Goal: Task Accomplishment & Management: Use online tool/utility

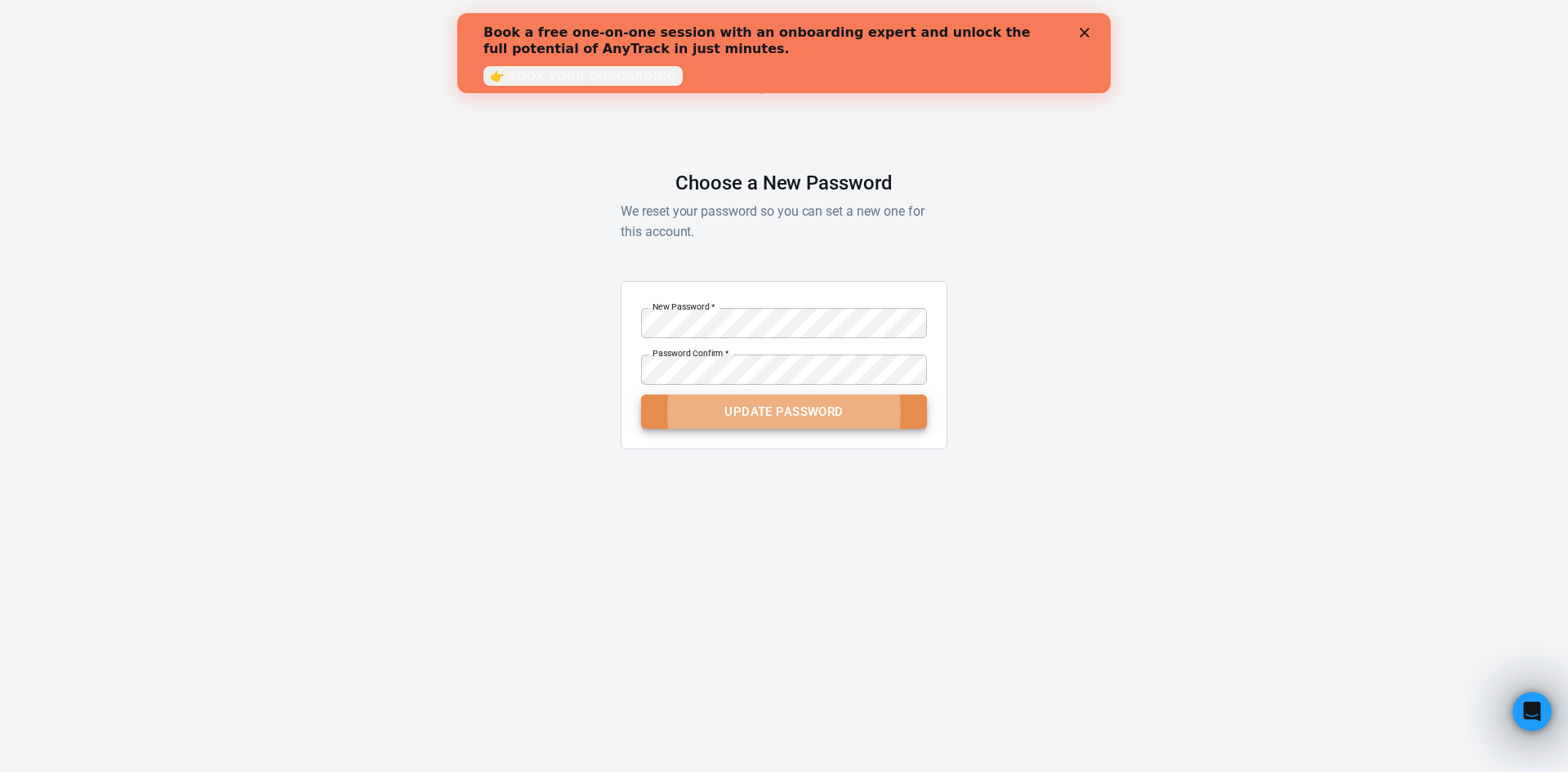
click at [773, 413] on button "Update Password" at bounding box center [784, 412] width 286 height 35
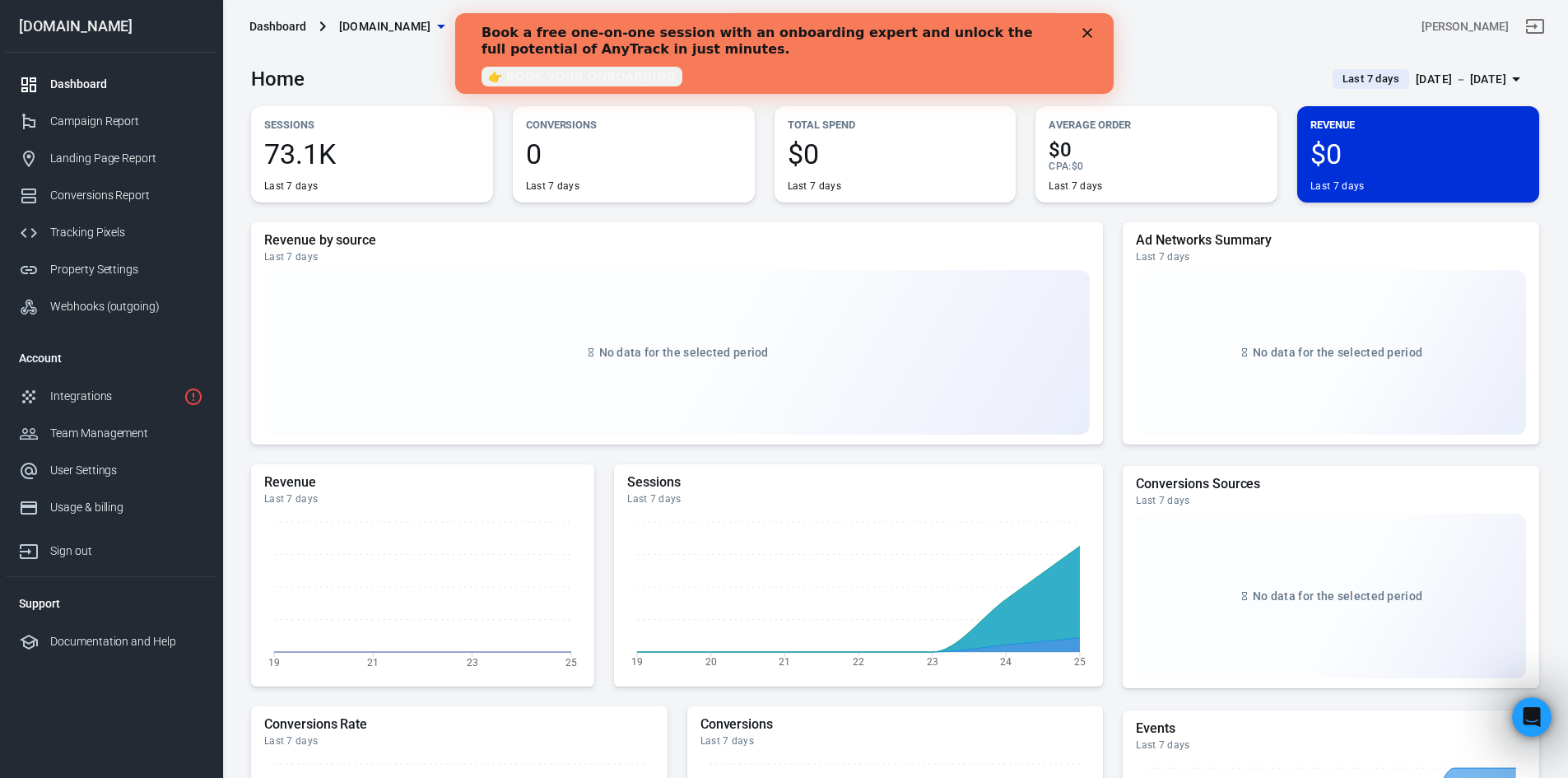
click at [1091, 24] on div "Book a free one-on-one session with an onboarding expert and unlock the full po…" at bounding box center [783, 53] width 659 height 67
click at [1085, 28] on icon "Close" at bounding box center [1086, 32] width 10 height 10
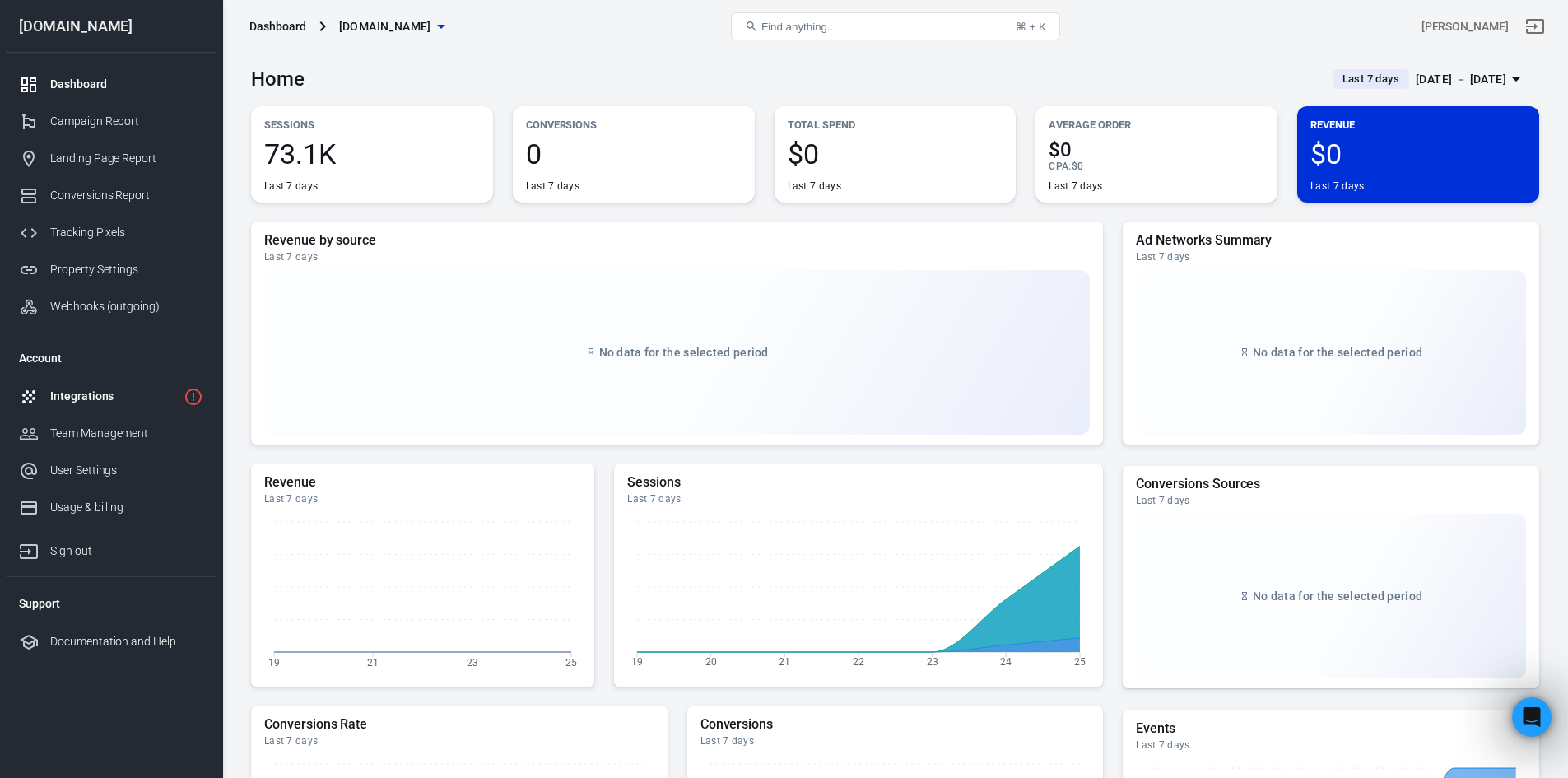
click at [92, 383] on link "Integrations" at bounding box center [111, 396] width 211 height 37
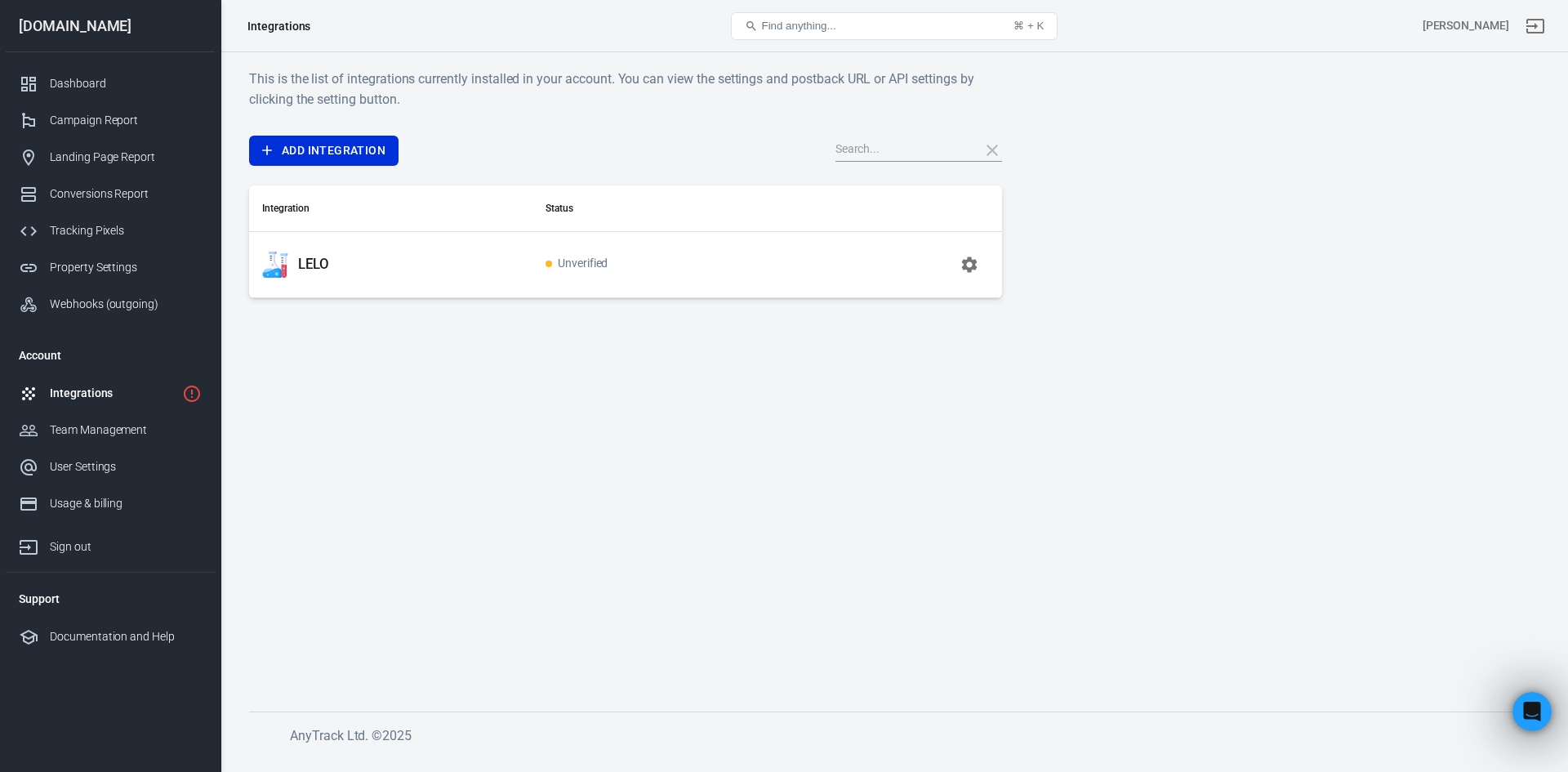
click at [600, 280] on td "Unverified" at bounding box center [667, 264] width 271 height 66
drag, startPoint x: 990, startPoint y: 256, endPoint x: 950, endPoint y: 260, distance: 40.2
click at [989, 256] on td at bounding box center [902, 264] width 199 height 66
click at [950, 260] on button "button" at bounding box center [969, 264] width 39 height 39
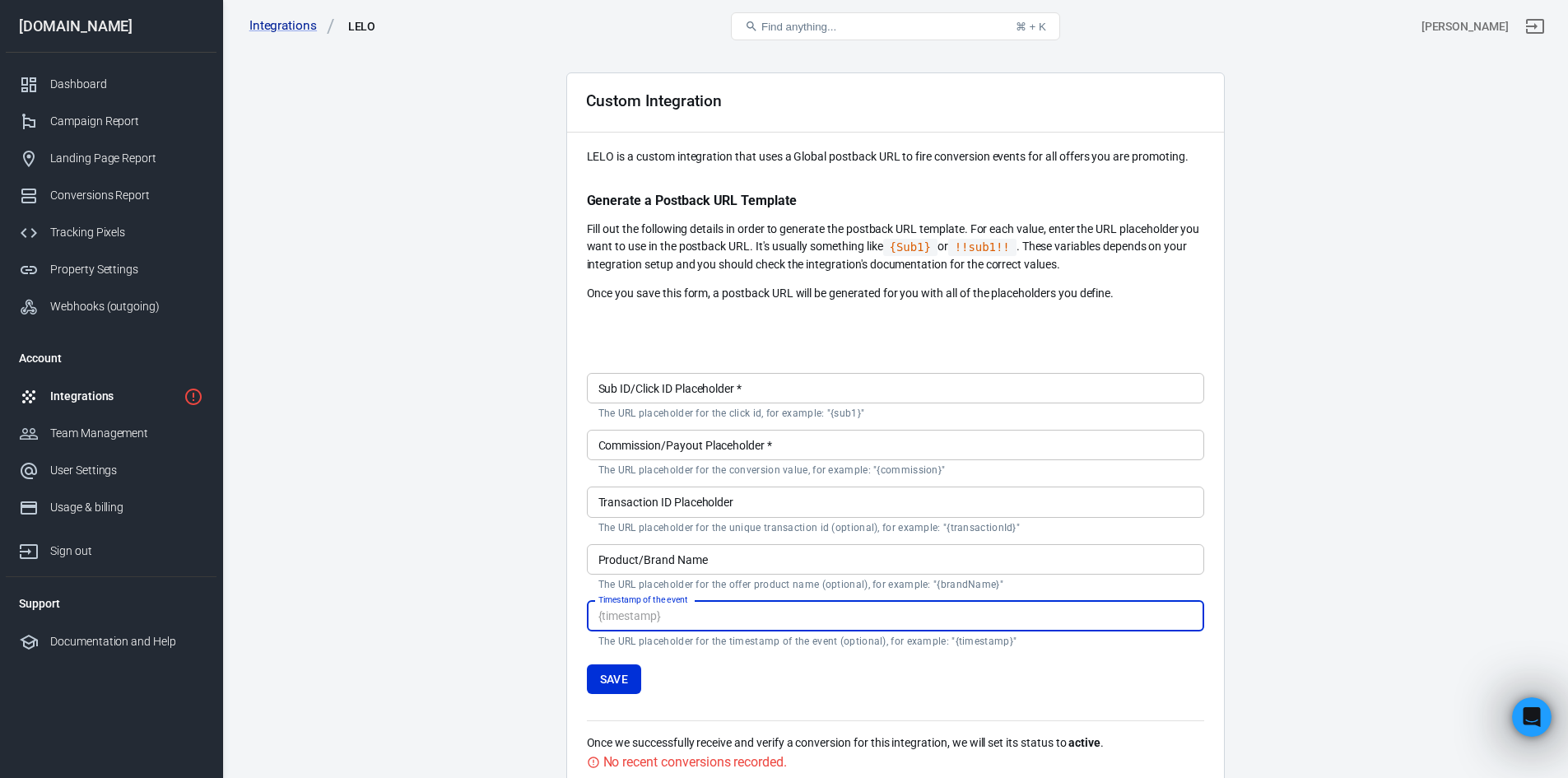
scroll to position [129, 0]
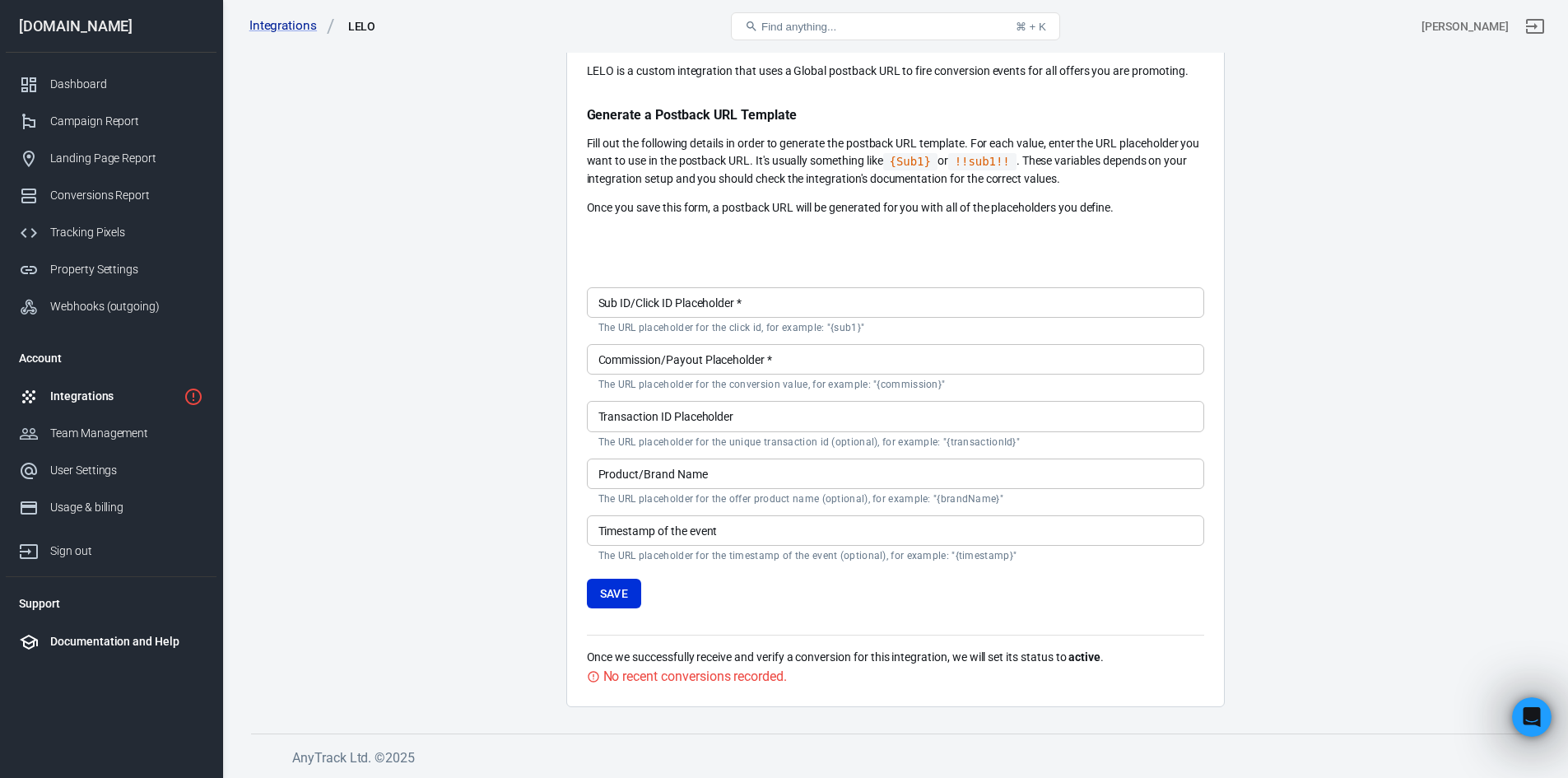
click at [124, 640] on div "Documentation and Help" at bounding box center [126, 642] width 153 height 18
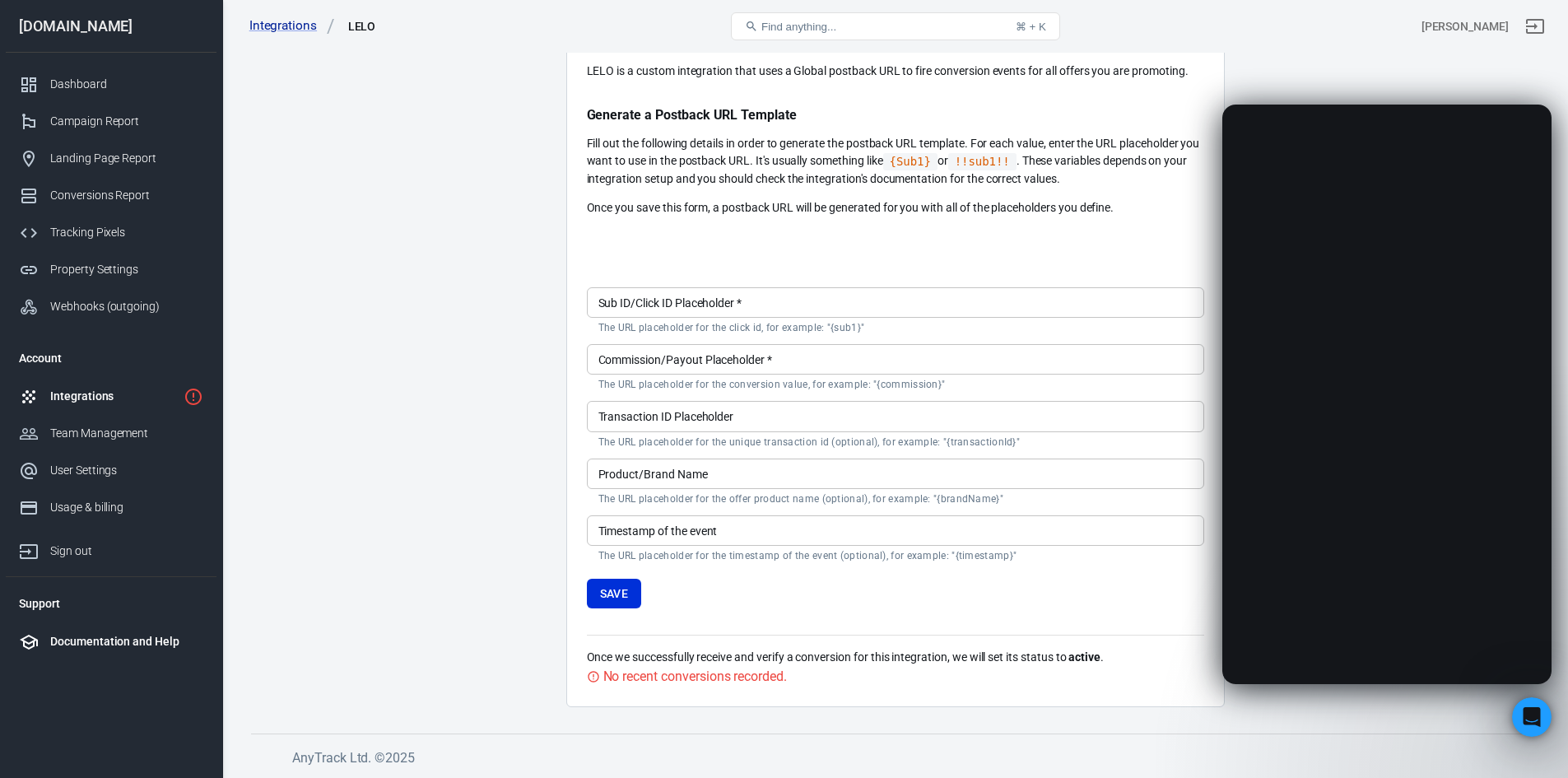
scroll to position [0, 0]
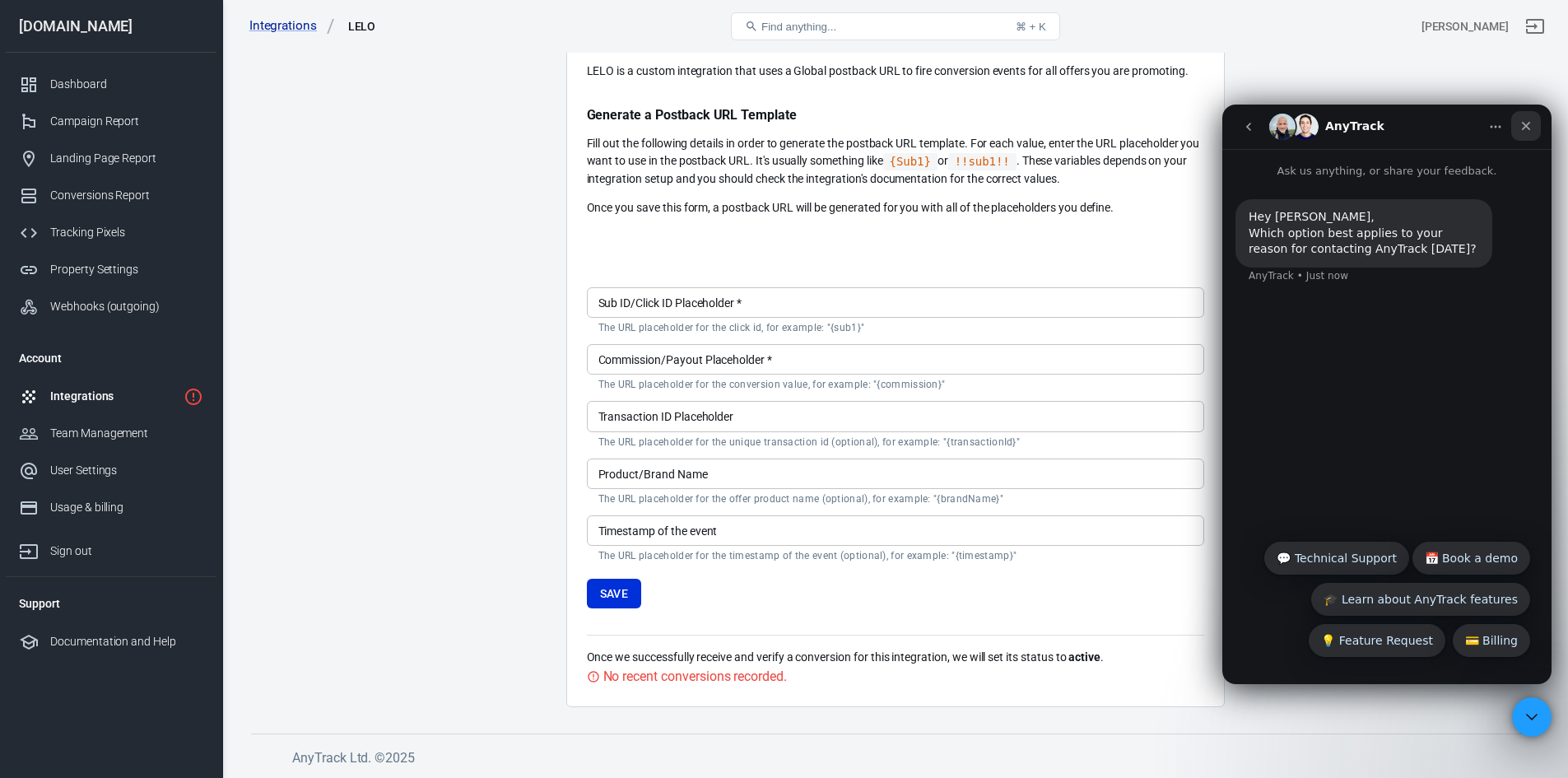
click at [1522, 123] on icon "Close" at bounding box center [1527, 126] width 9 height 9
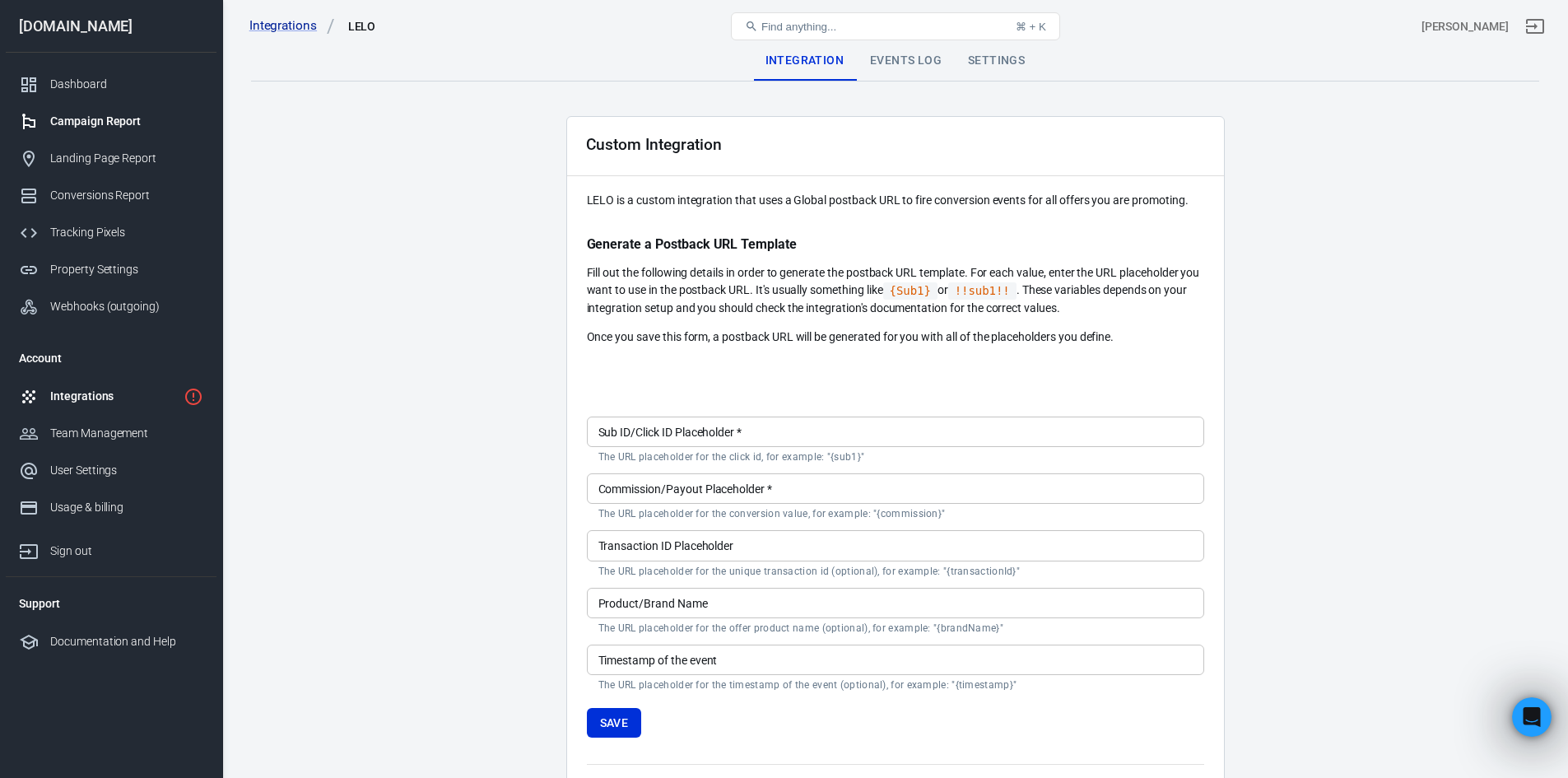
click at [95, 123] on div "Campaign Report" at bounding box center [126, 121] width 153 height 18
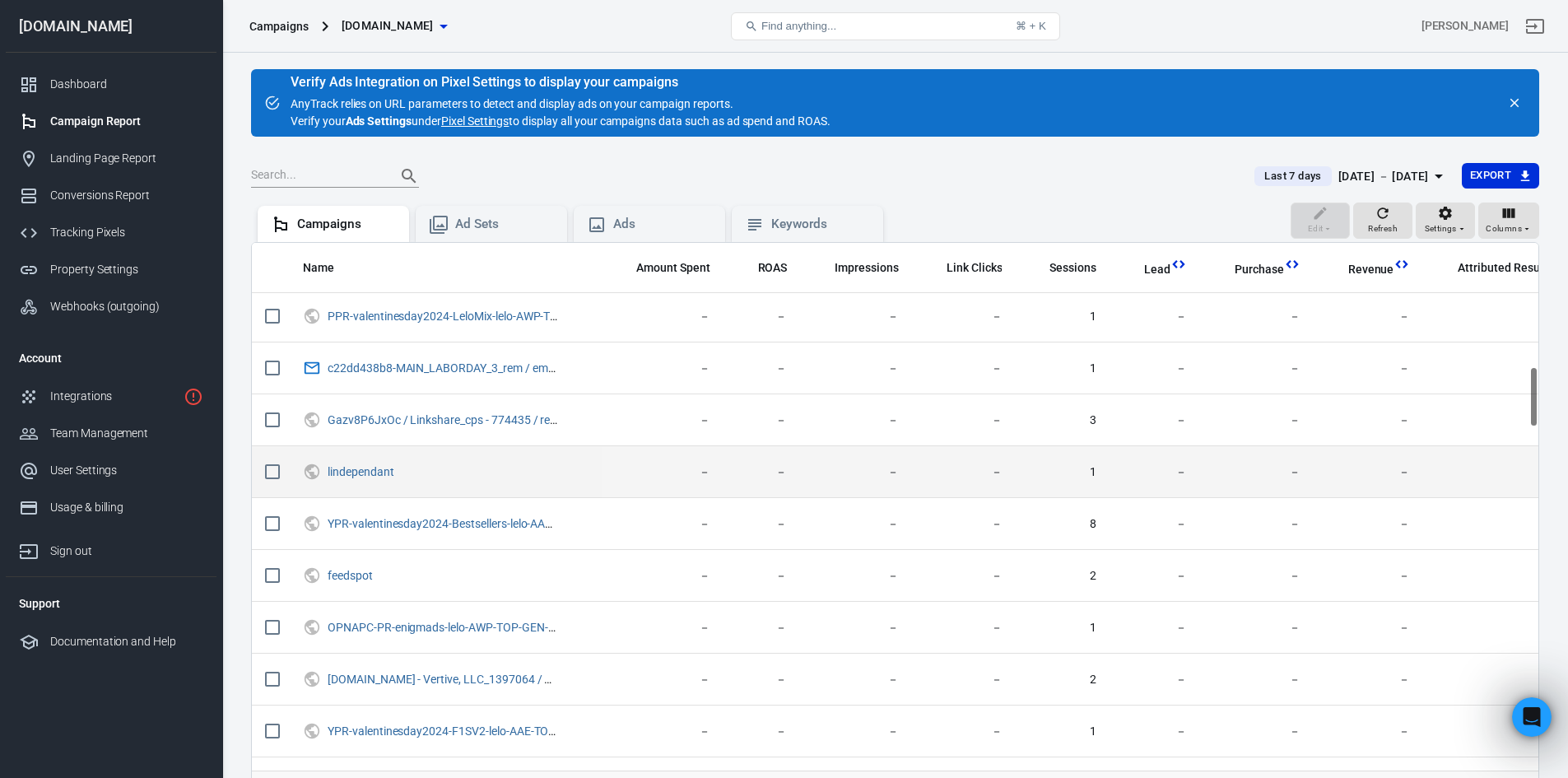
scroll to position [1153, 0]
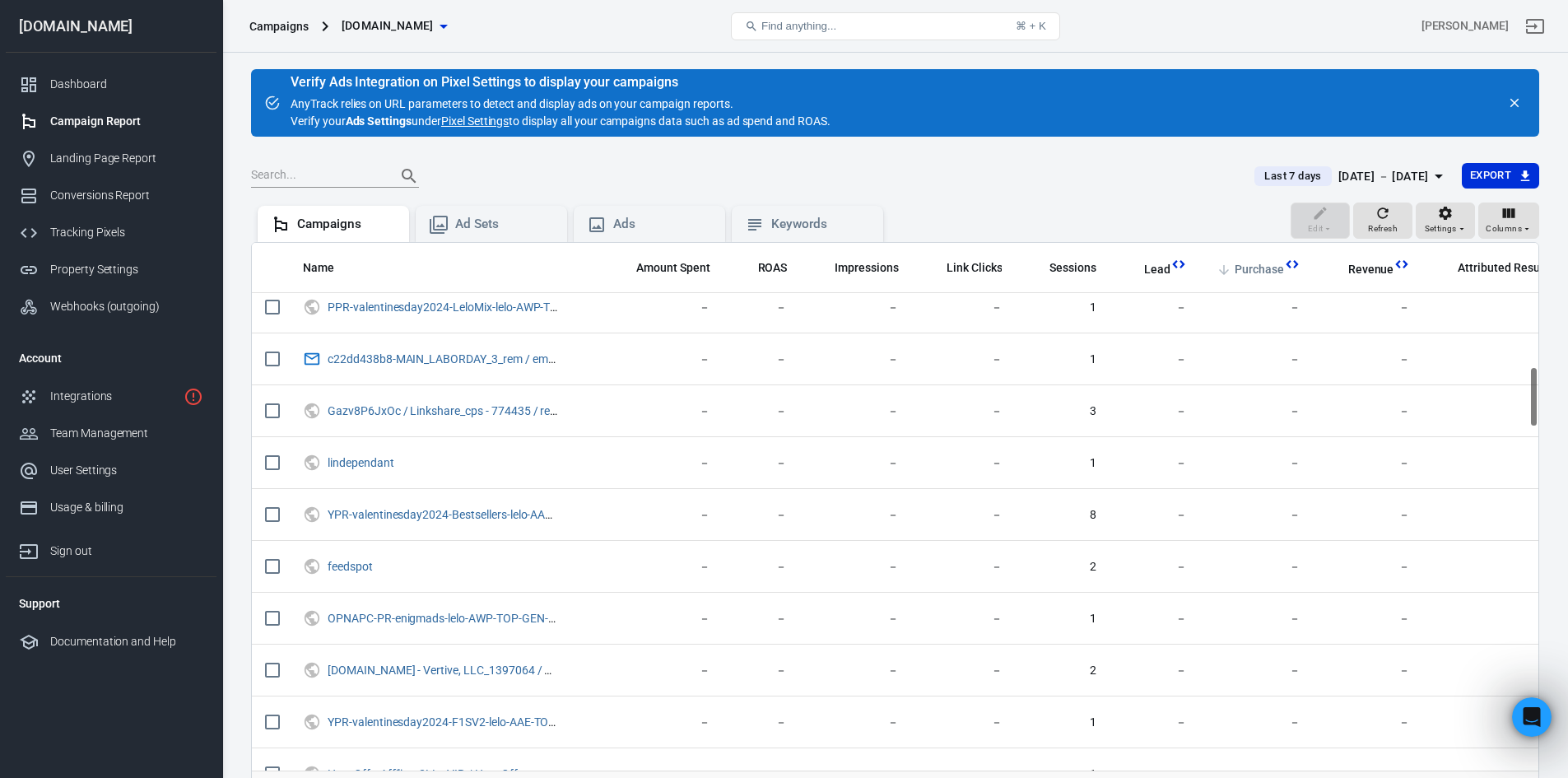
click at [1251, 269] on span "Purchase" at bounding box center [1259, 270] width 50 height 17
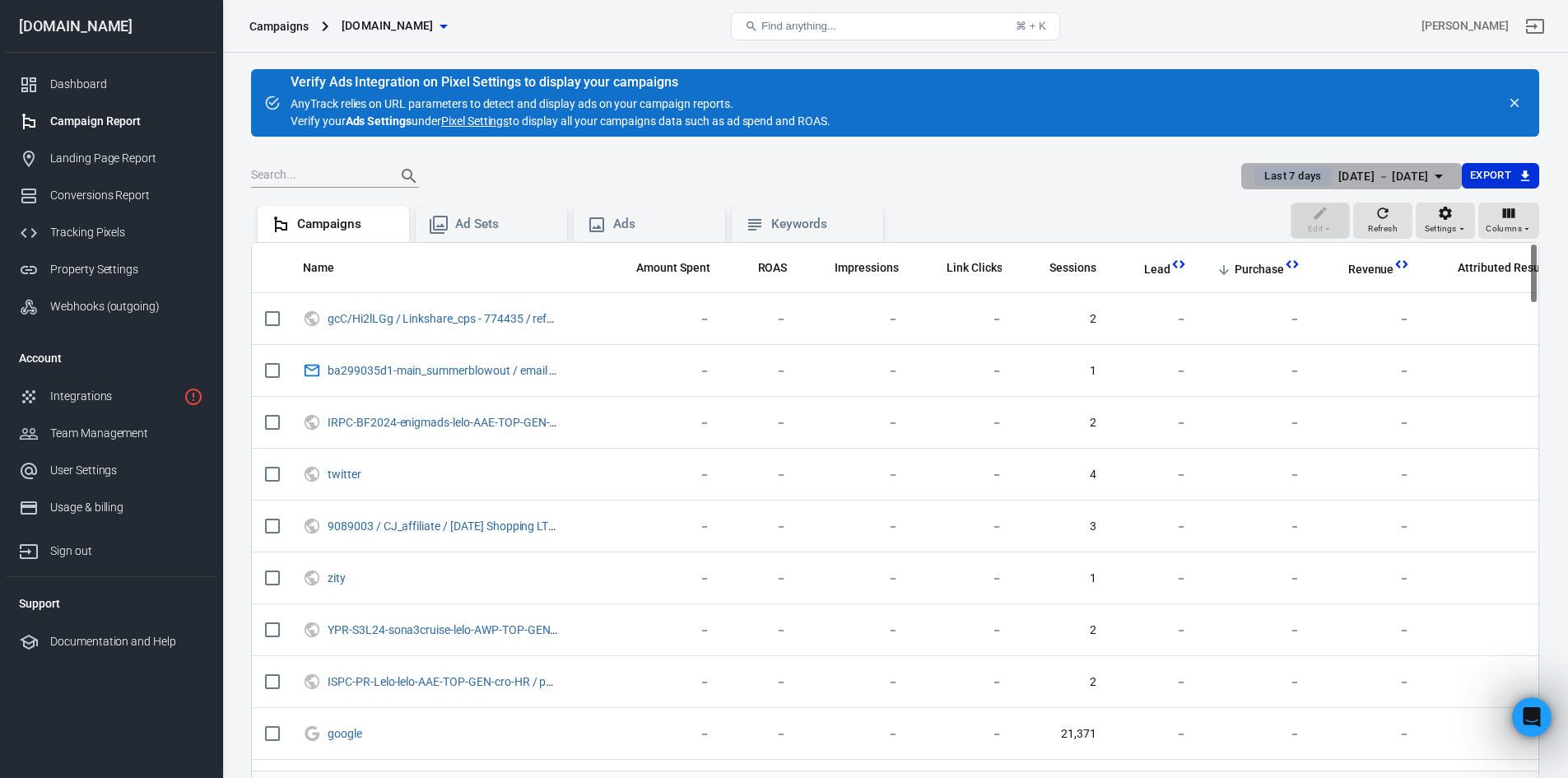
click at [1359, 178] on div "[DATE] － [DATE]" at bounding box center [1383, 176] width 90 height 20
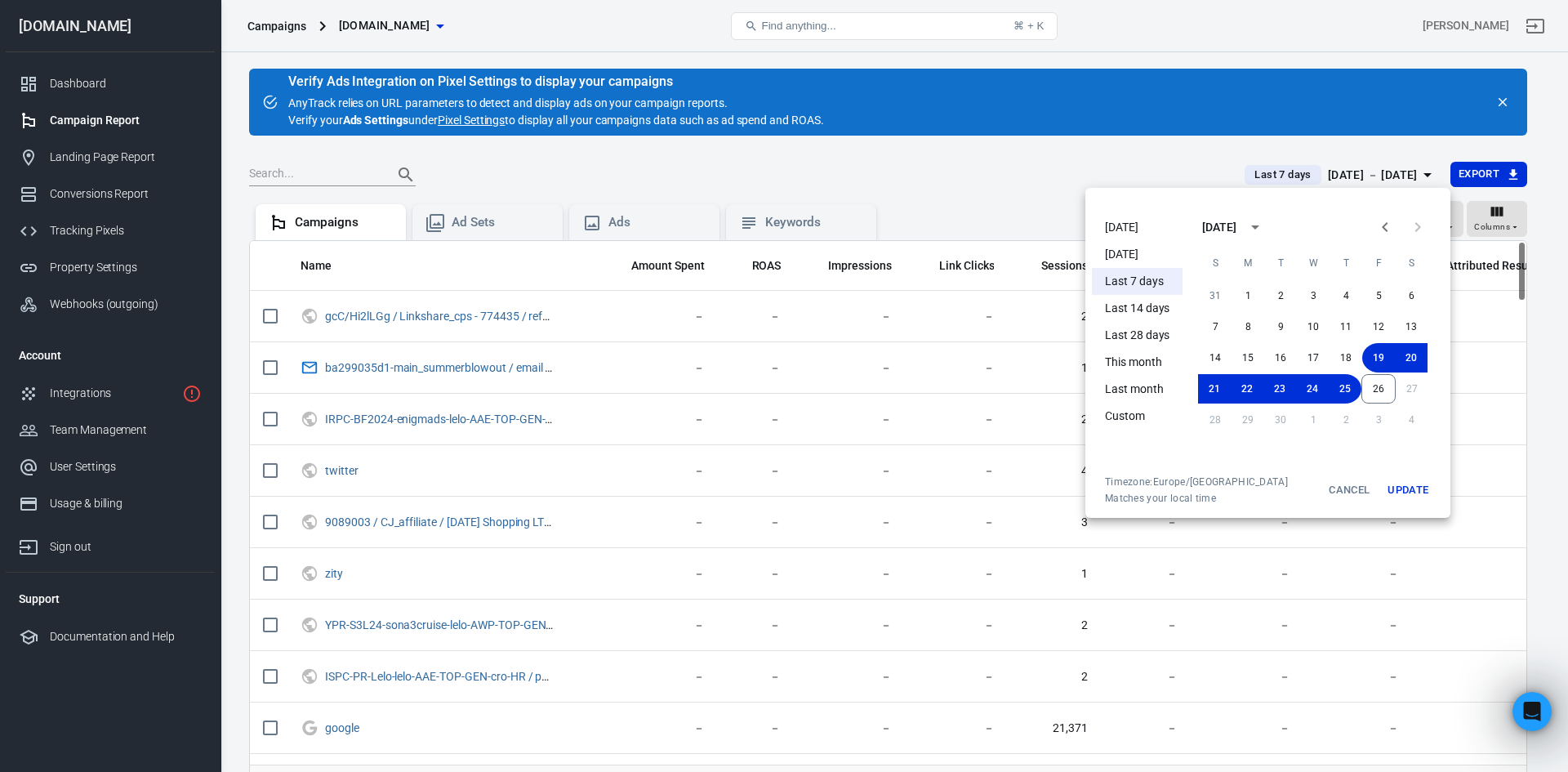
click at [1129, 216] on li "[DATE]" at bounding box center [1136, 227] width 91 height 27
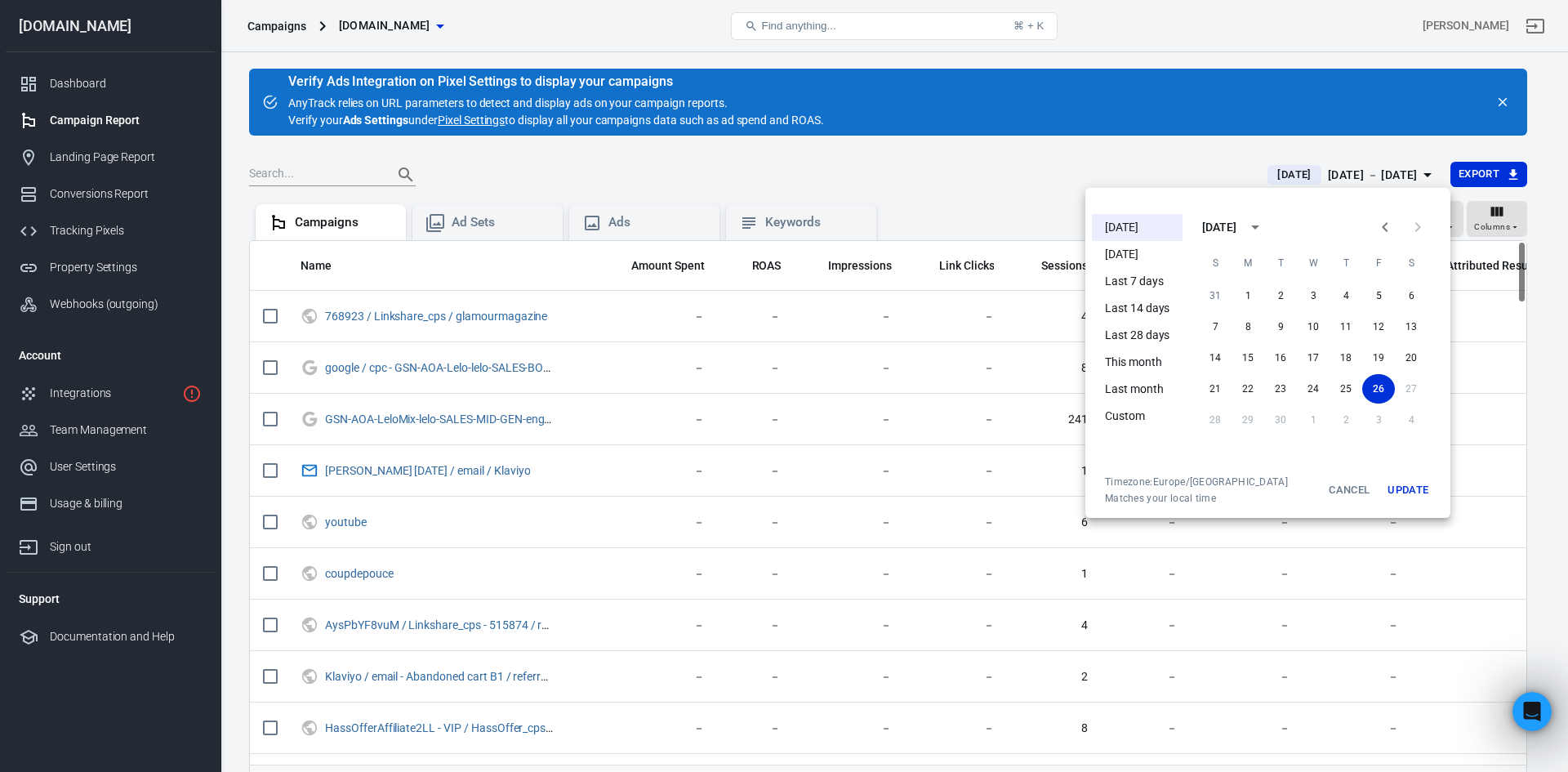
click at [989, 189] on div at bounding box center [784, 386] width 1568 height 772
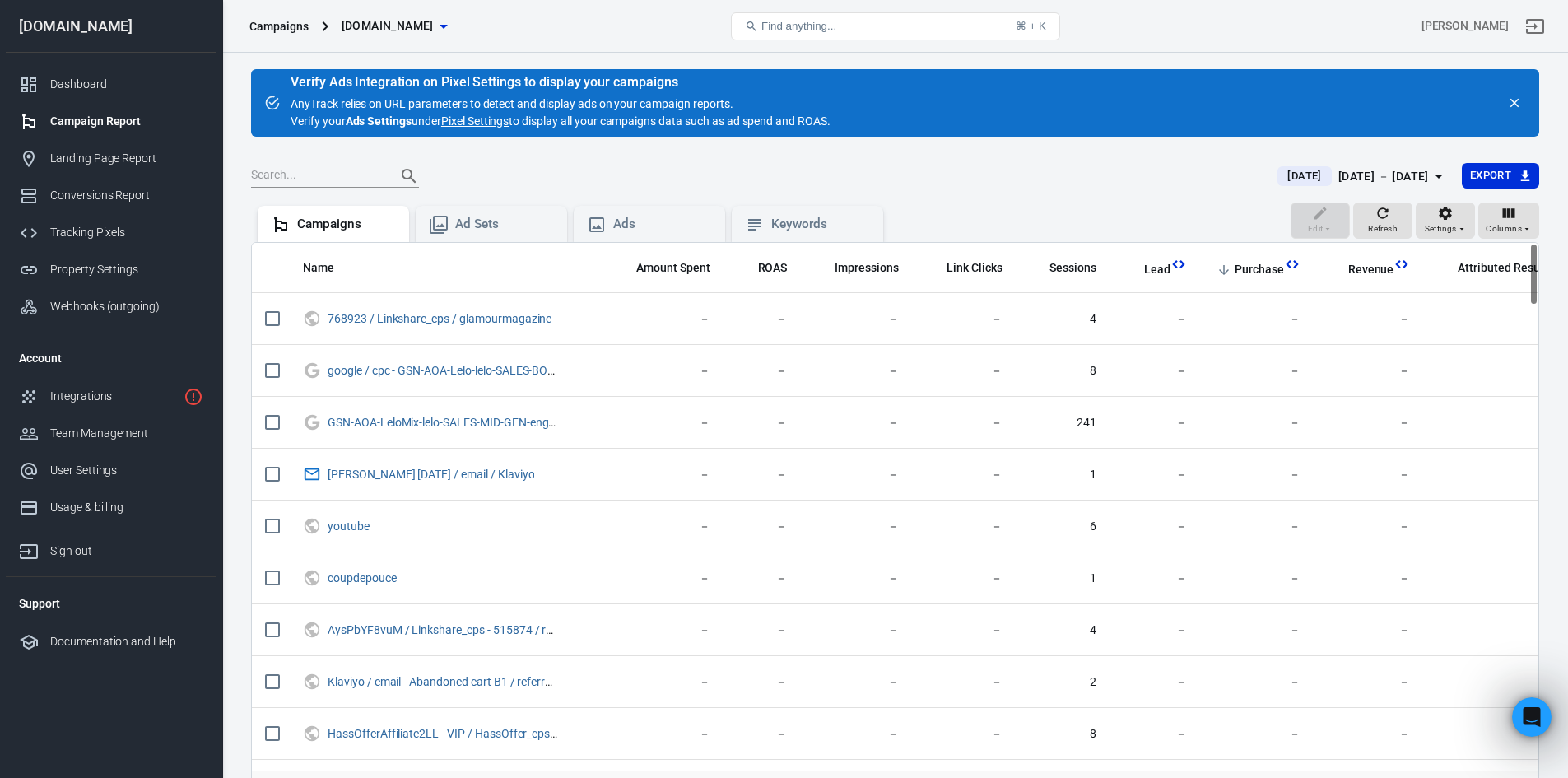
click at [1267, 265] on span "Purchase" at bounding box center [1259, 270] width 50 height 17
click at [1260, 266] on span "Purchase" at bounding box center [1259, 270] width 50 height 17
click at [413, 8] on div "Campaigns [DOMAIN_NAME]" at bounding box center [458, 26] width 430 height 40
click at [434, 19] on icon "button" at bounding box center [443, 26] width 19 height 19
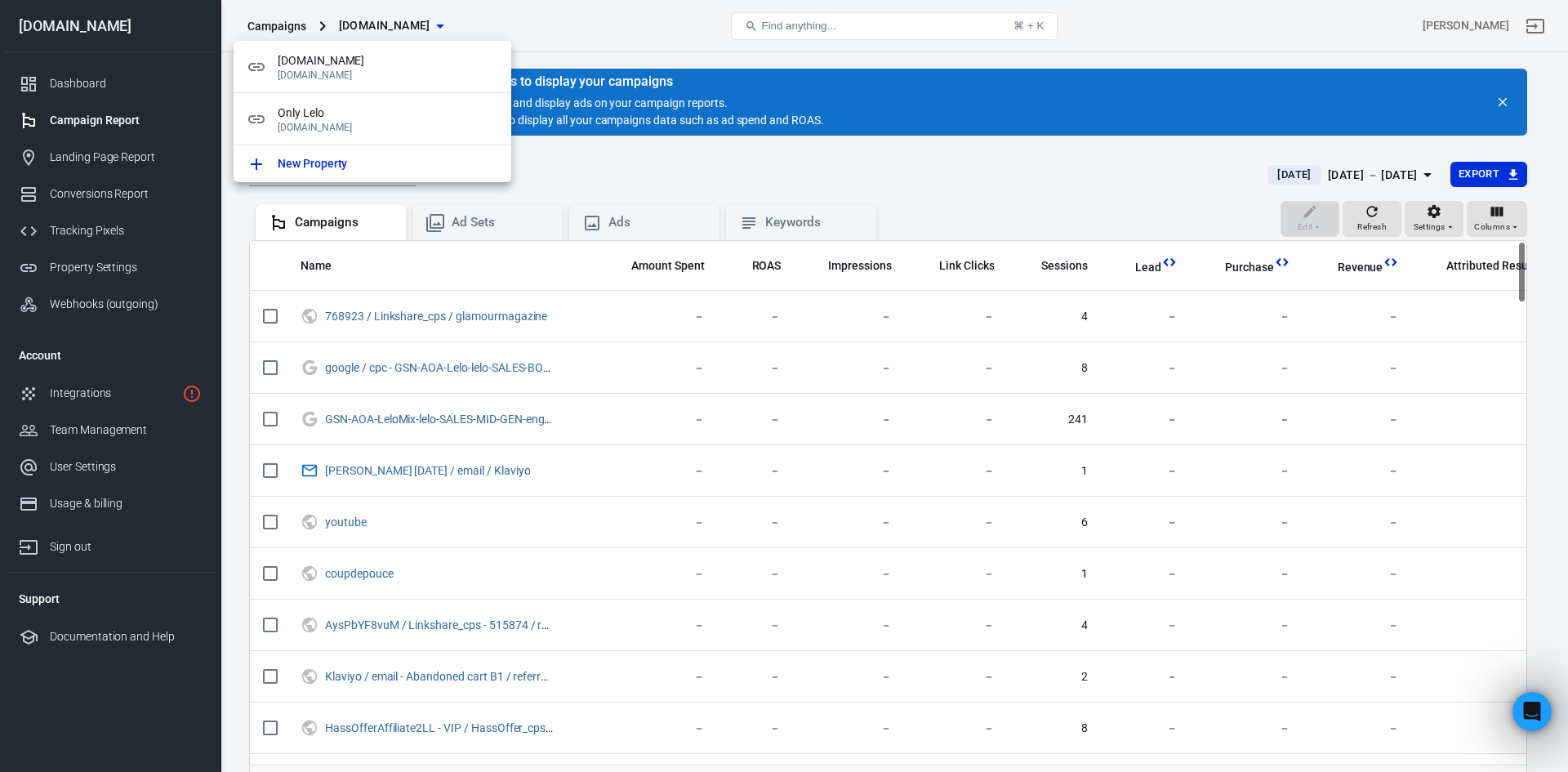
click at [509, 14] on div at bounding box center [784, 386] width 1568 height 772
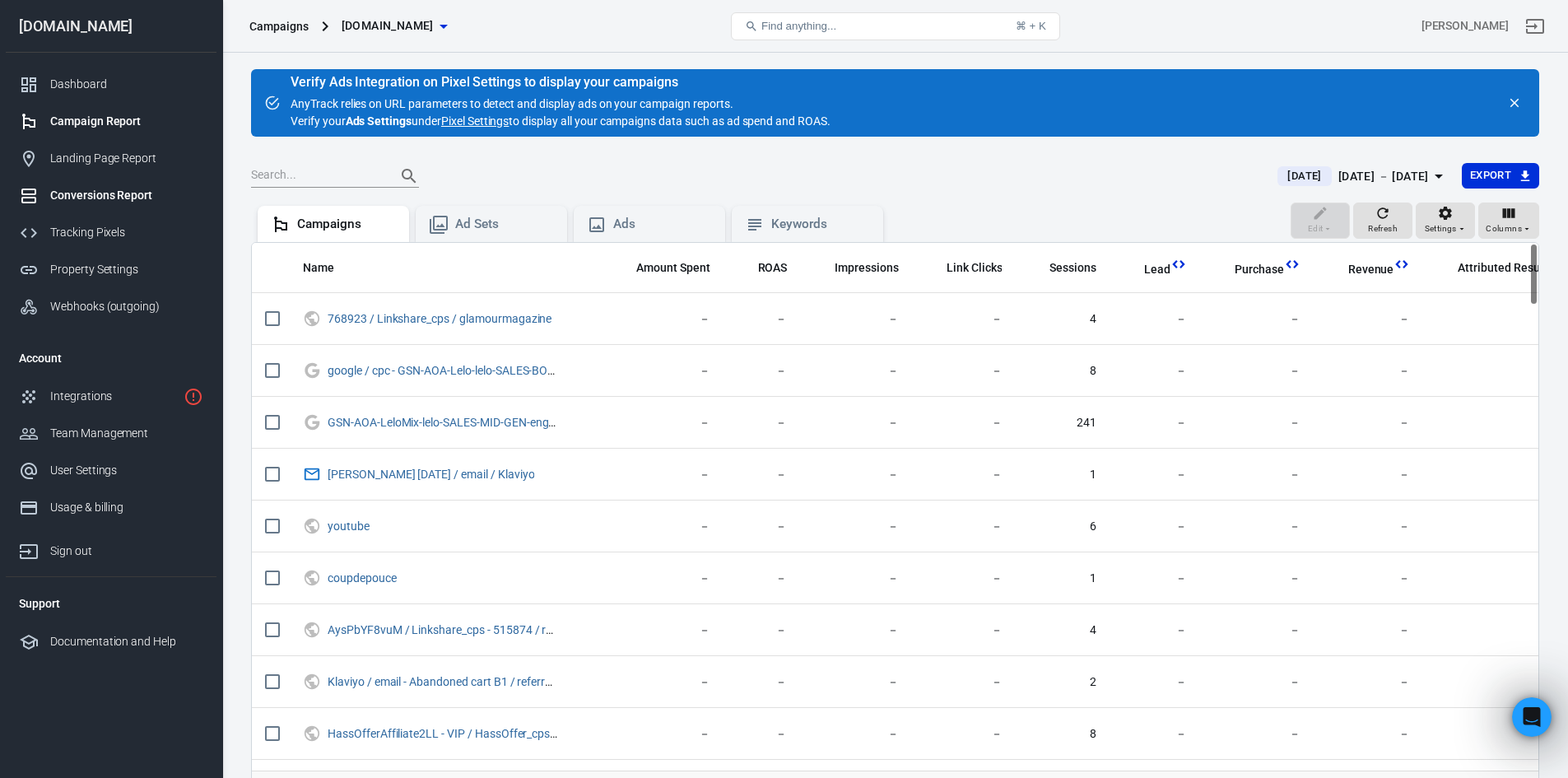
click at [109, 194] on div "Conversions Report" at bounding box center [126, 195] width 153 height 18
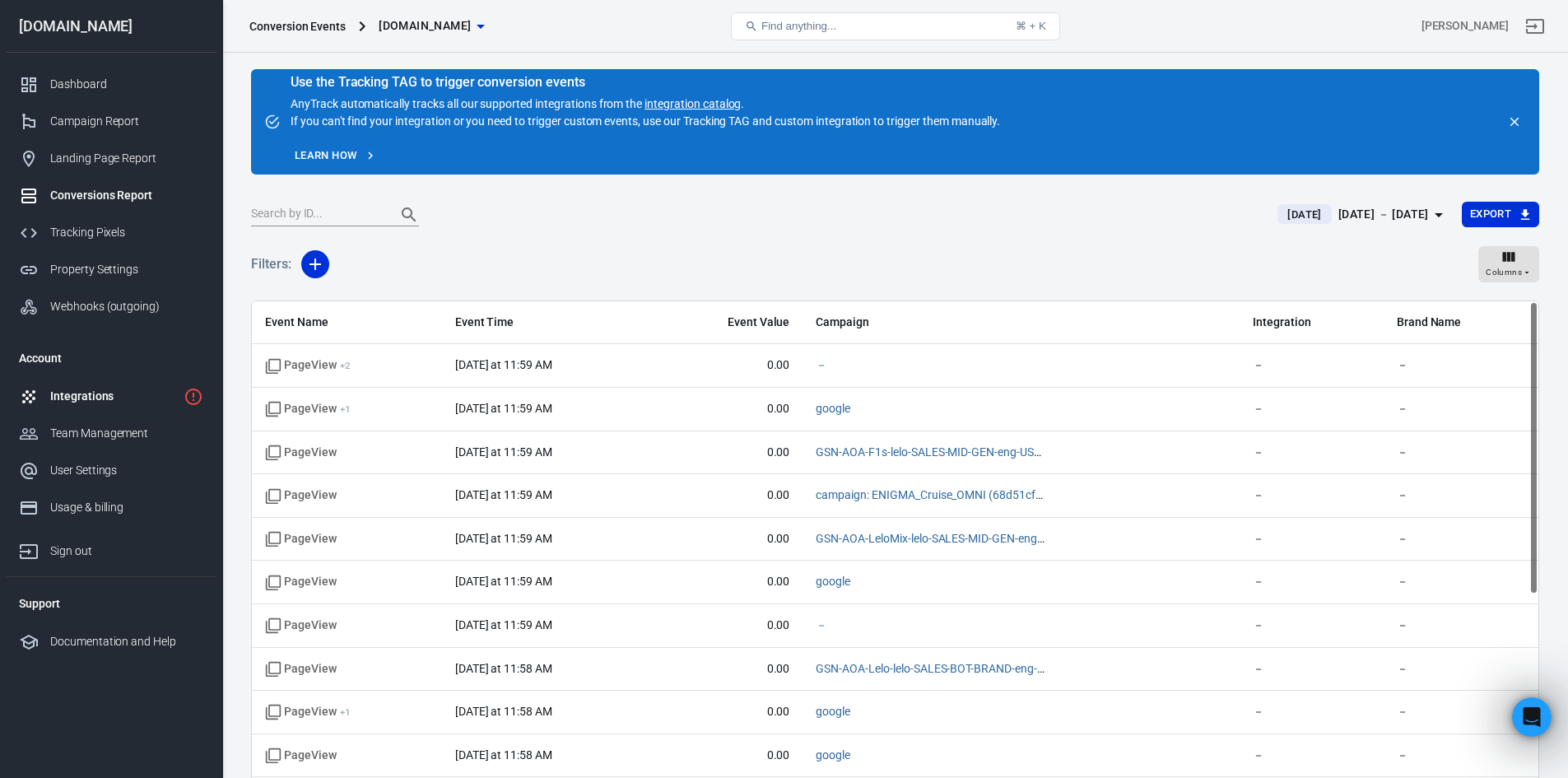
click at [90, 403] on div "Integrations" at bounding box center [113, 396] width 127 height 18
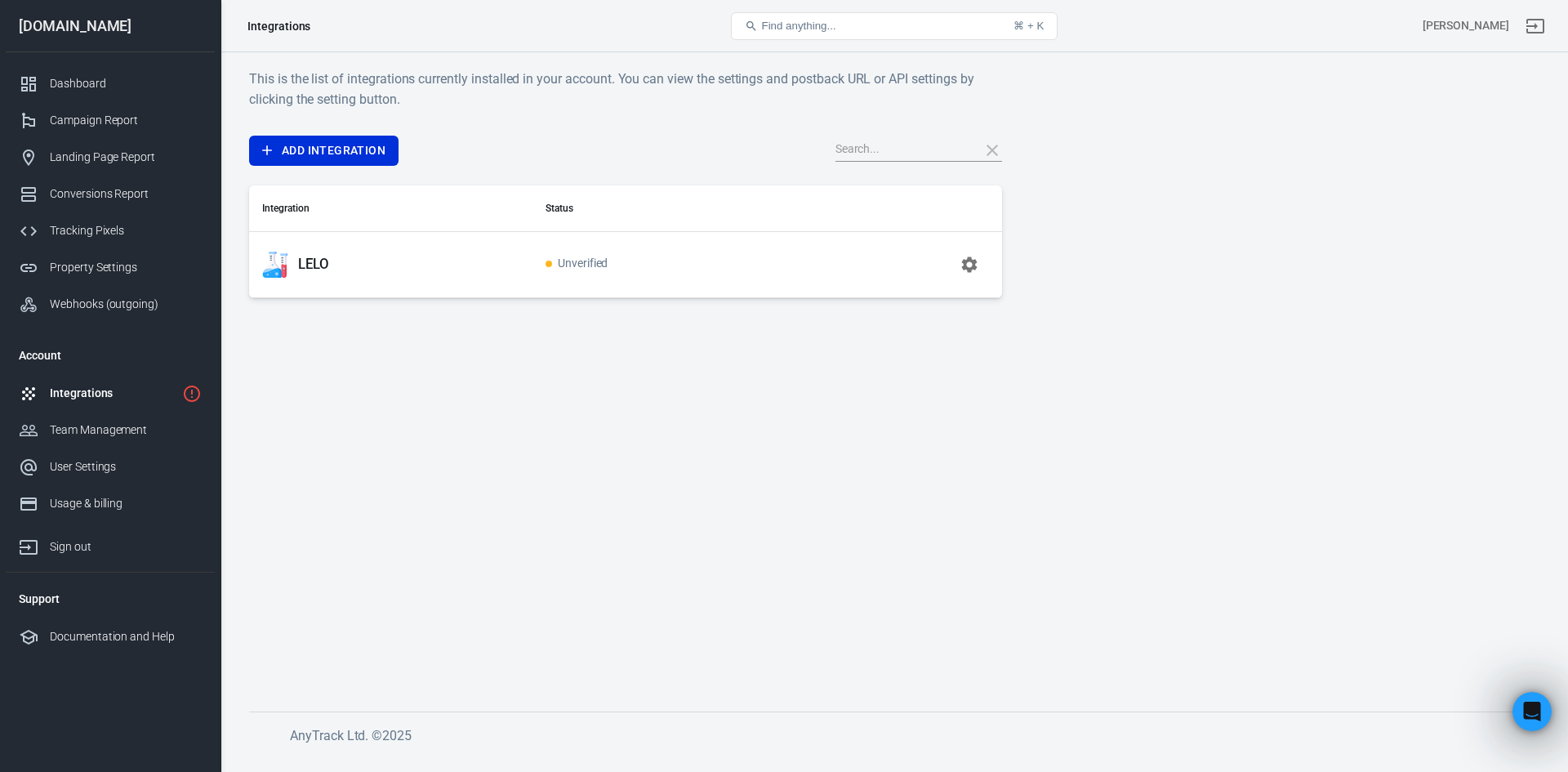
click at [550, 247] on td "Unverified" at bounding box center [667, 264] width 271 height 66
click at [306, 266] on p "LELO" at bounding box center [314, 264] width 31 height 17
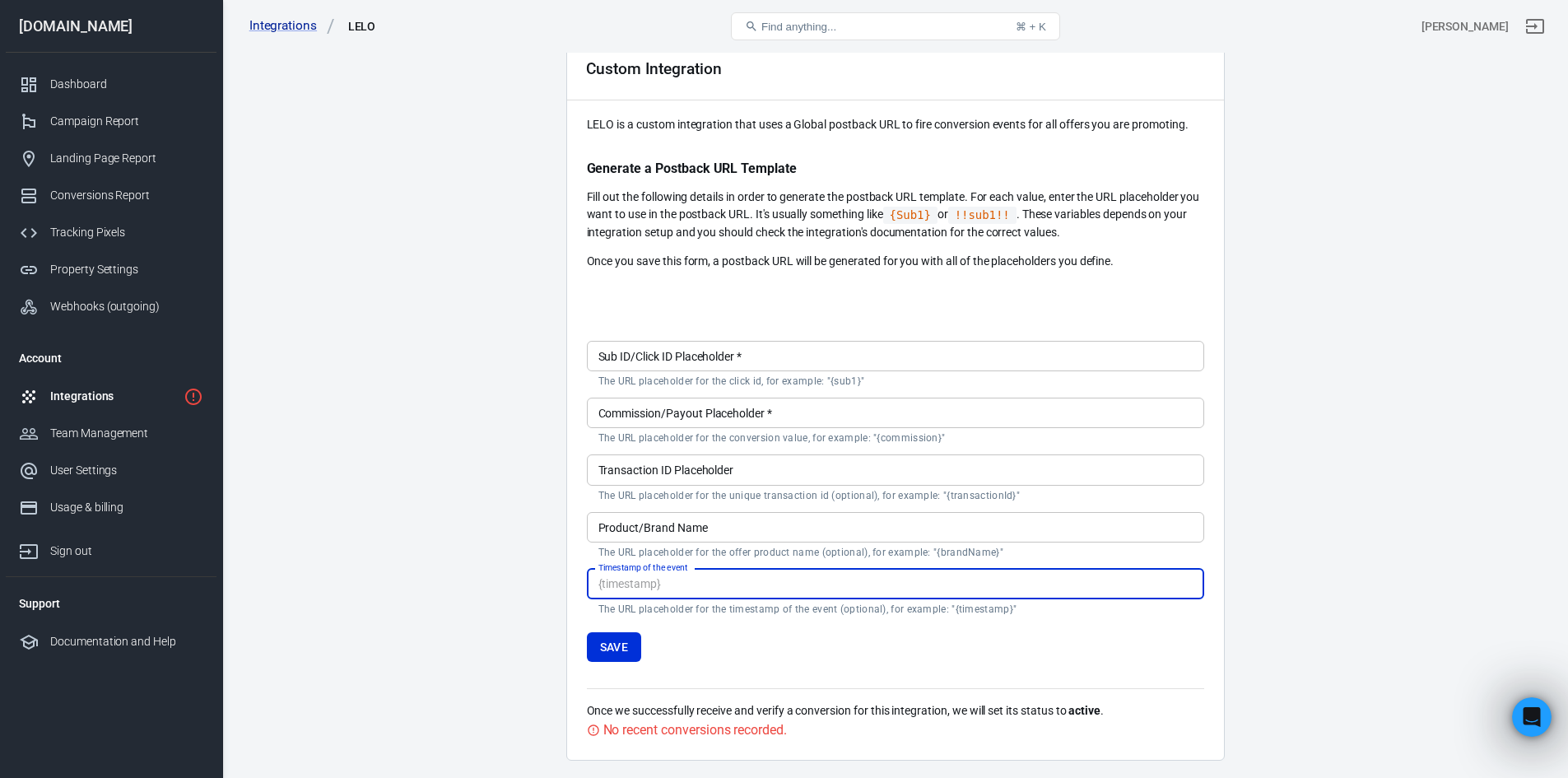
scroll to position [129, 0]
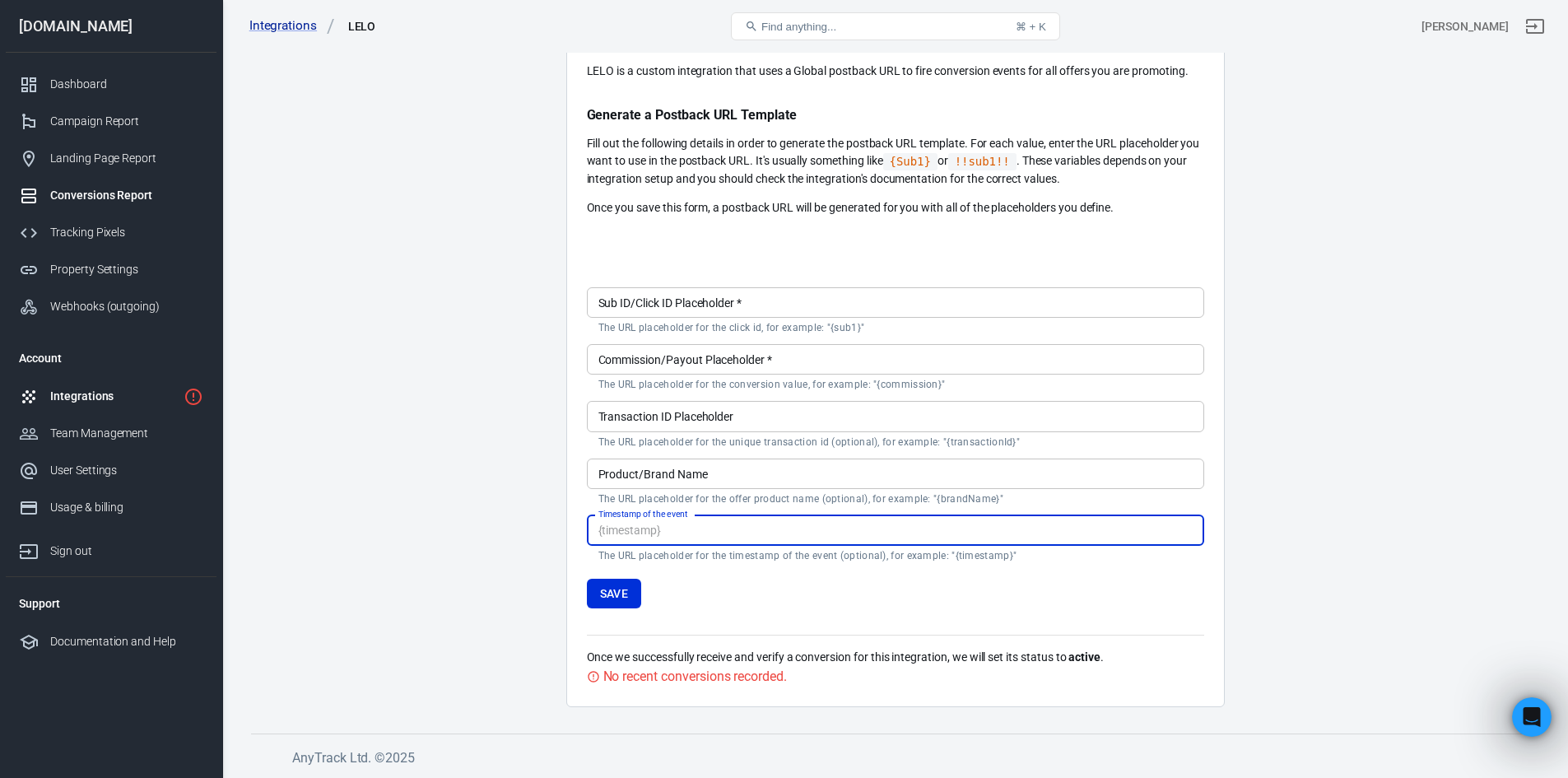
click at [103, 198] on div "Conversions Report" at bounding box center [126, 195] width 153 height 18
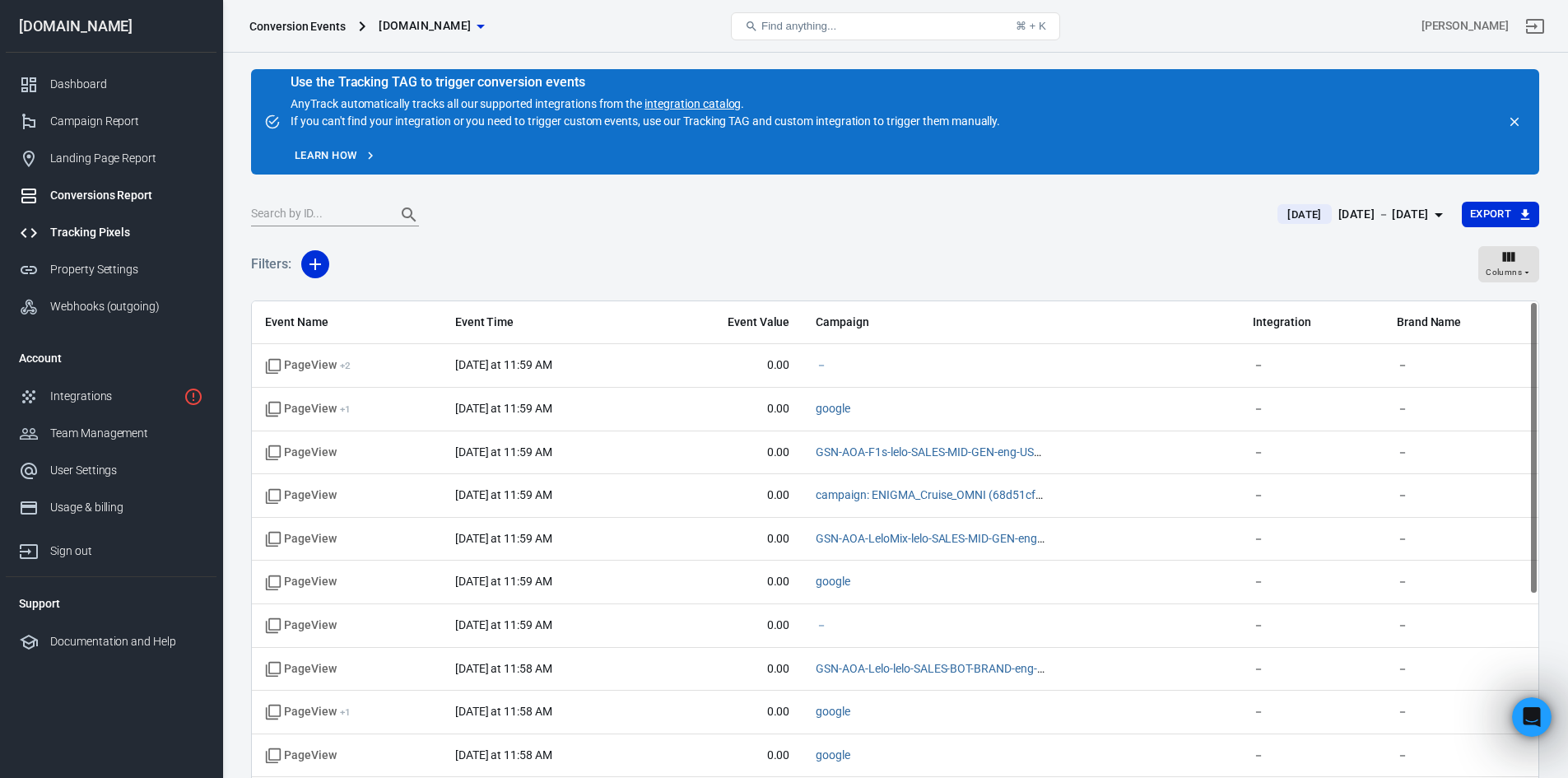
click at [91, 234] on div "Tracking Pixels" at bounding box center [126, 232] width 153 height 18
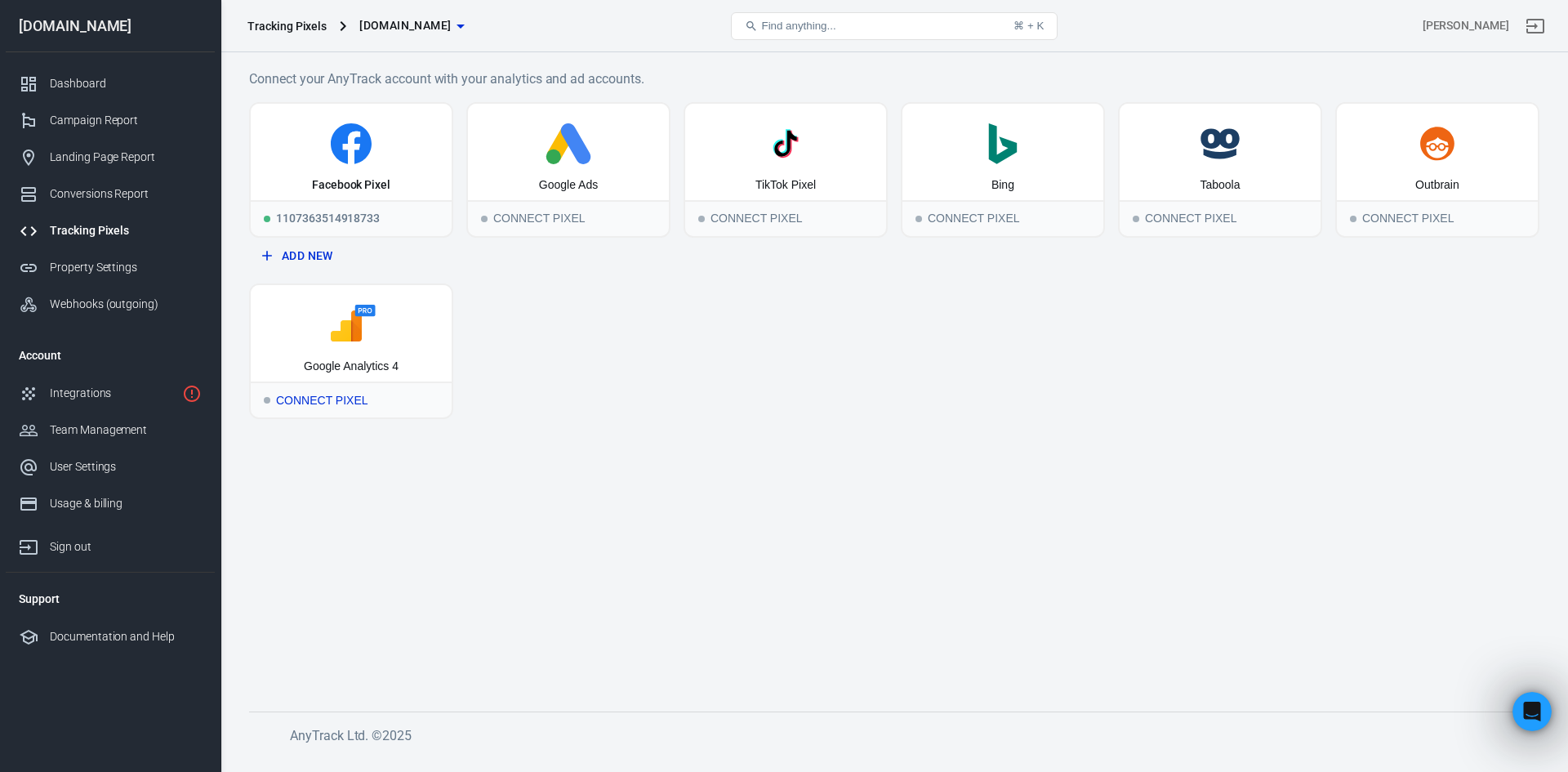
click at [348, 402] on div "Connect Pixel" at bounding box center [351, 399] width 201 height 36
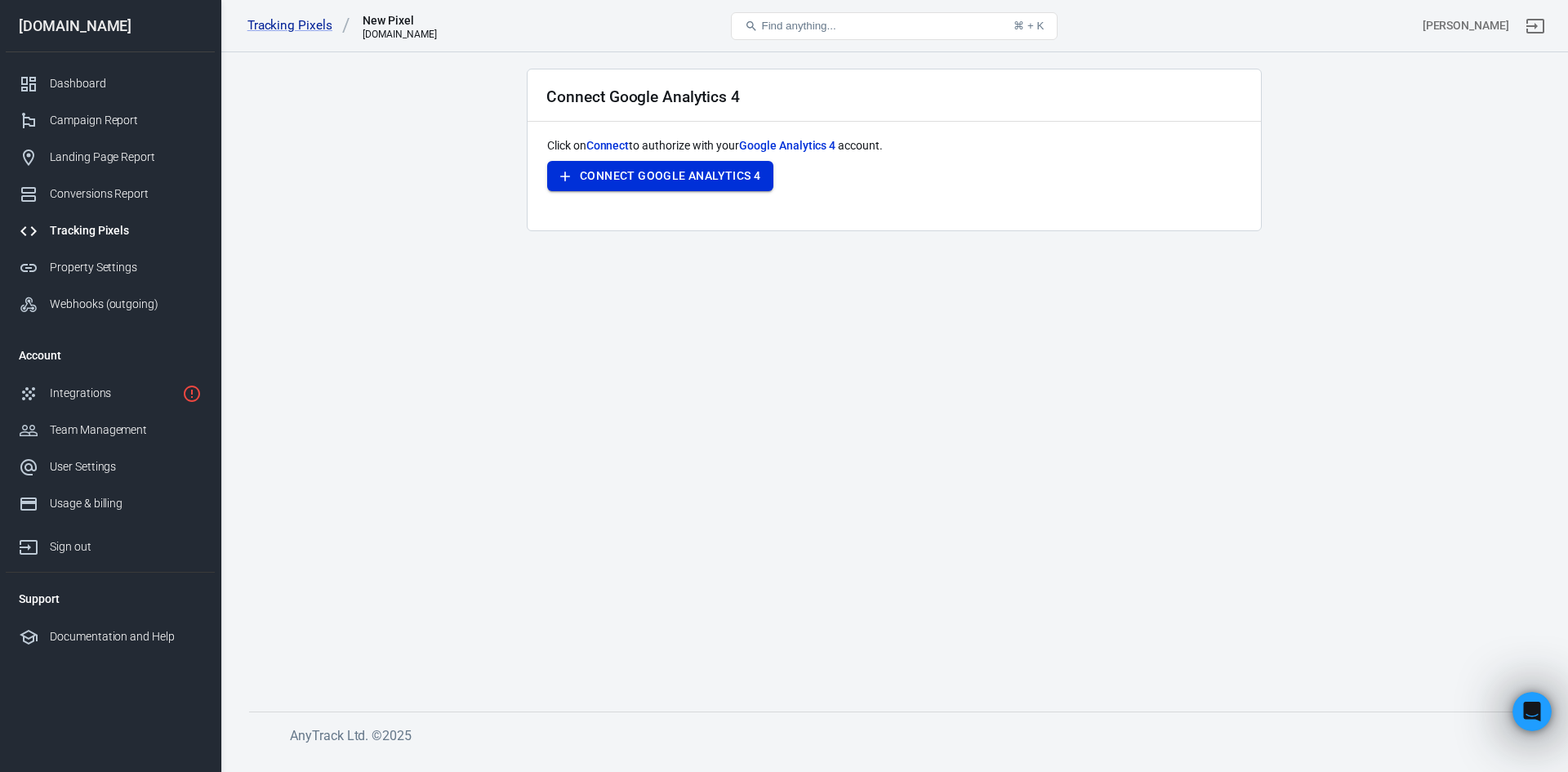
click at [700, 183] on button "Connect Google Analytics 4" at bounding box center [659, 176] width 226 height 30
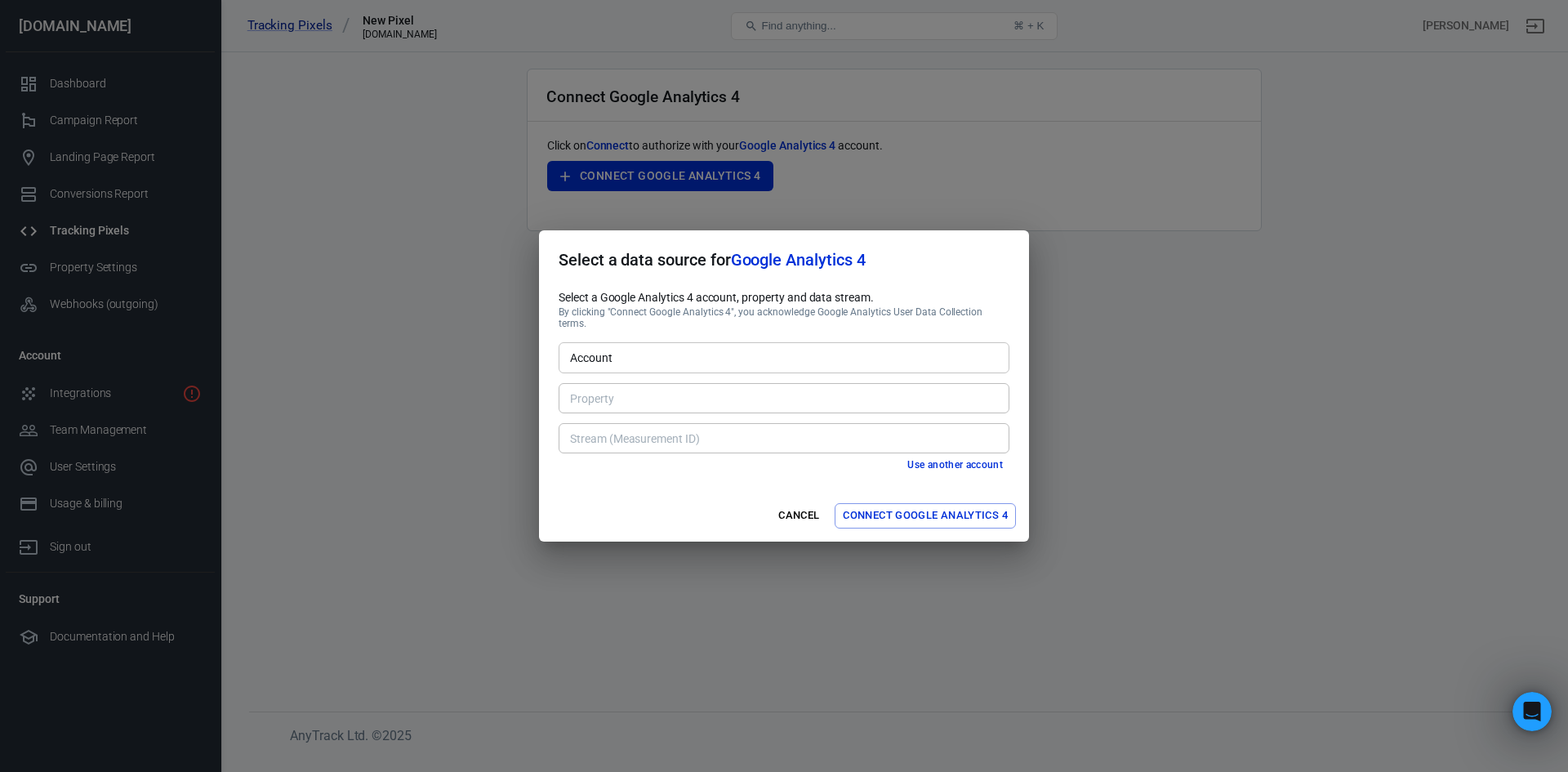
click at [937, 477] on div "Select a Google Analytics 4 account, property and data stream. By clicking "Con…" at bounding box center [784, 389] width 490 height 200
click at [800, 424] on div "Stream (Measurement ID)" at bounding box center [784, 438] width 451 height 30
click at [633, 377] on div "Property Property" at bounding box center [784, 397] width 451 height 40
click at [607, 353] on input "Account" at bounding box center [783, 358] width 439 height 20
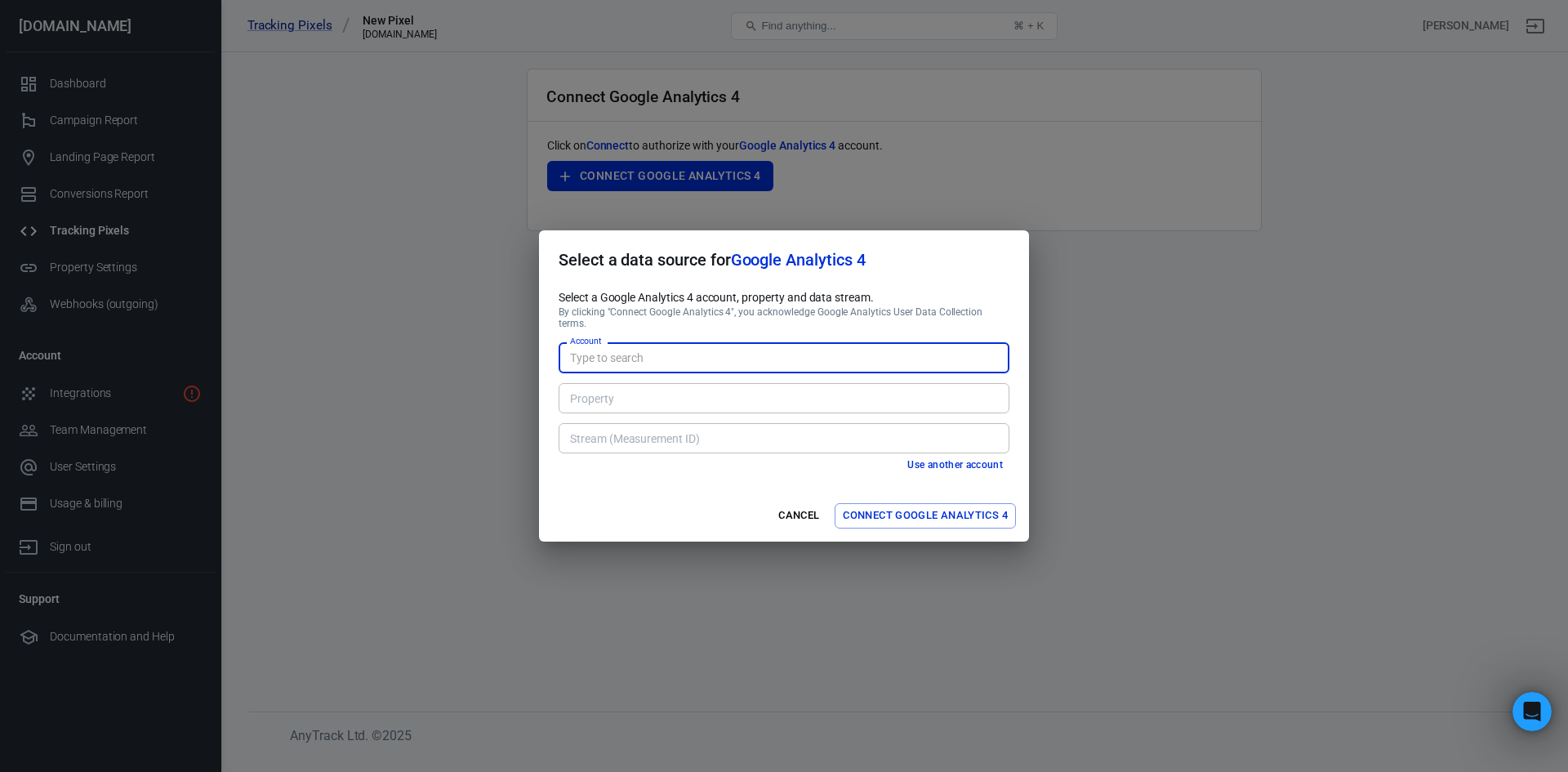
click at [607, 353] on input "Account" at bounding box center [783, 358] width 439 height 20
click at [631, 383] on li "Armocon [698703]" at bounding box center [784, 387] width 451 height 27
type input "Armocon [698703]"
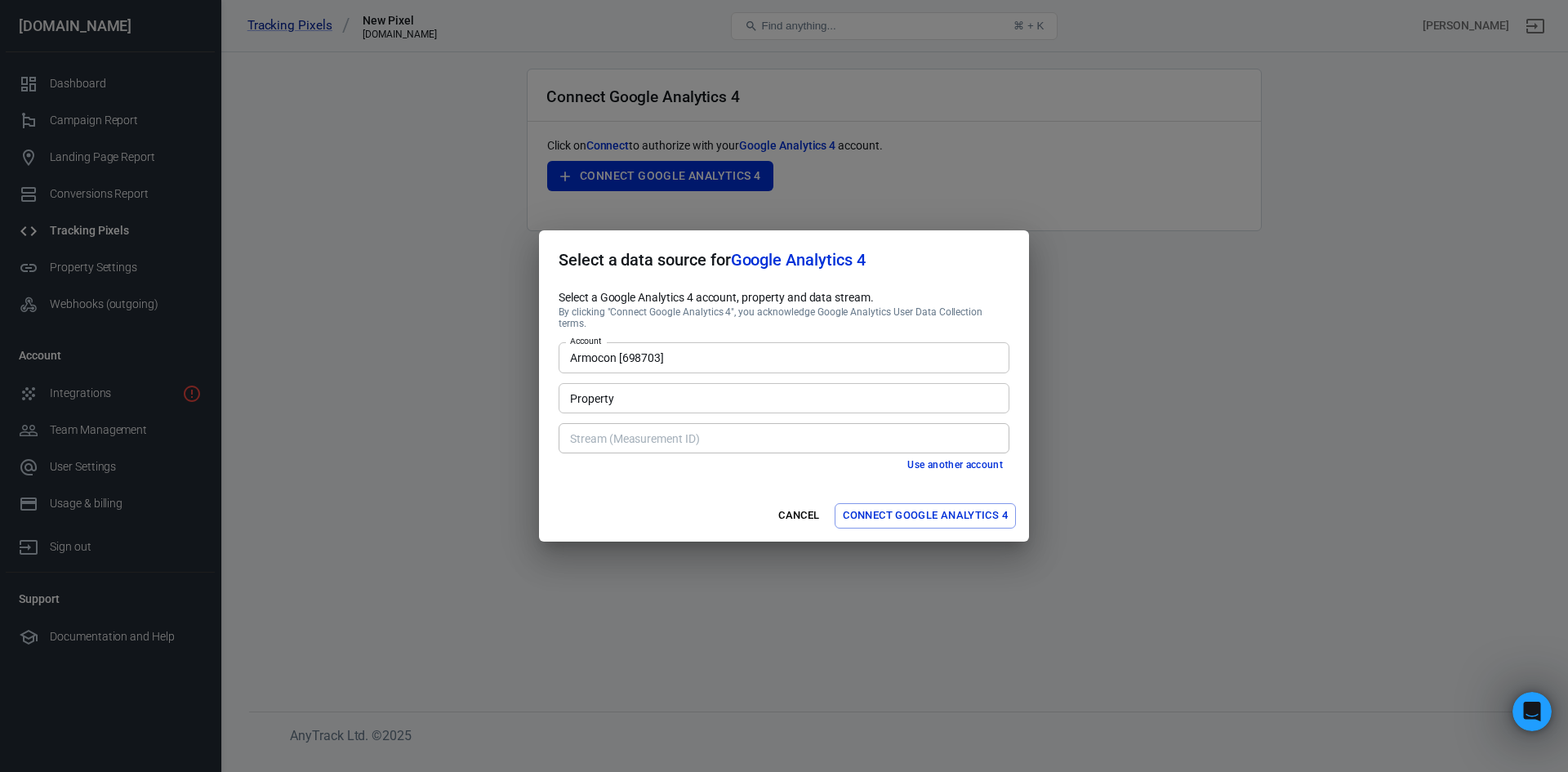
click at [648, 424] on div "Stream (Measurement ID)" at bounding box center [784, 438] width 451 height 30
click at [623, 394] on input "Property" at bounding box center [783, 398] width 439 height 20
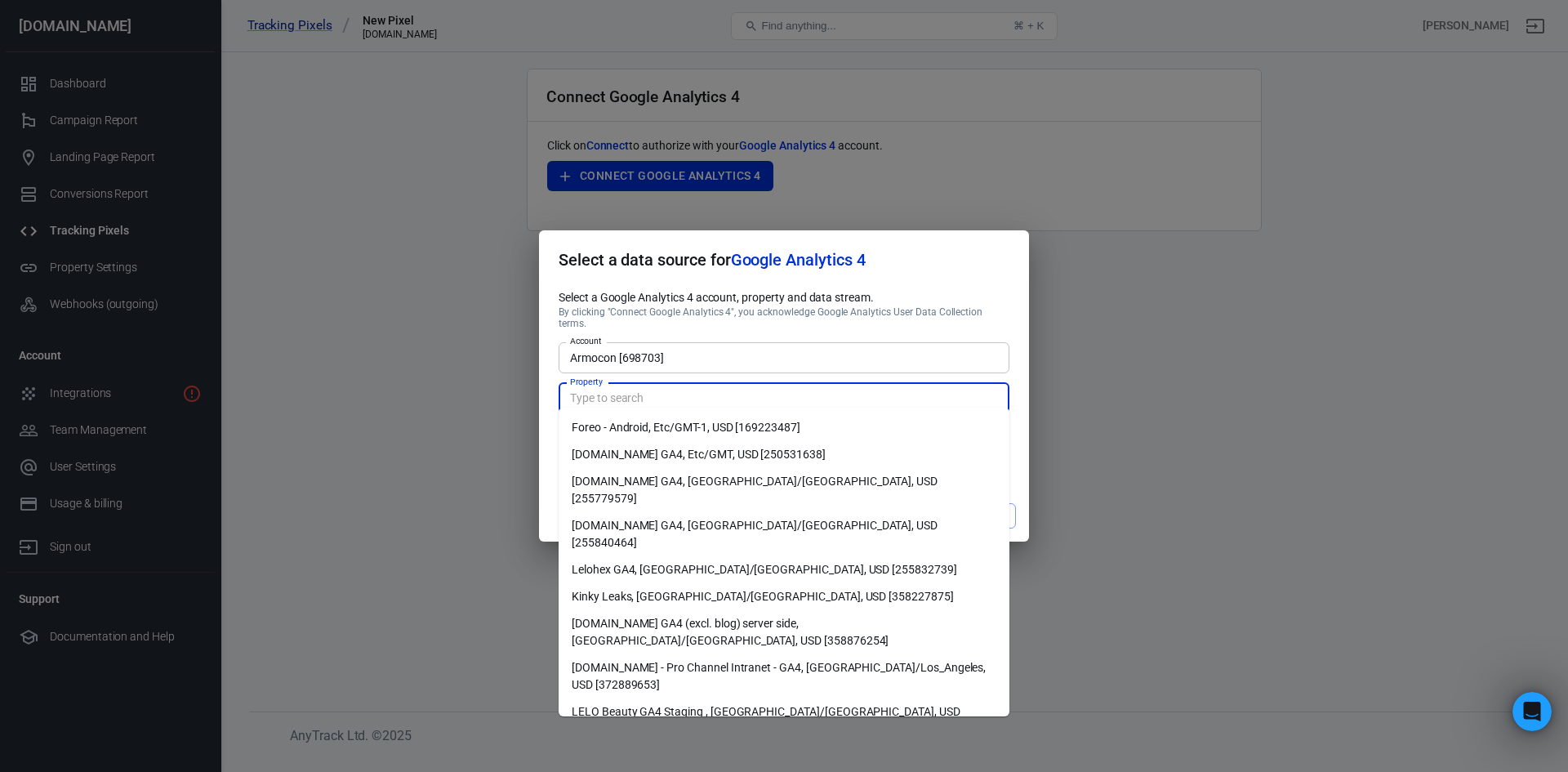
click at [650, 479] on li "[DOMAIN_NAME] GA4, [GEOGRAPHIC_DATA]/[GEOGRAPHIC_DATA], USD [255779579]" at bounding box center [784, 490] width 451 height 44
type input "[DOMAIN_NAME] GA4, [GEOGRAPHIC_DATA]/[GEOGRAPHIC_DATA], USD [255779579]"
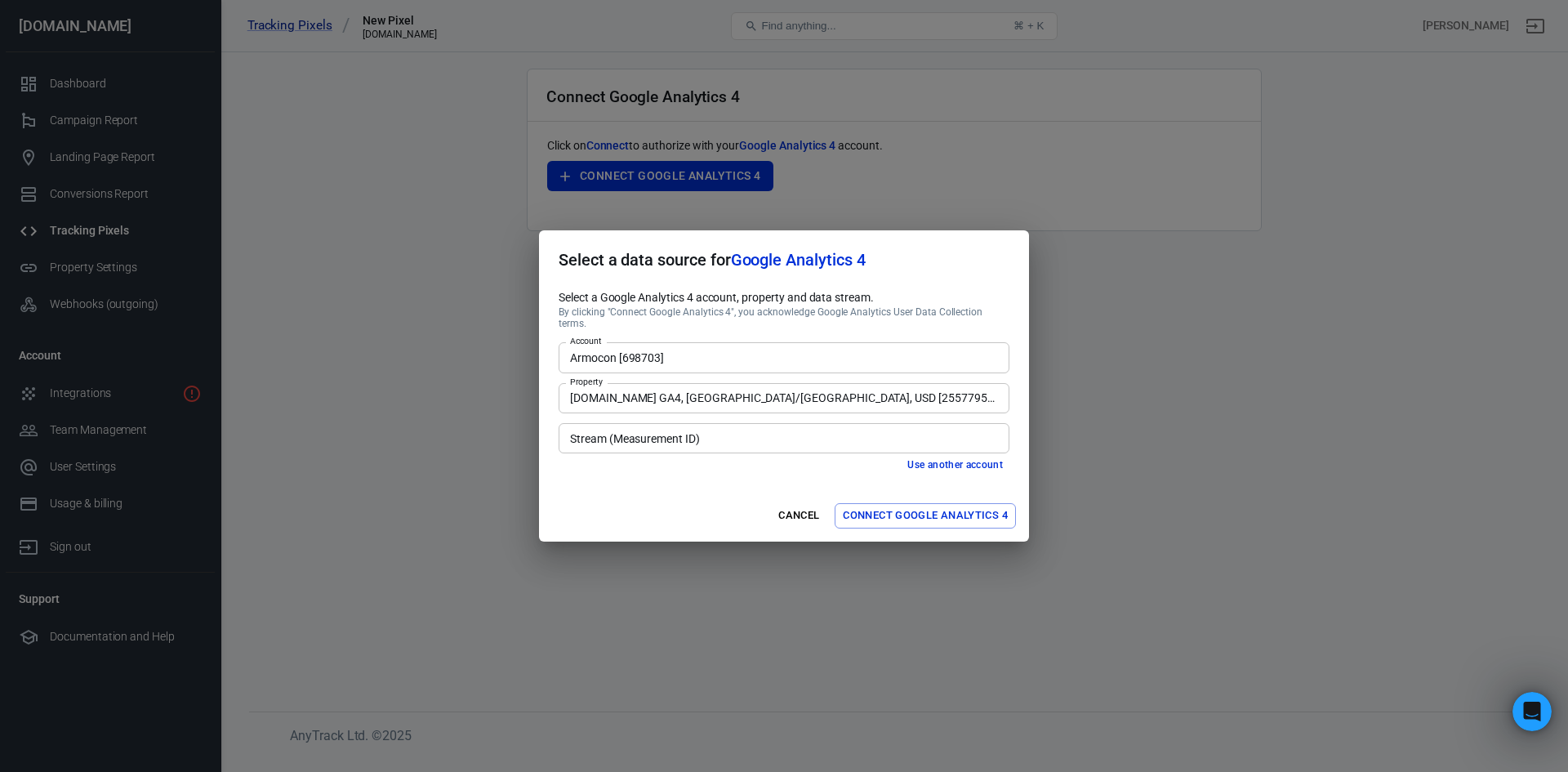
click at [670, 431] on input "Stream (Measurement ID)" at bounding box center [783, 438] width 439 height 20
click at [672, 456] on li "[DOMAIN_NAME] [G-BMHC5100YT]" at bounding box center [784, 467] width 451 height 27
type input "[DOMAIN_NAME] [G-BMHC5100YT]"
click at [927, 513] on button "Connect Google Analytics 4" at bounding box center [925, 516] width 181 height 26
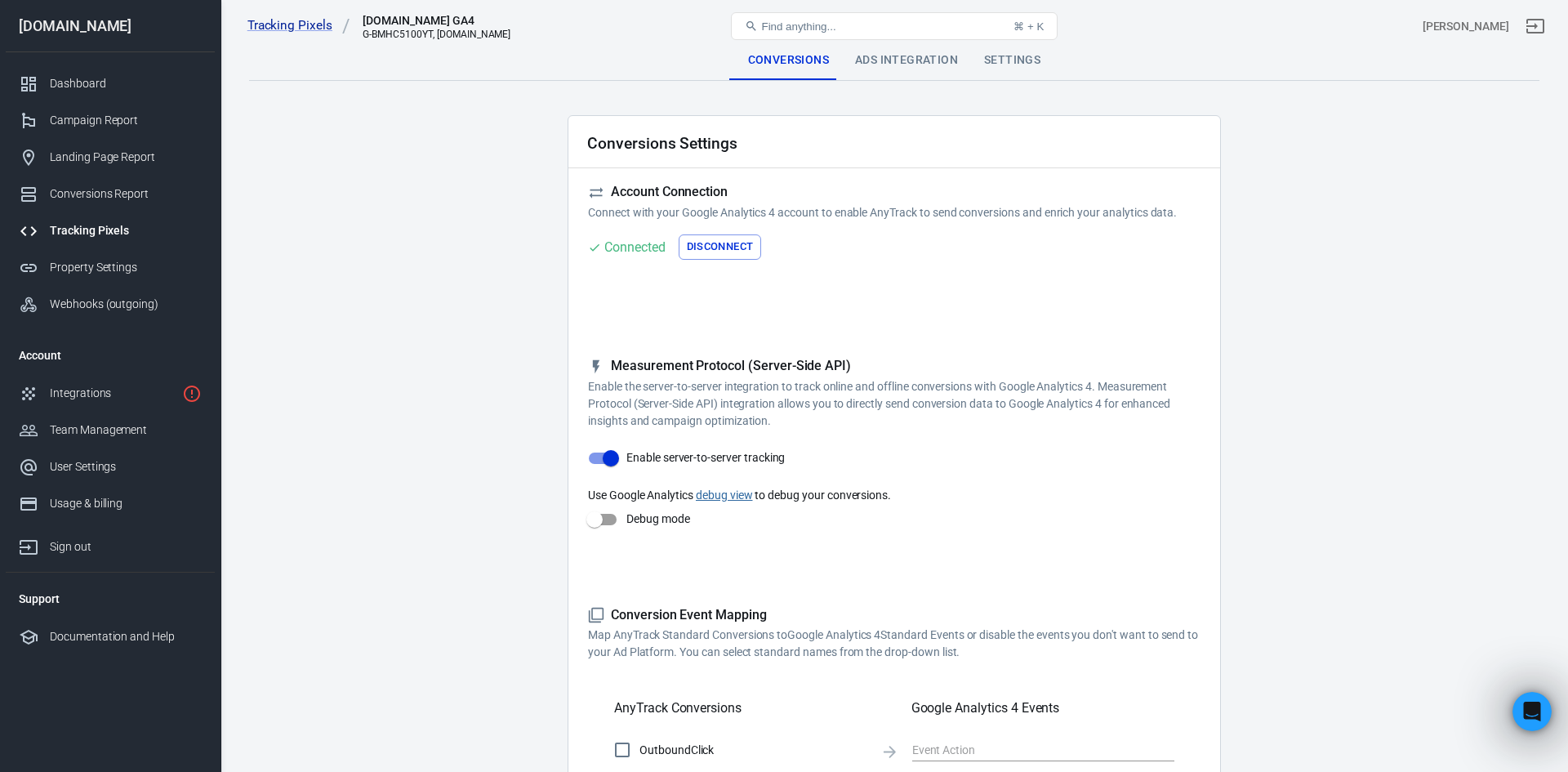
checkbox input "true"
type input "select_content"
checkbox input "true"
type input "generate_lead"
checkbox input "true"
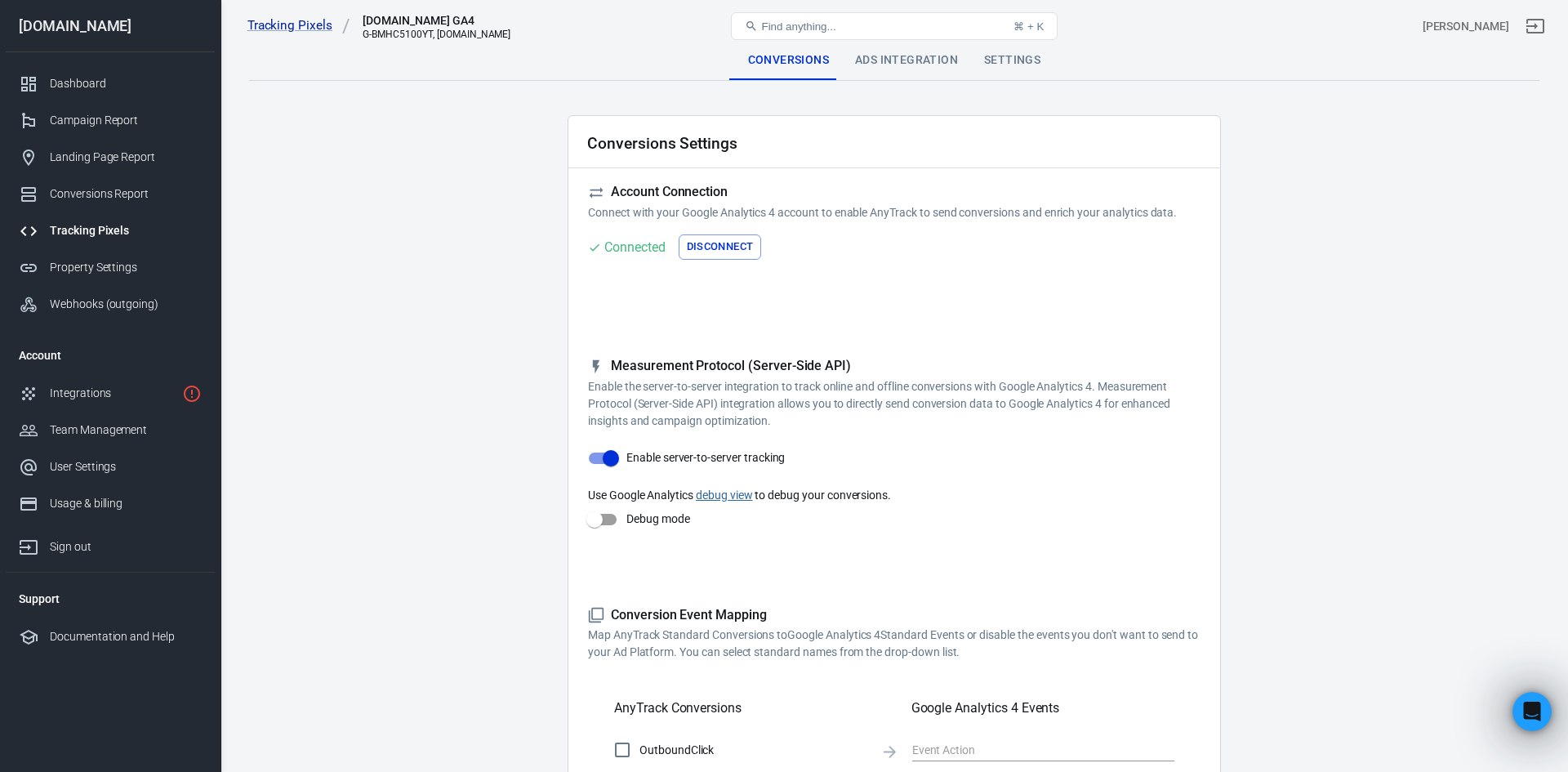
type input "view_item"
checkbox input "true"
type input "add_to_cart"
checkbox input "true"
type input "begin_checkout"
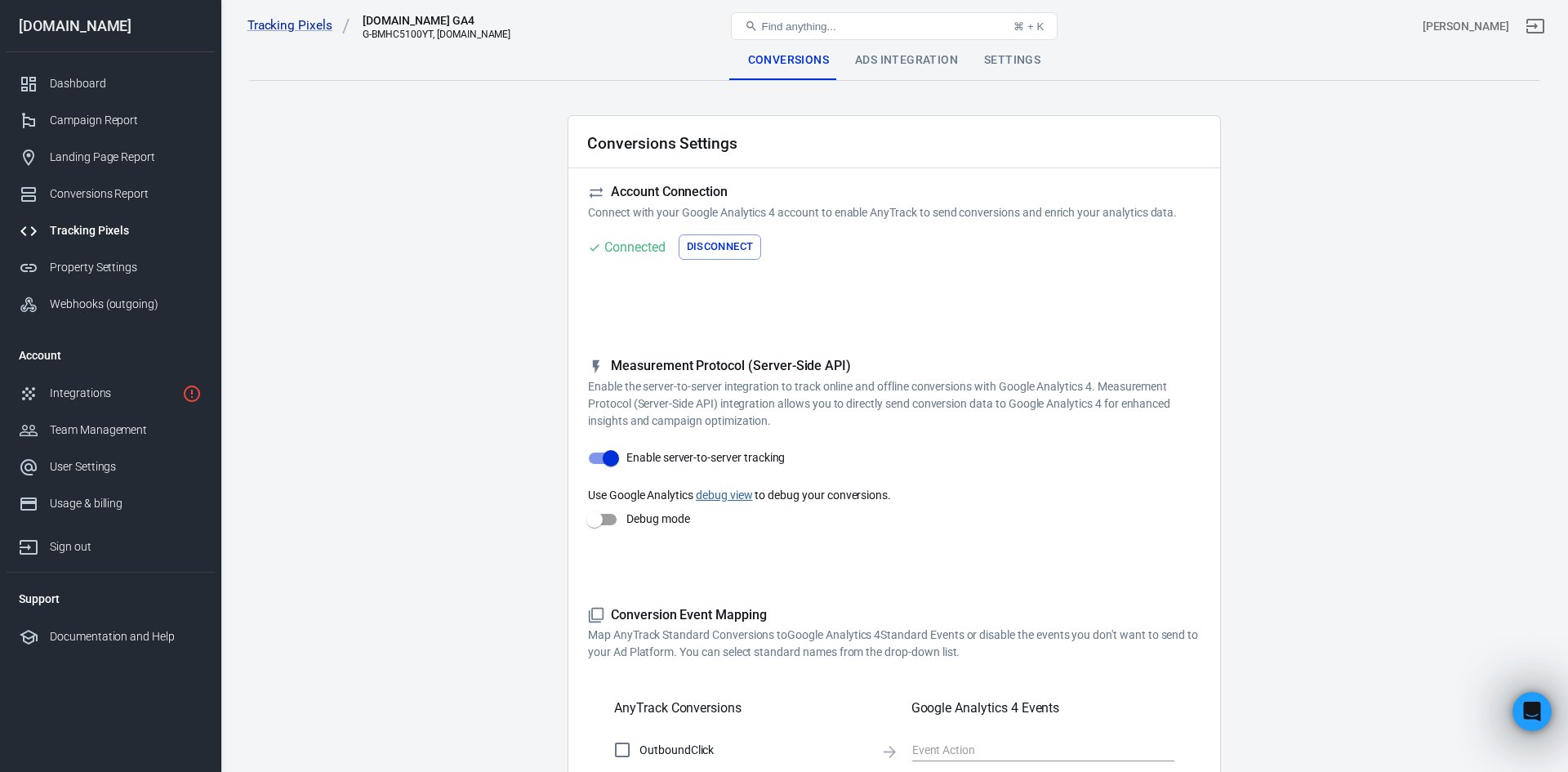
checkbox input "true"
type input "generate_lead"
checkbox input "true"
type input "sign_up"
checkbox input "true"
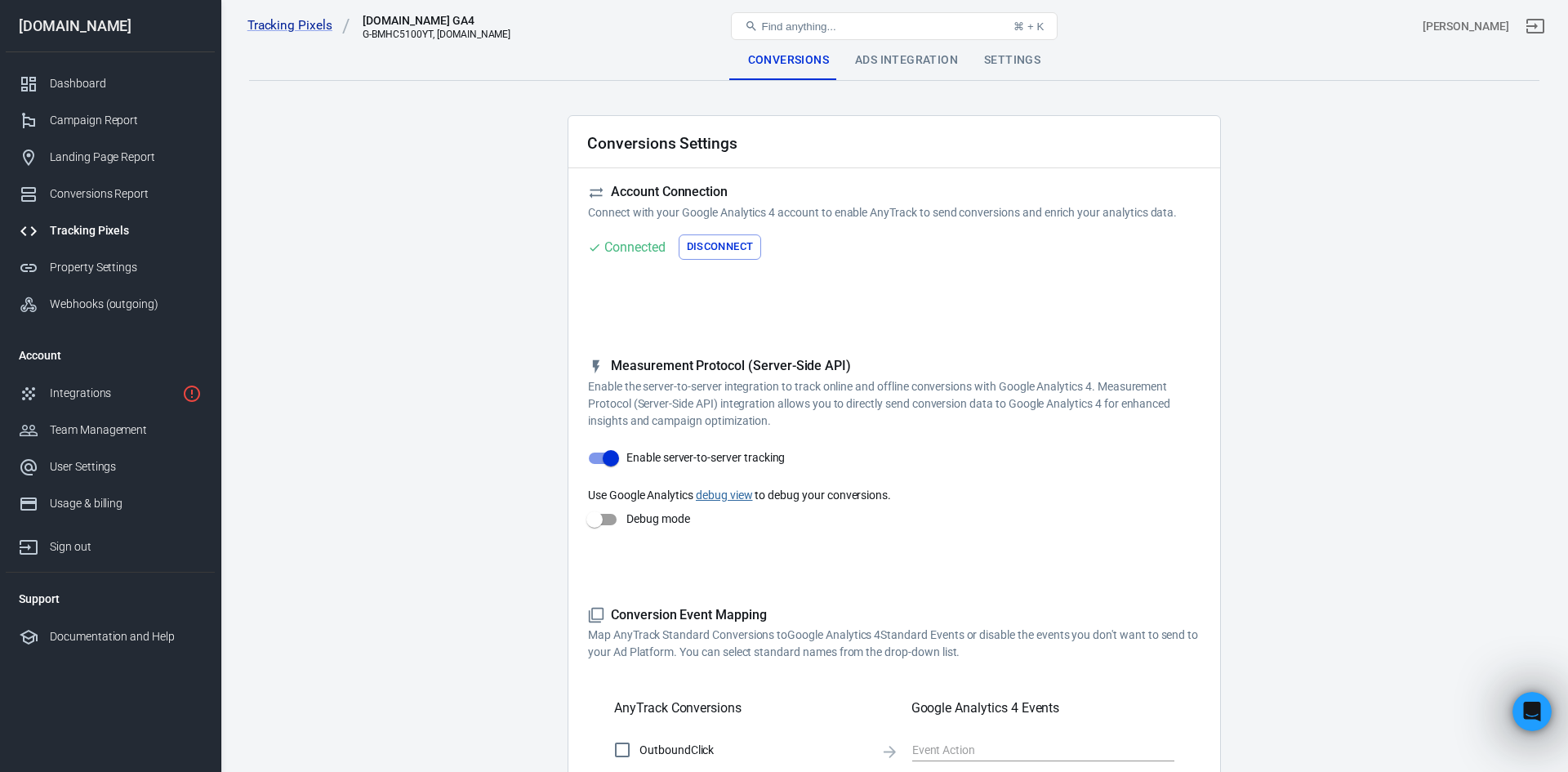
type input "purchase"
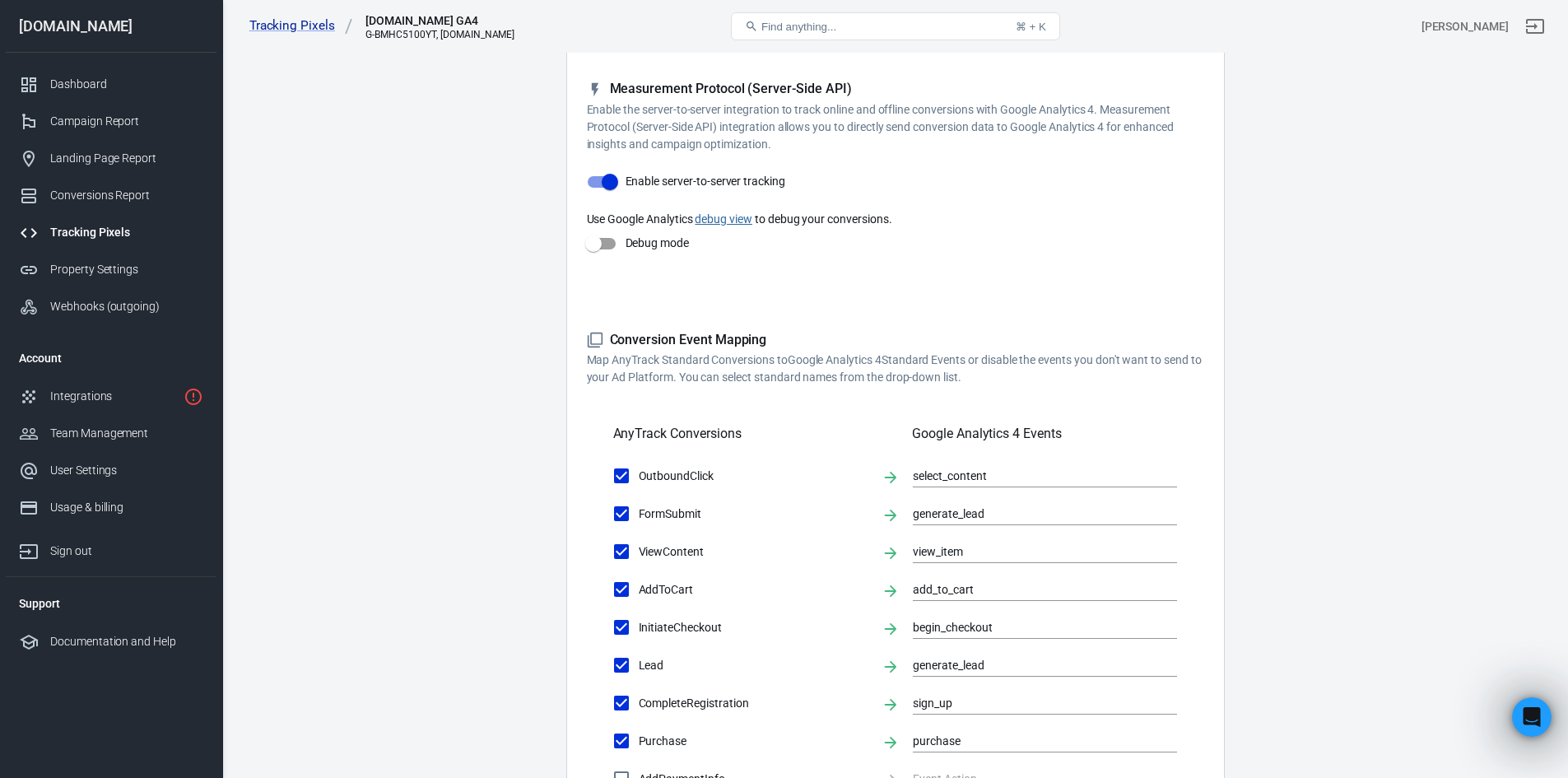
scroll to position [329, 0]
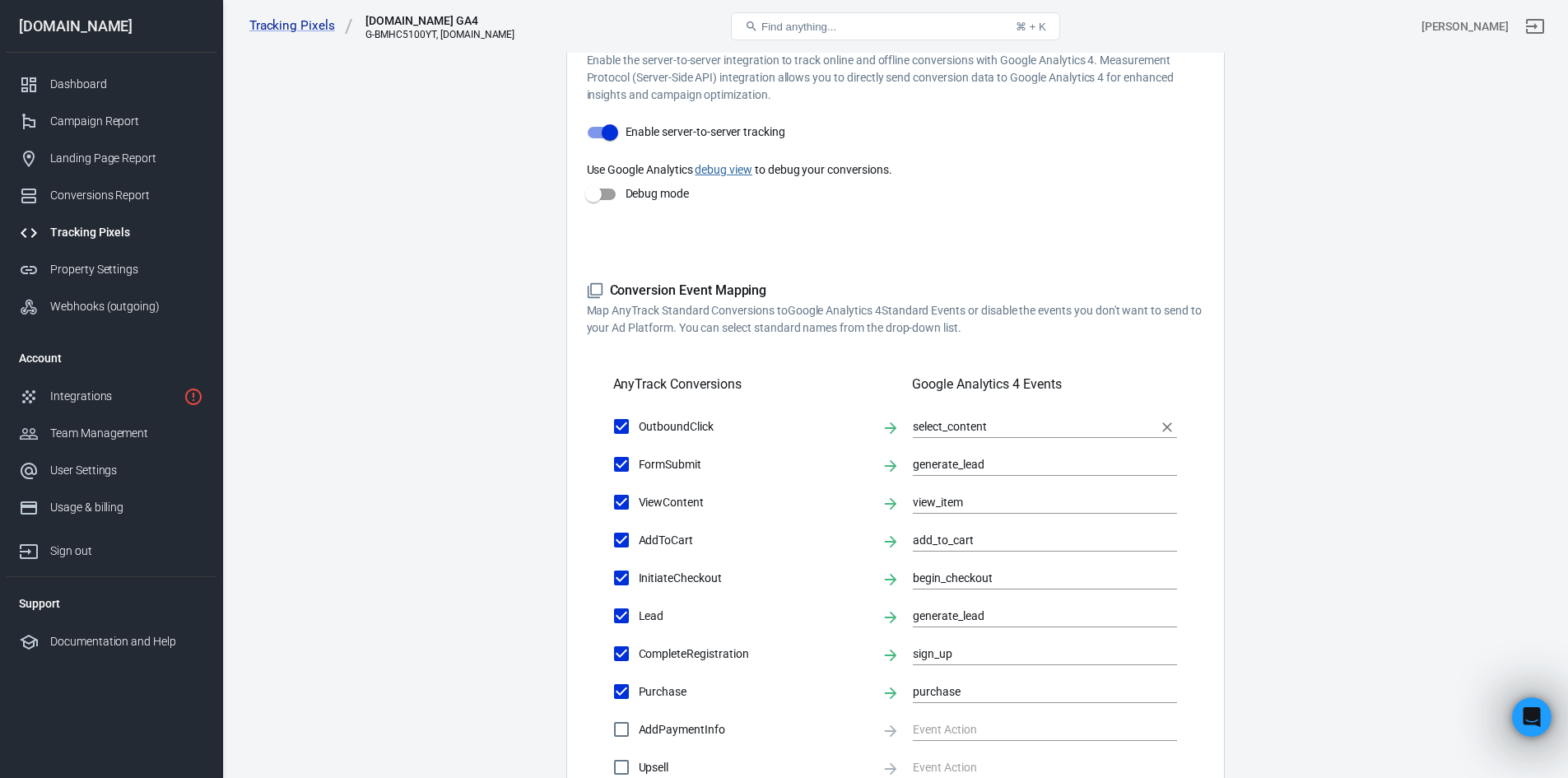
click at [945, 427] on input "select_content" at bounding box center [1033, 426] width 240 height 20
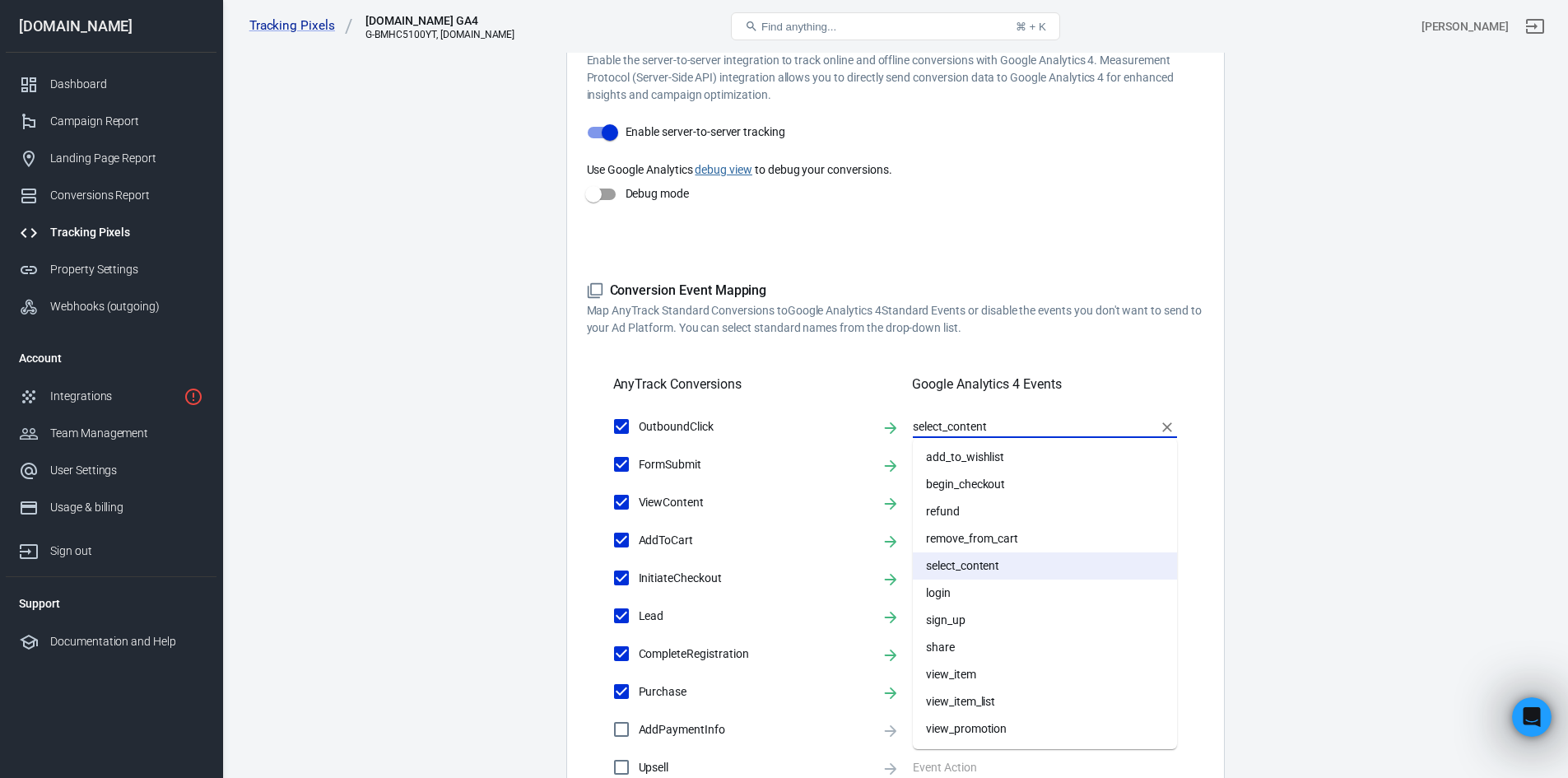
scroll to position [27, 0]
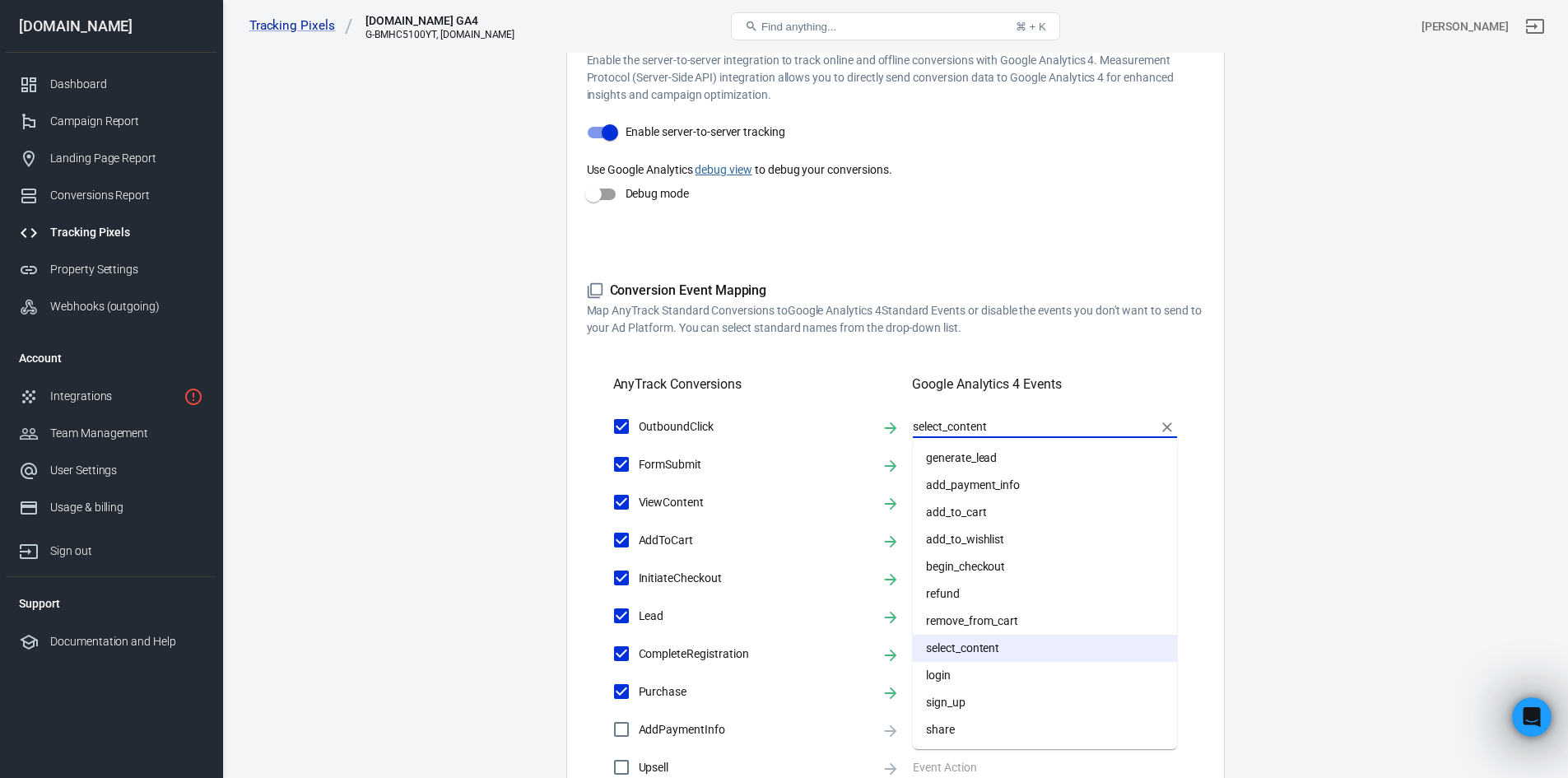
click at [1180, 420] on div "OutboundClick select_content FormSubmit generate_lead ViewContent view_item Add…" at bounding box center [895, 635] width 617 height 452
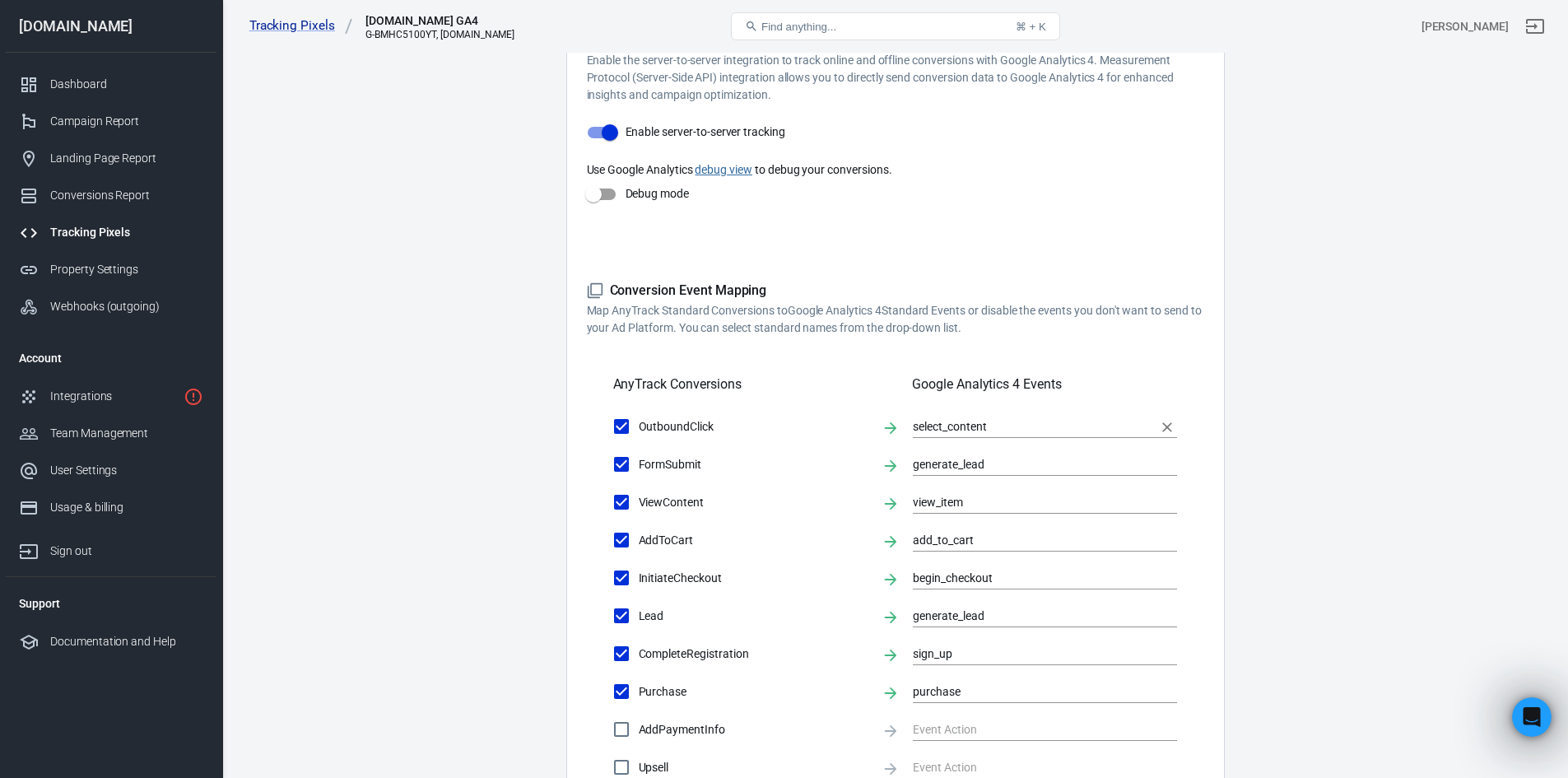
click at [1176, 422] on button "Clear" at bounding box center [1166, 427] width 23 height 23
checkbox input "false"
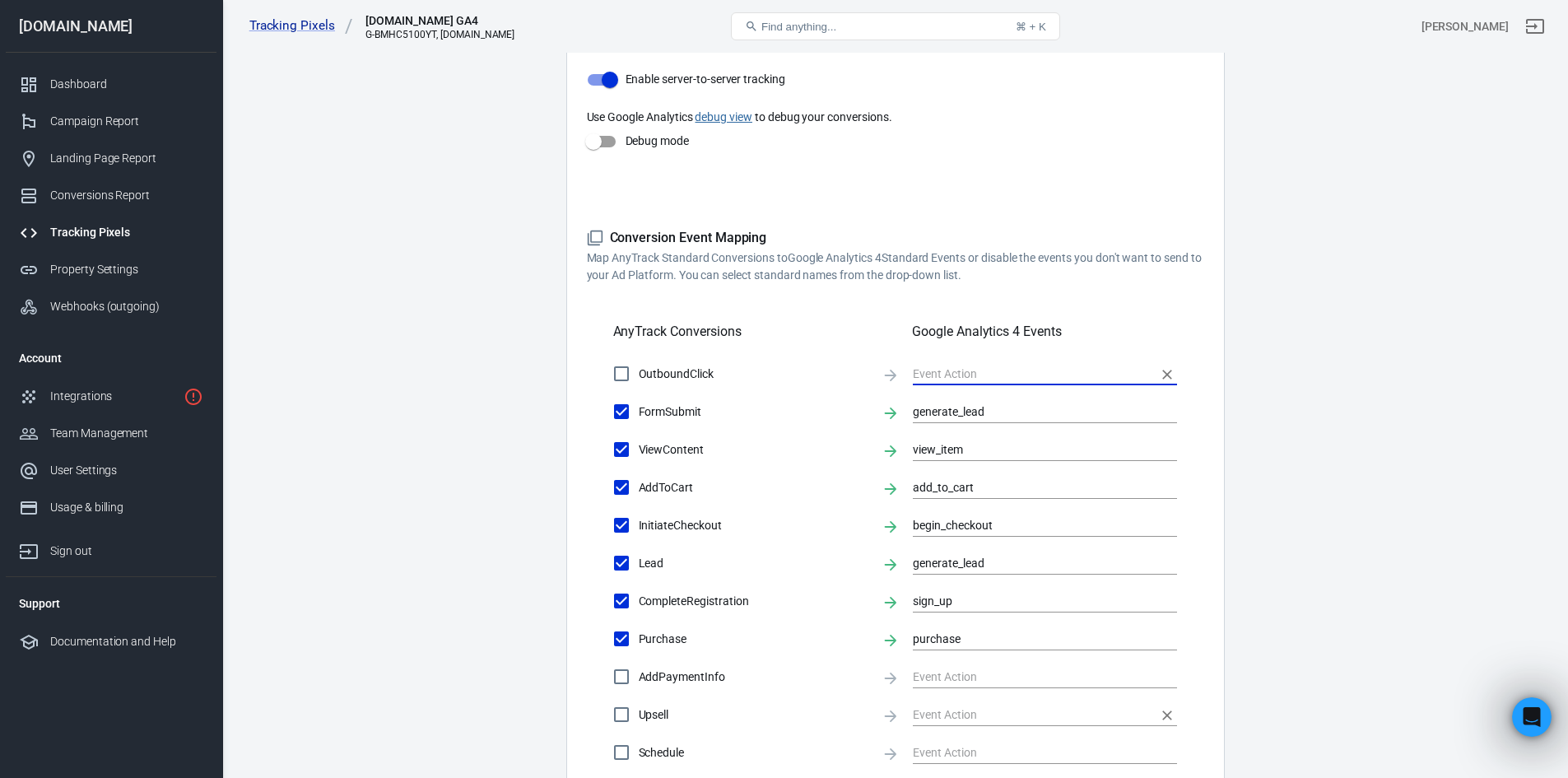
scroll to position [412, 0]
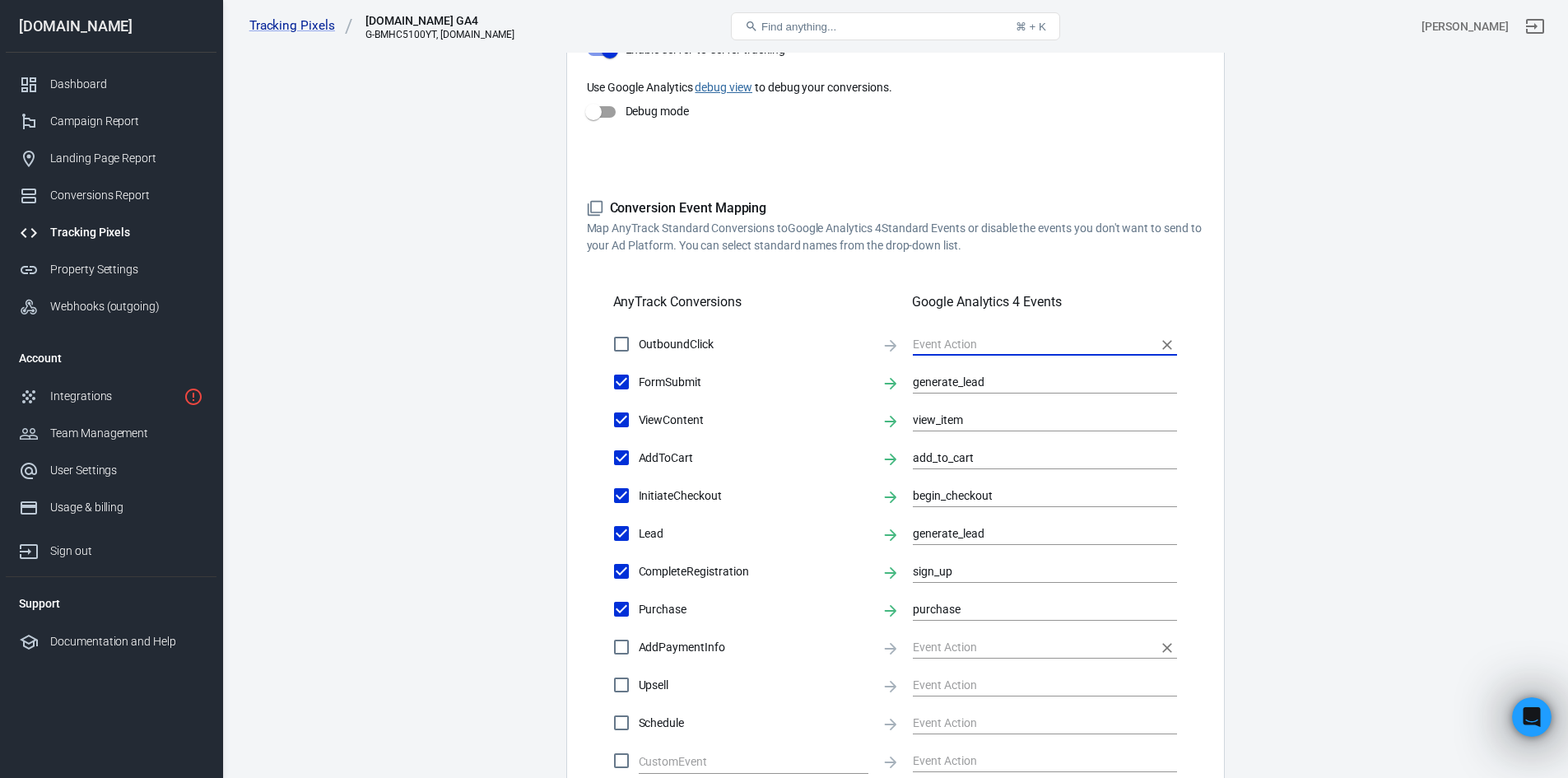
click at [1037, 650] on input "text" at bounding box center [1033, 647] width 240 height 20
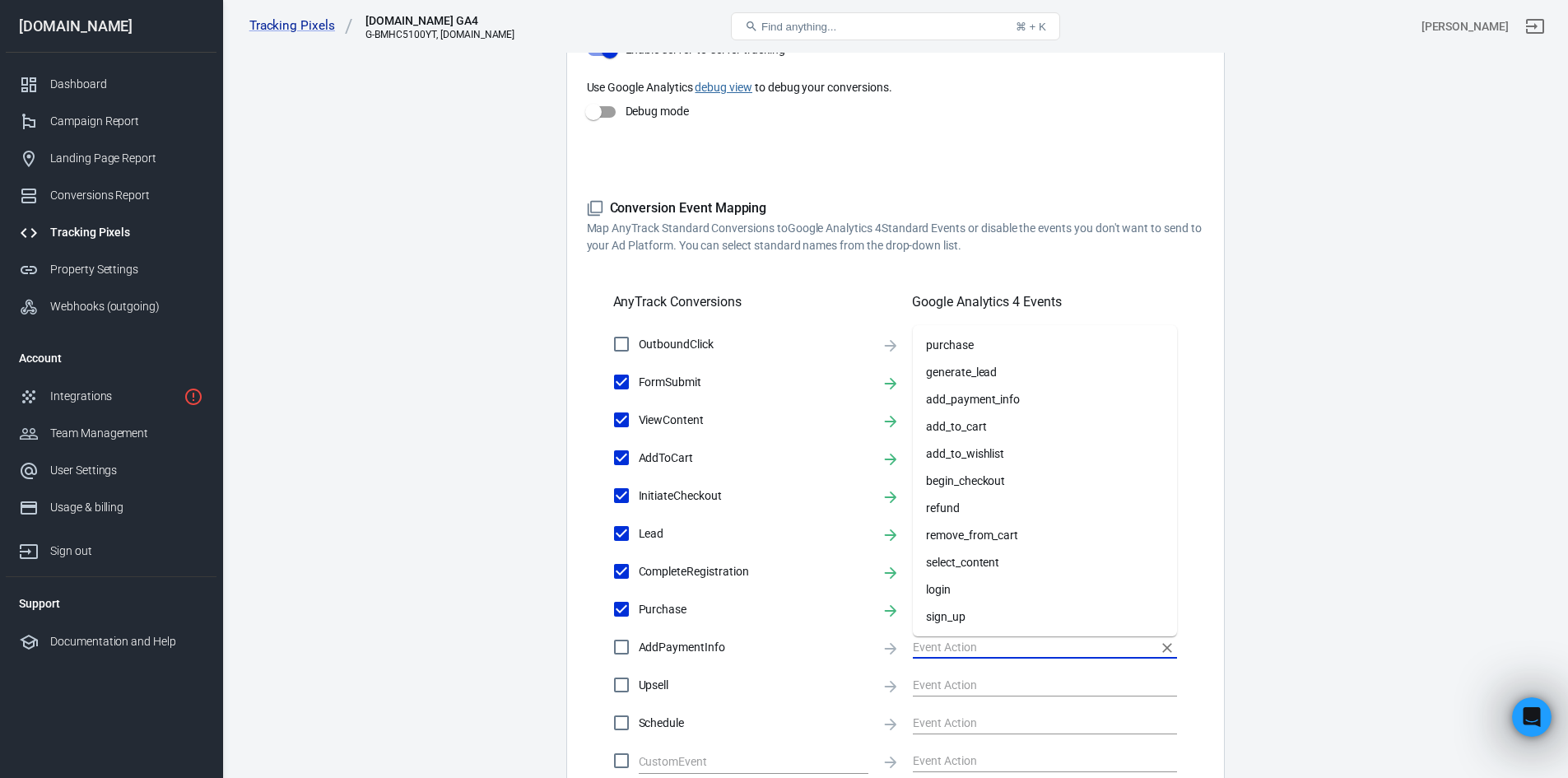
click at [1040, 395] on li "add_payment_info" at bounding box center [1045, 399] width 264 height 27
checkbox input "true"
type input "add_payment_info"
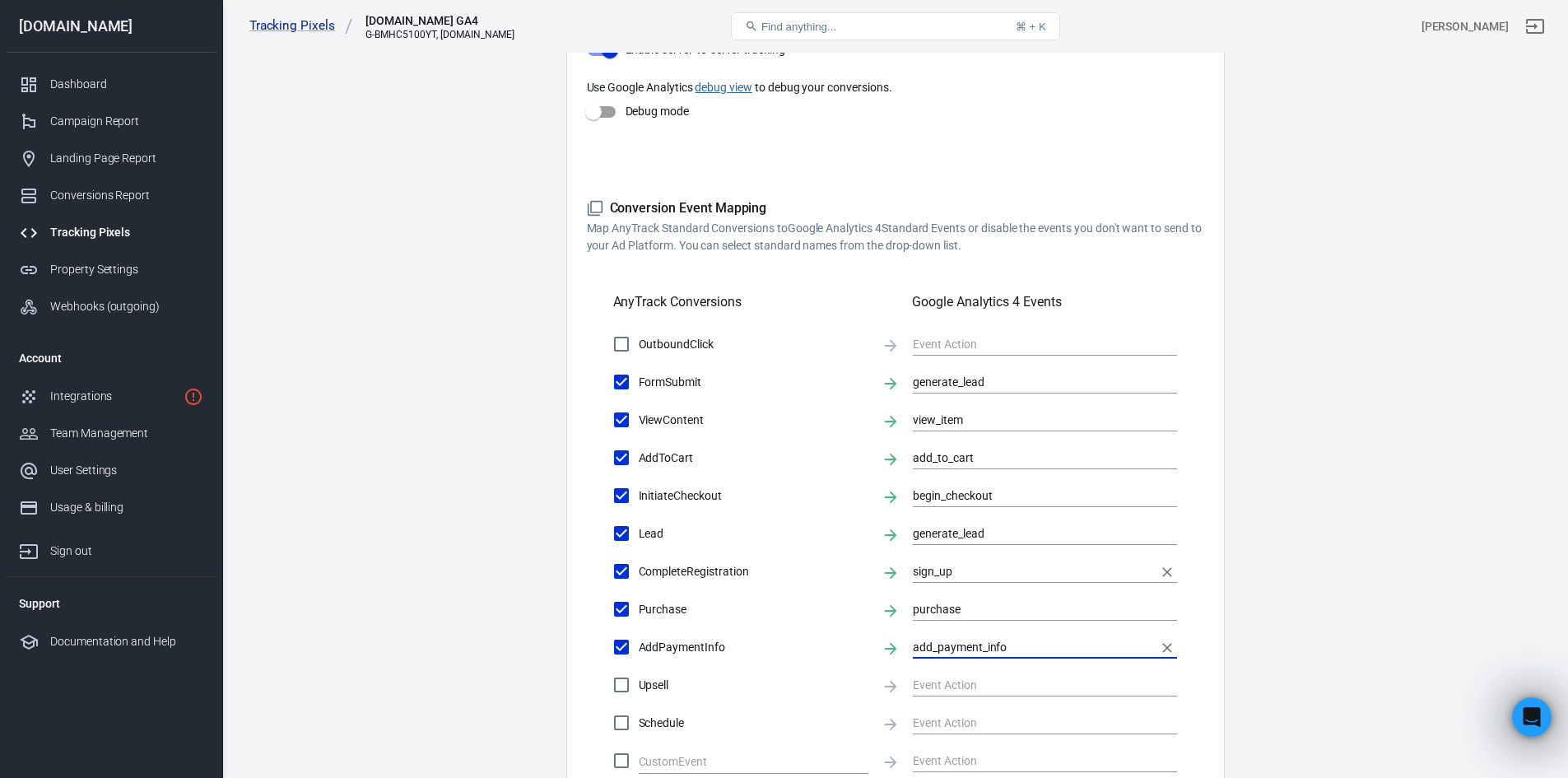
click at [1172, 569] on icon "Clear" at bounding box center [1167, 572] width 17 height 17
checkbox input "false"
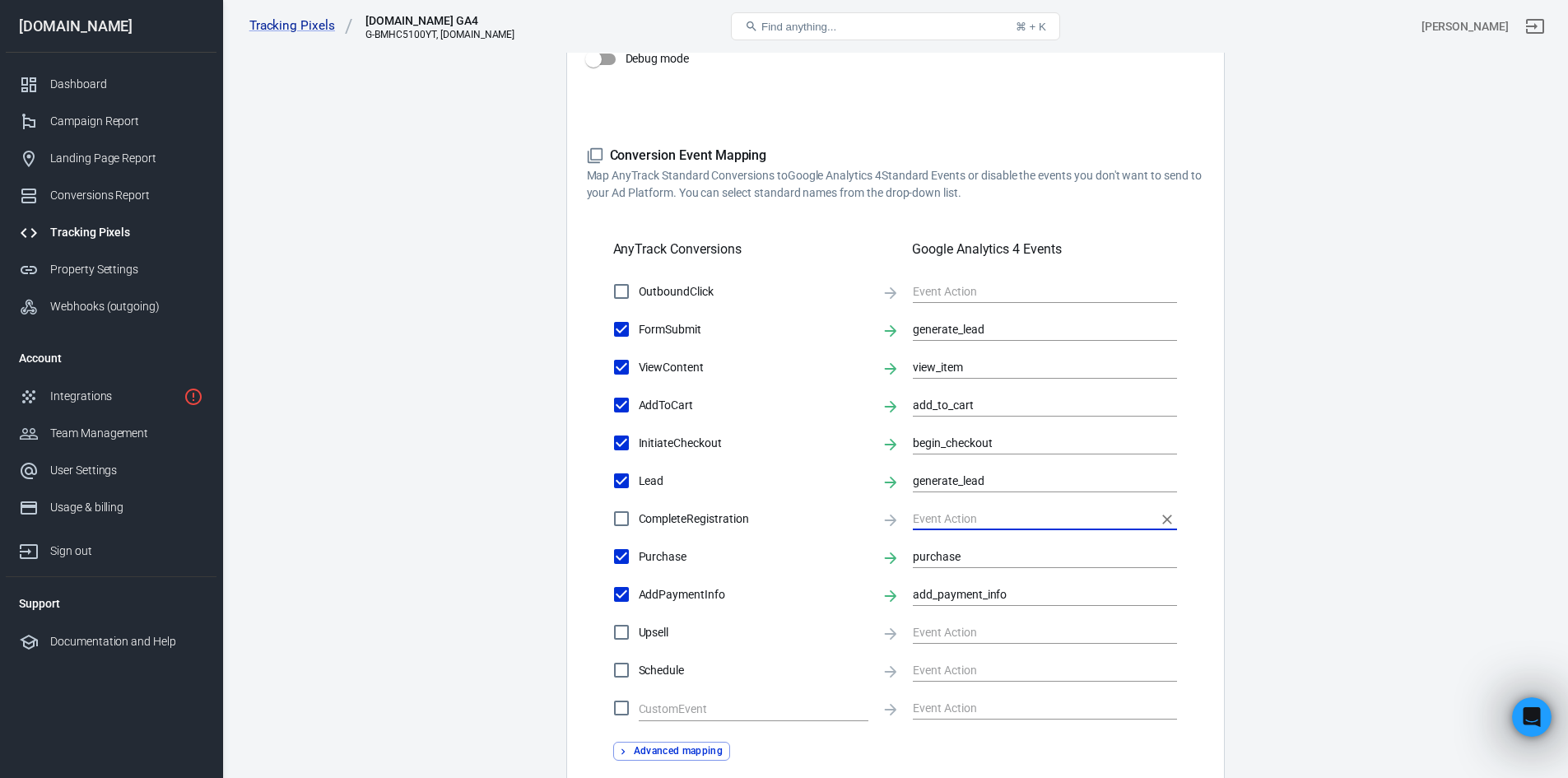
scroll to position [614, 0]
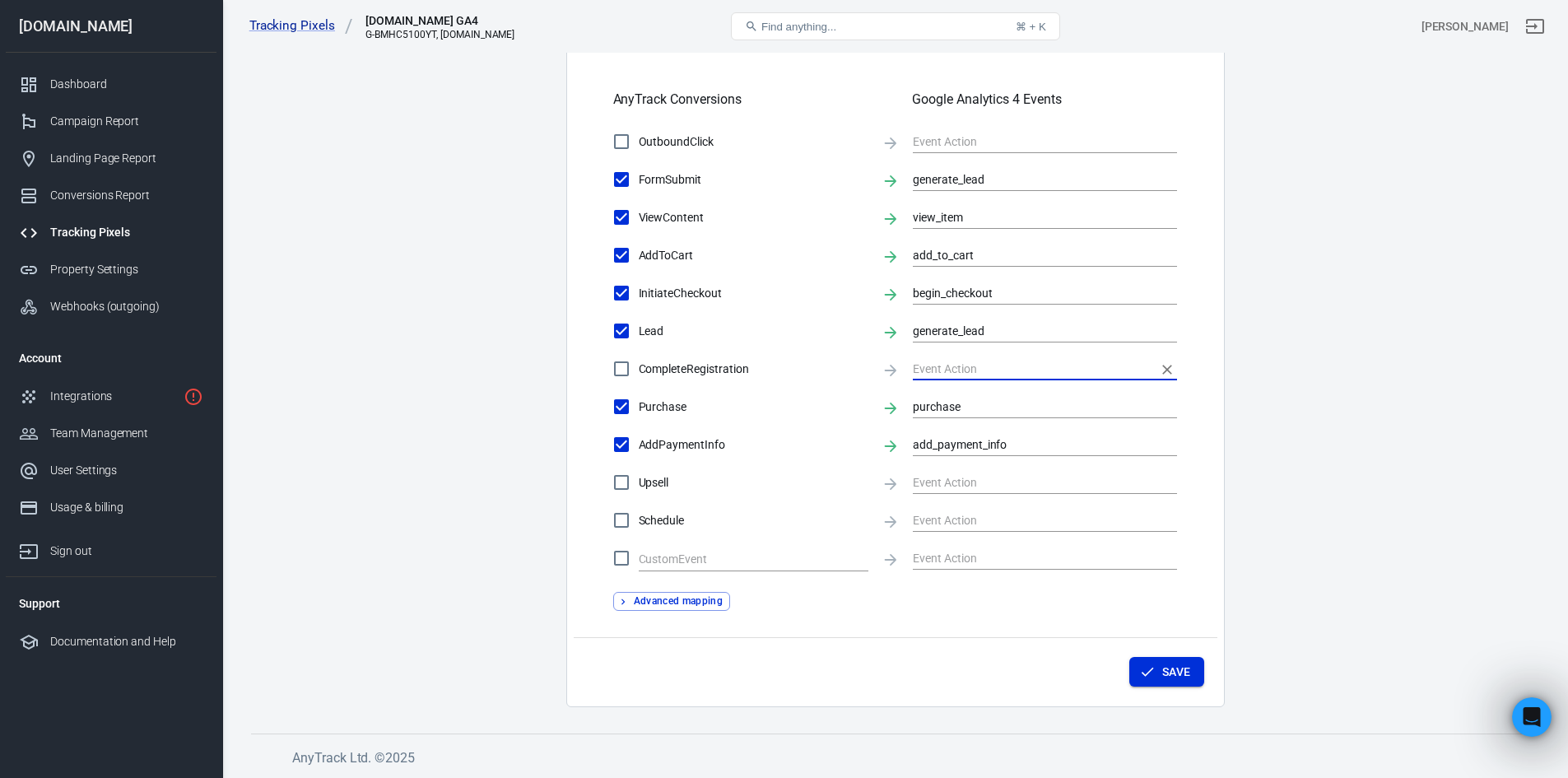
click at [1174, 664] on button "Save" at bounding box center [1166, 672] width 75 height 30
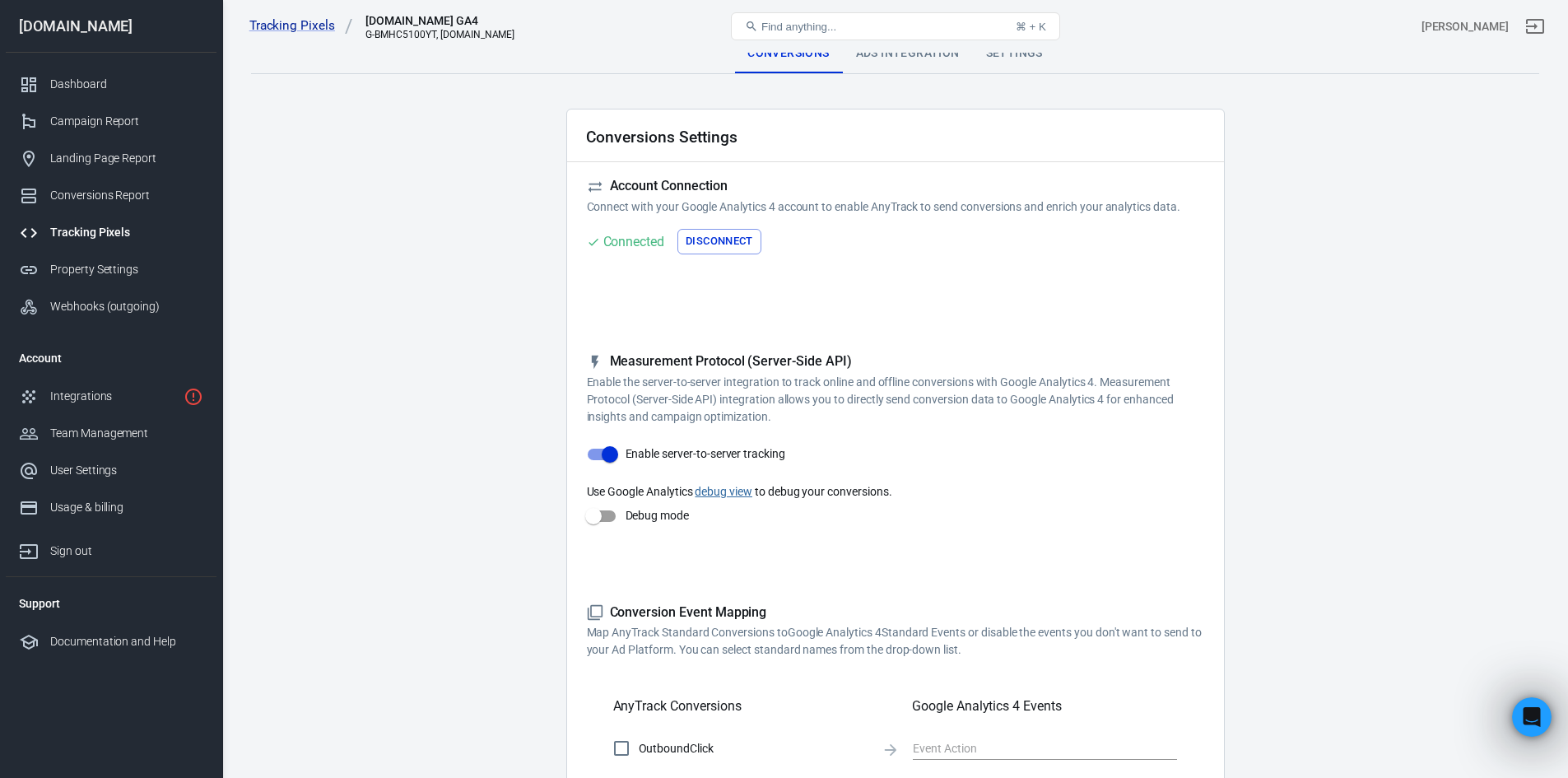
scroll to position [0, 0]
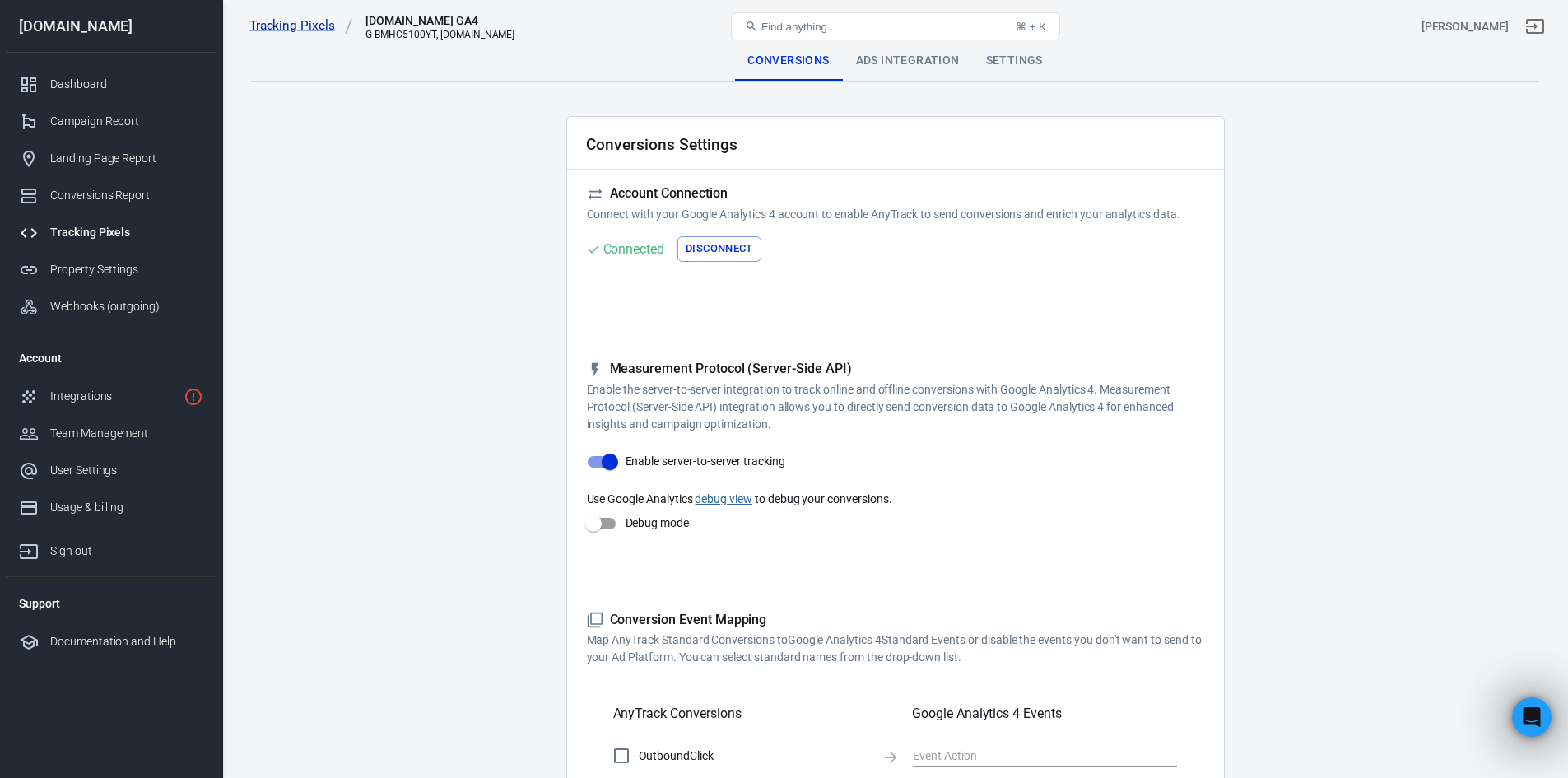
click at [600, 517] on input "Debug mode" at bounding box center [593, 524] width 94 height 31
checkbox input "true"
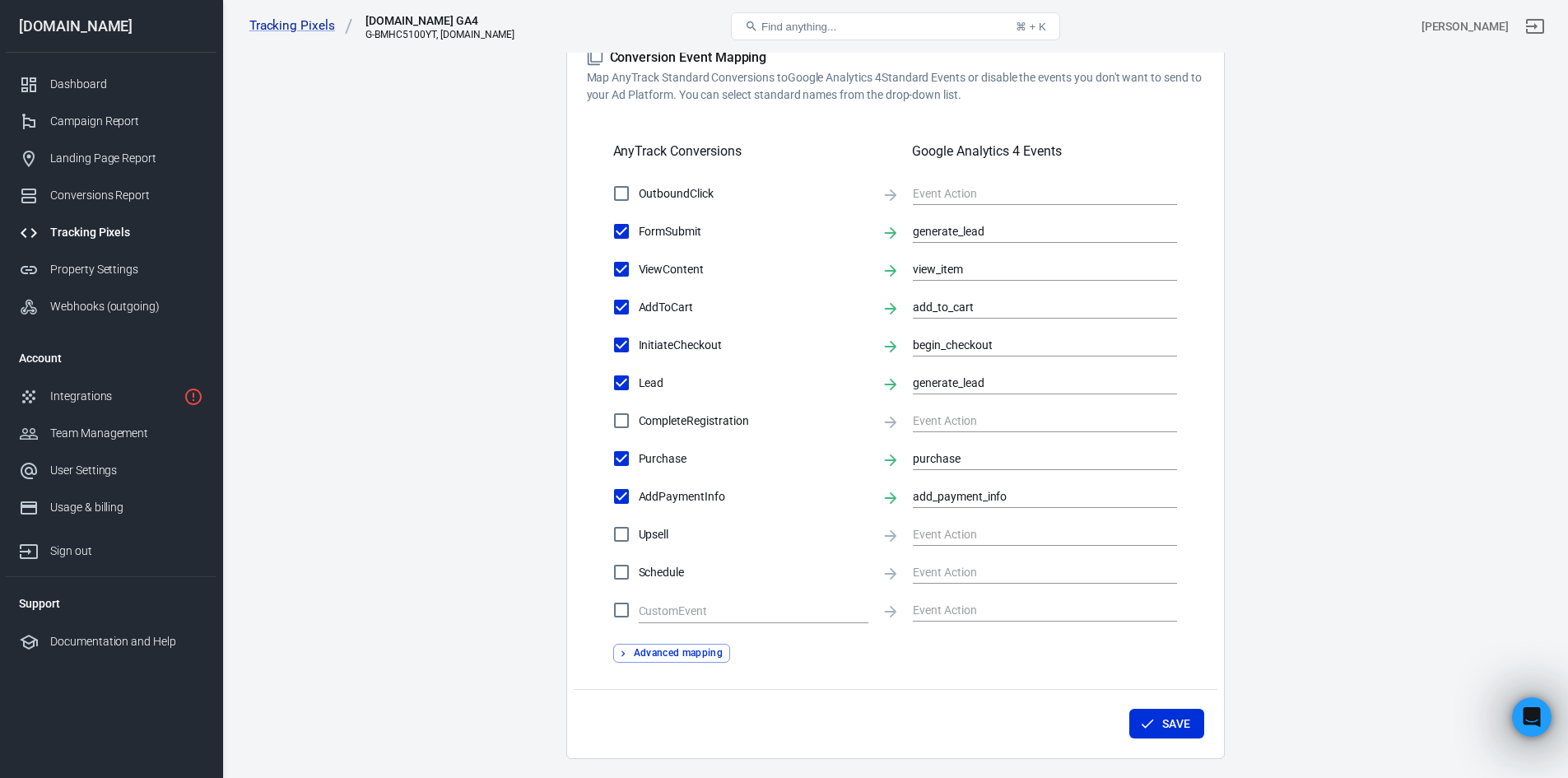
scroll to position [614, 0]
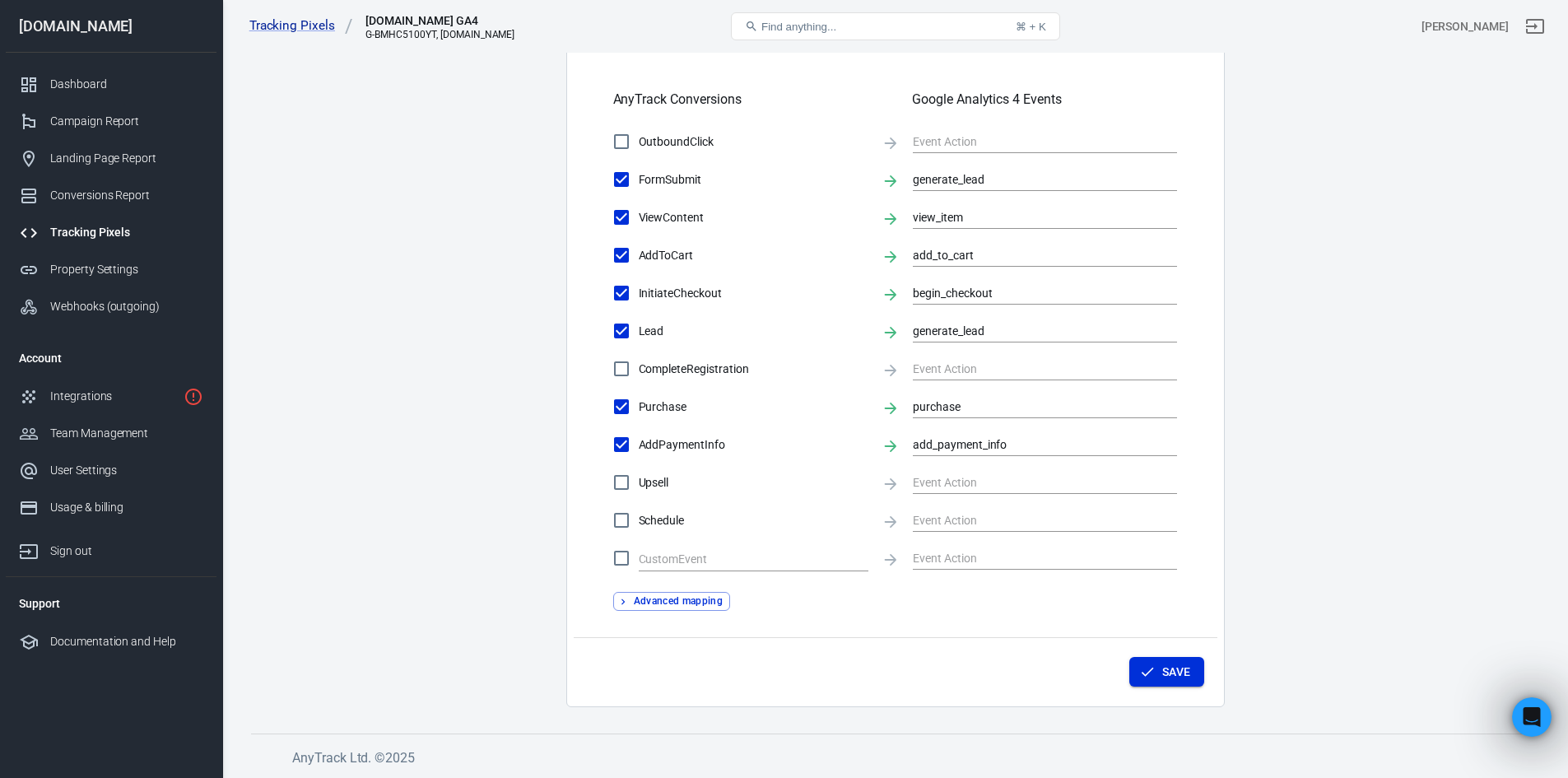
click at [1198, 679] on button "Save" at bounding box center [1166, 672] width 75 height 30
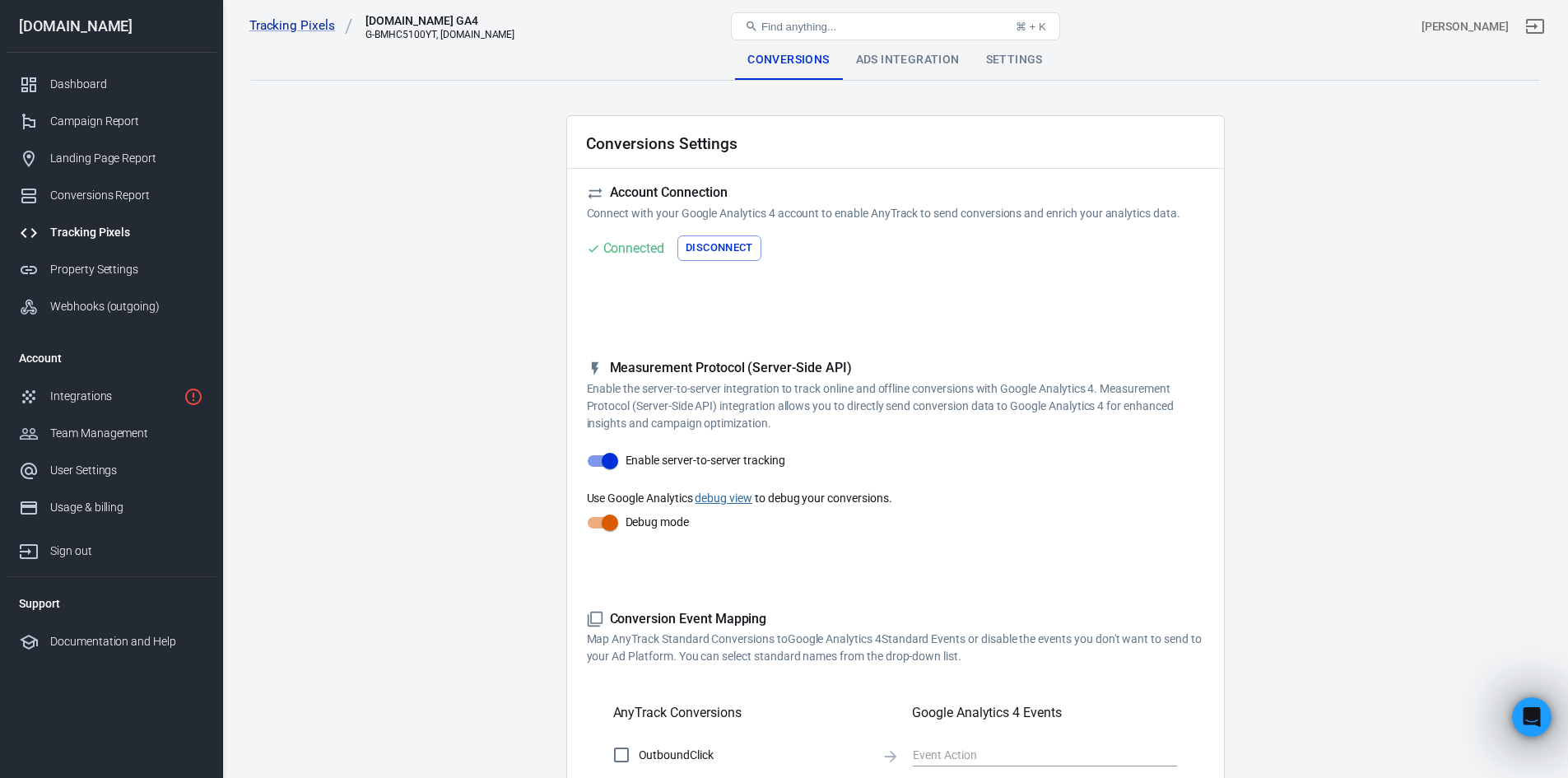
scroll to position [0, 0]
click at [884, 65] on div "Ads Integration" at bounding box center [907, 61] width 130 height 40
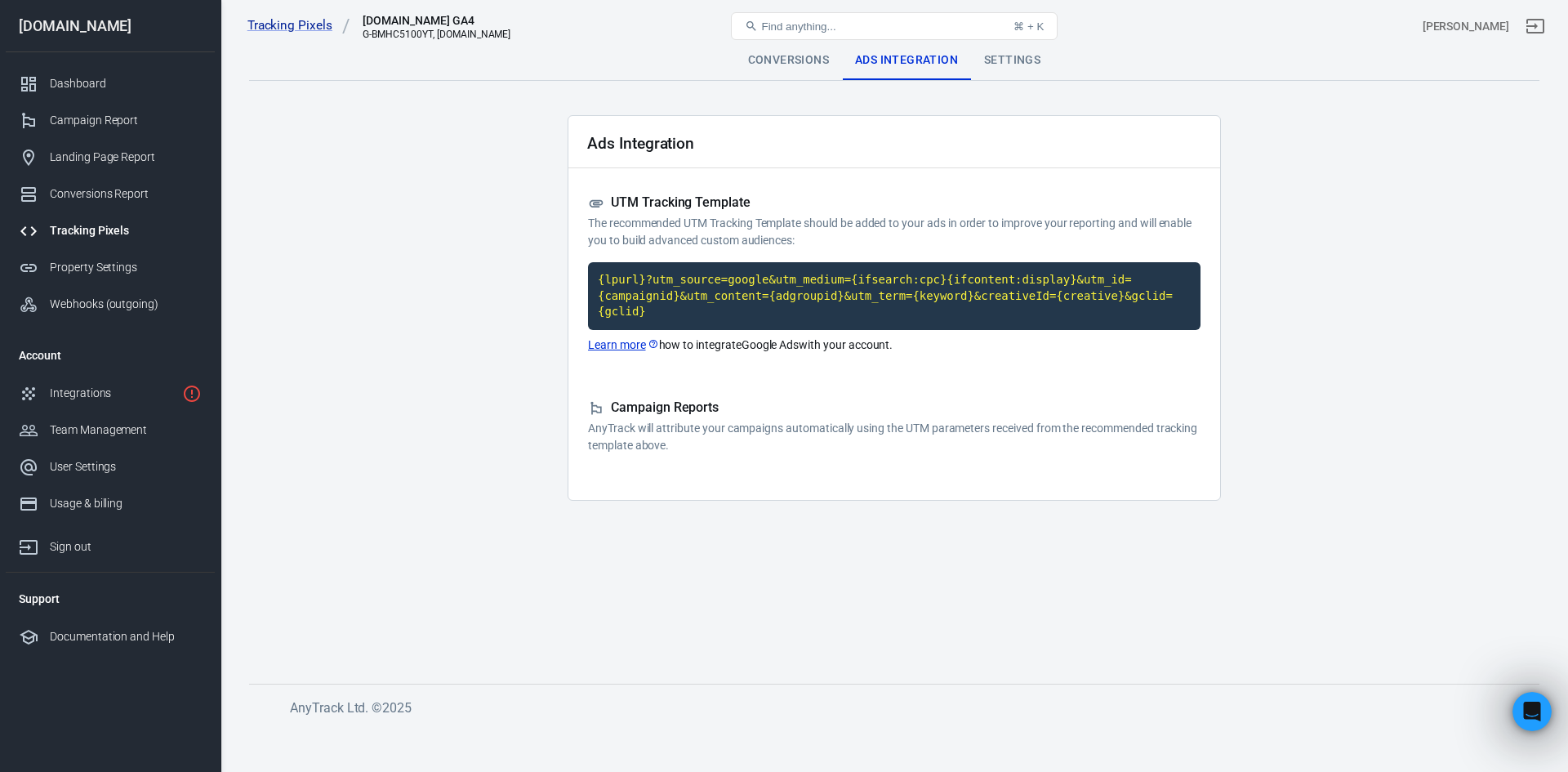
click at [984, 66] on div "Settings" at bounding box center [1012, 60] width 82 height 39
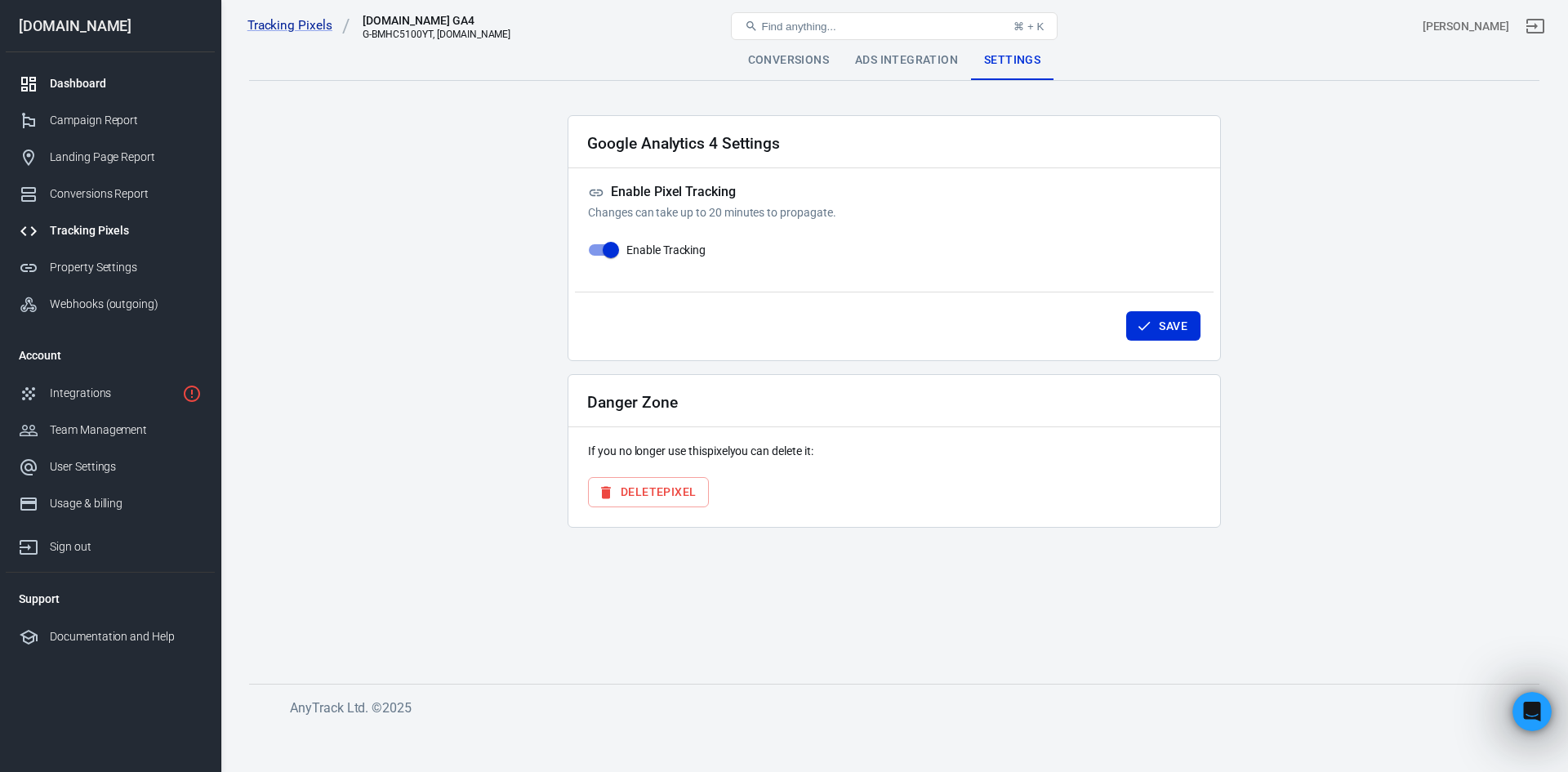
click at [91, 89] on div "Dashboard" at bounding box center [125, 83] width 152 height 17
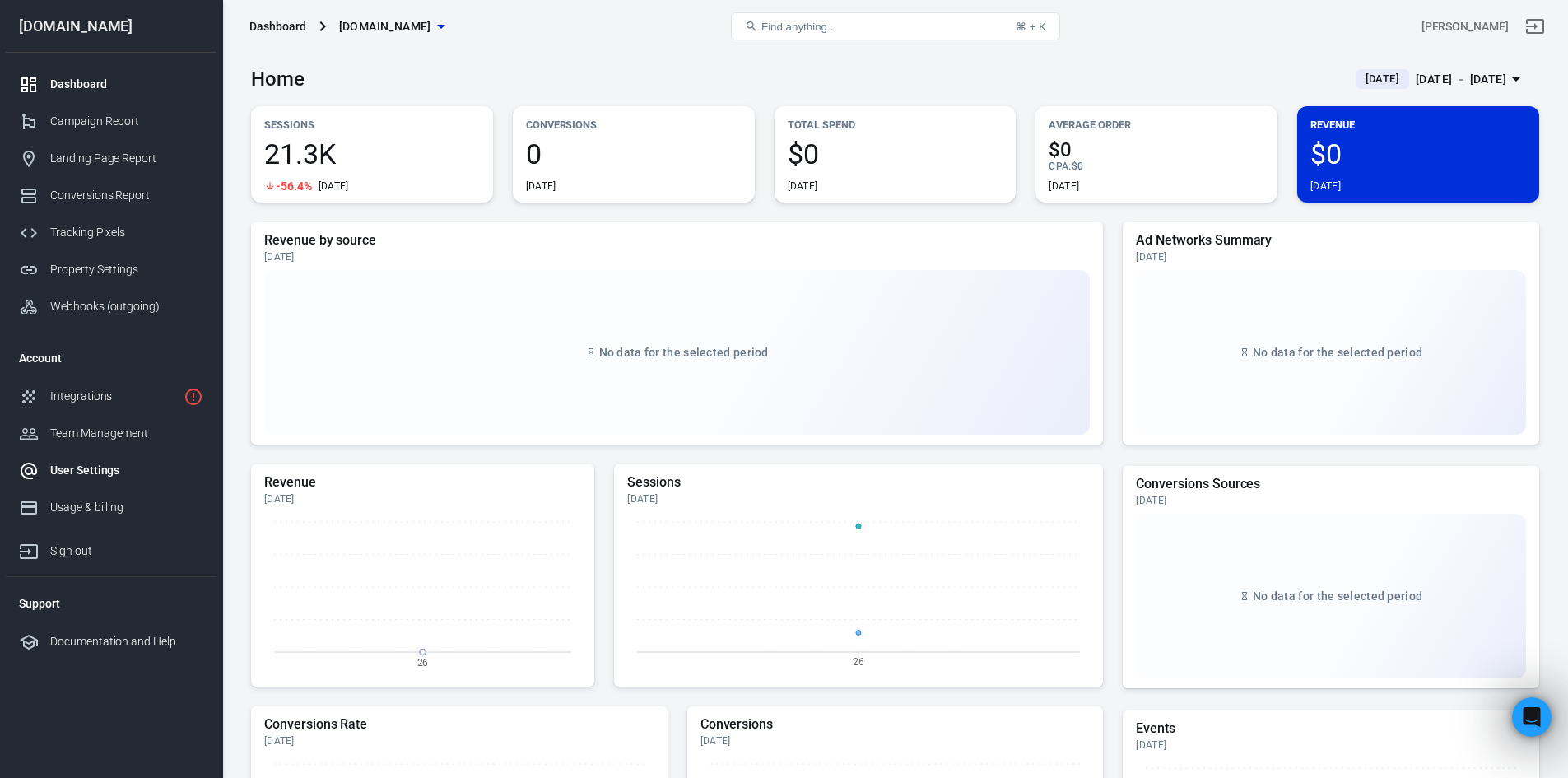
click at [109, 466] on div "User Settings" at bounding box center [126, 470] width 153 height 18
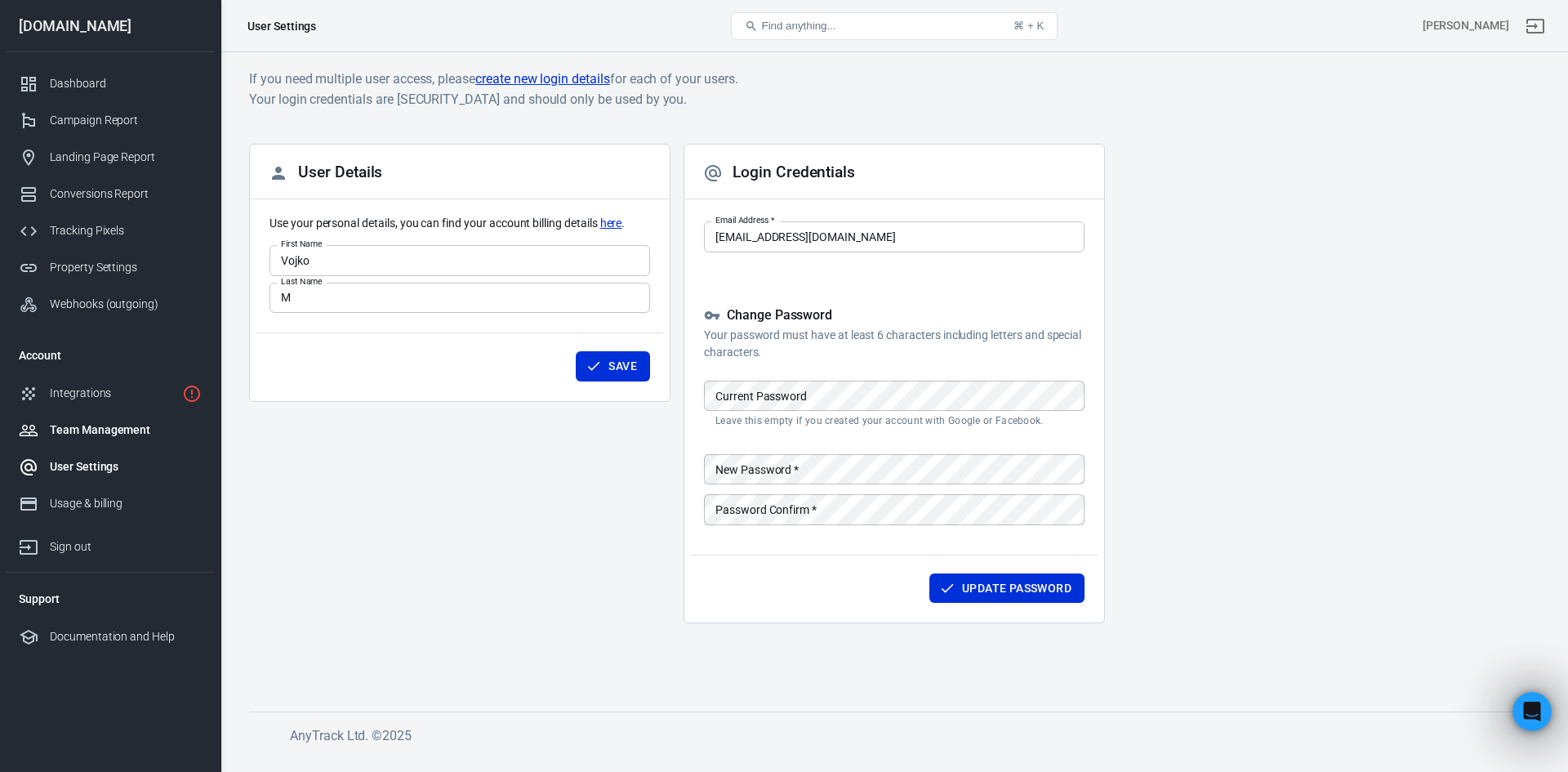
click at [105, 433] on div "Team Management" at bounding box center [125, 430] width 152 height 17
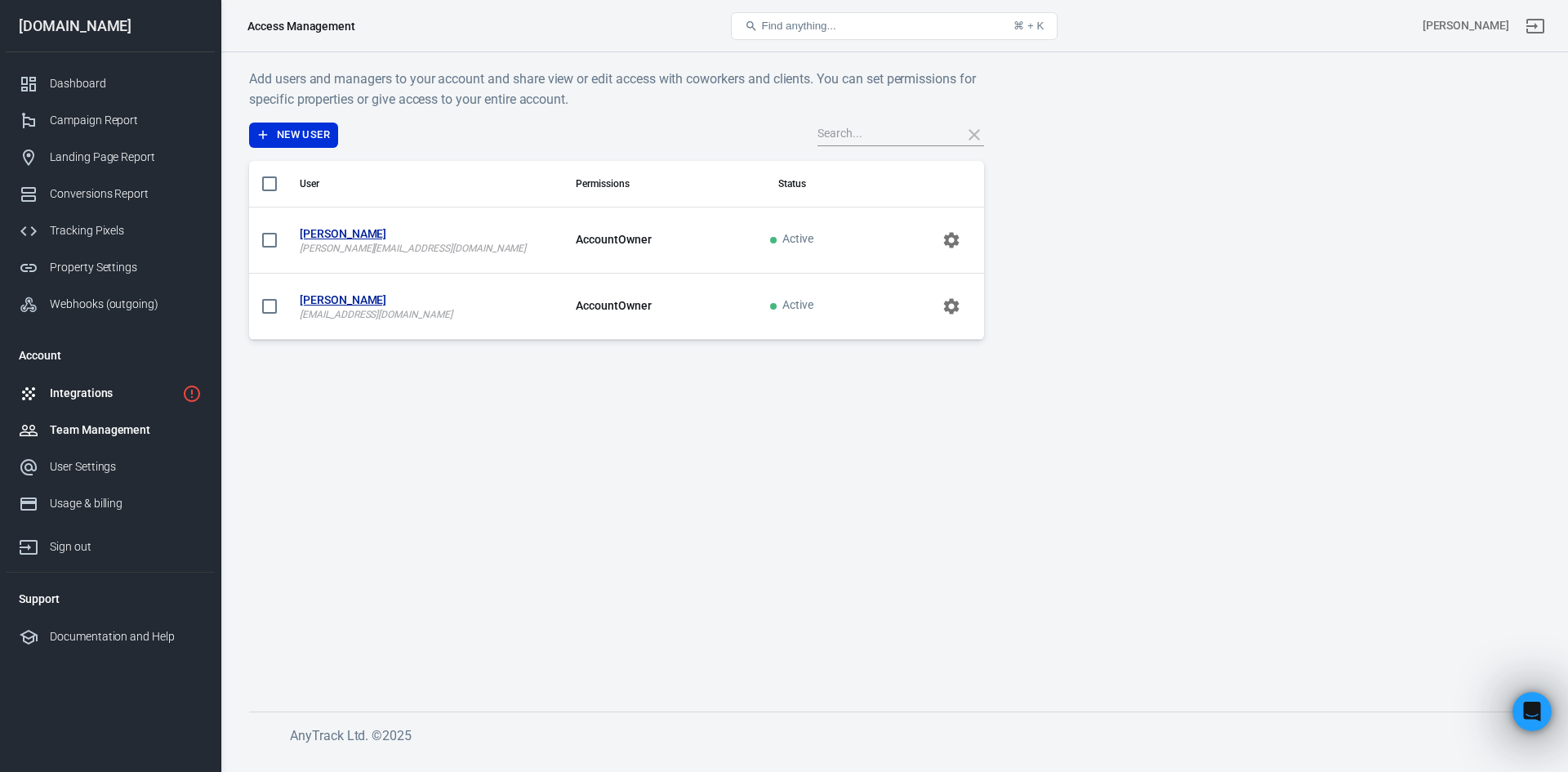
click at [94, 398] on div "Integrations" at bounding box center [112, 393] width 126 height 17
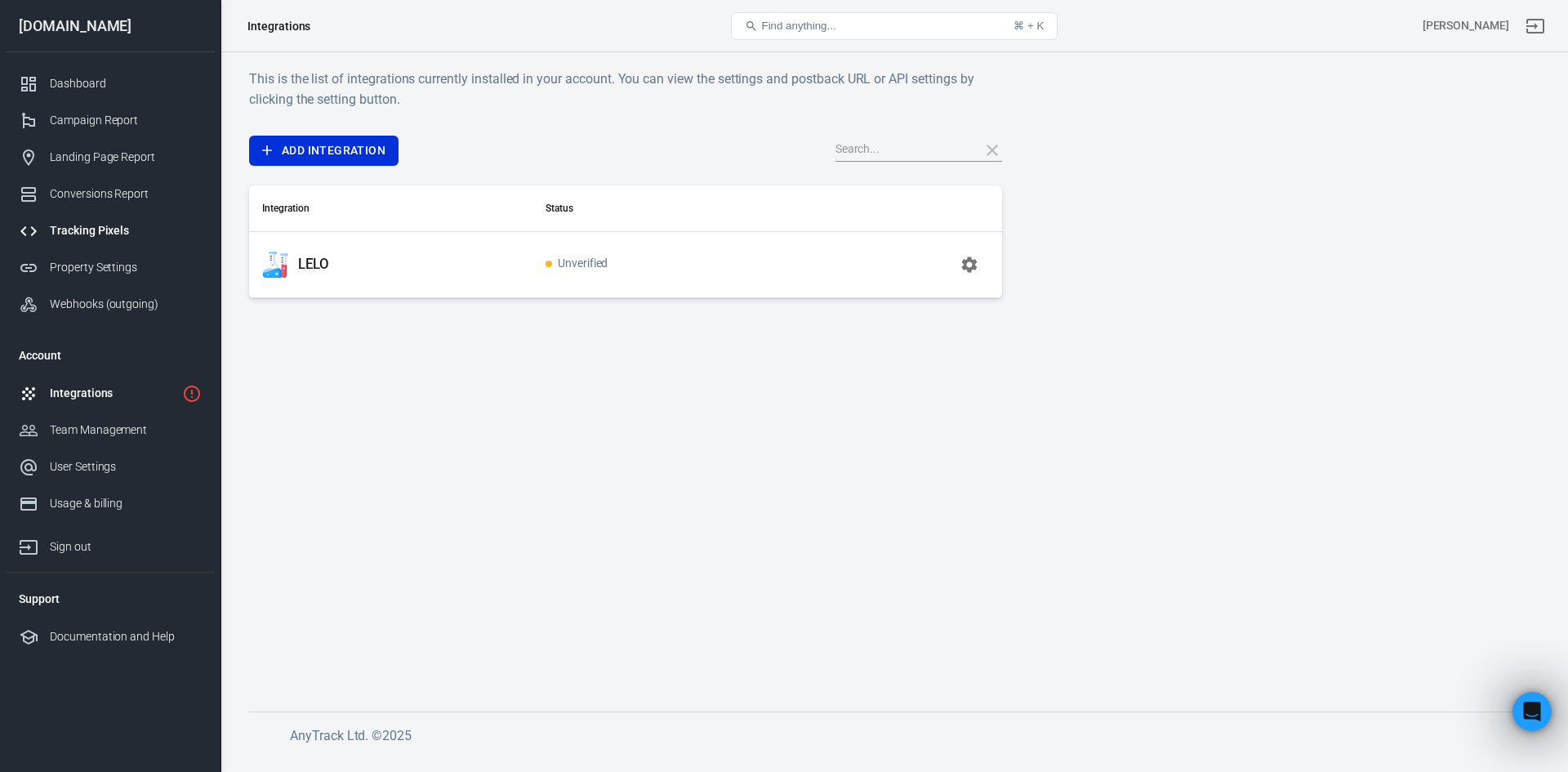
click at [95, 231] on div "Tracking Pixels" at bounding box center [125, 231] width 152 height 17
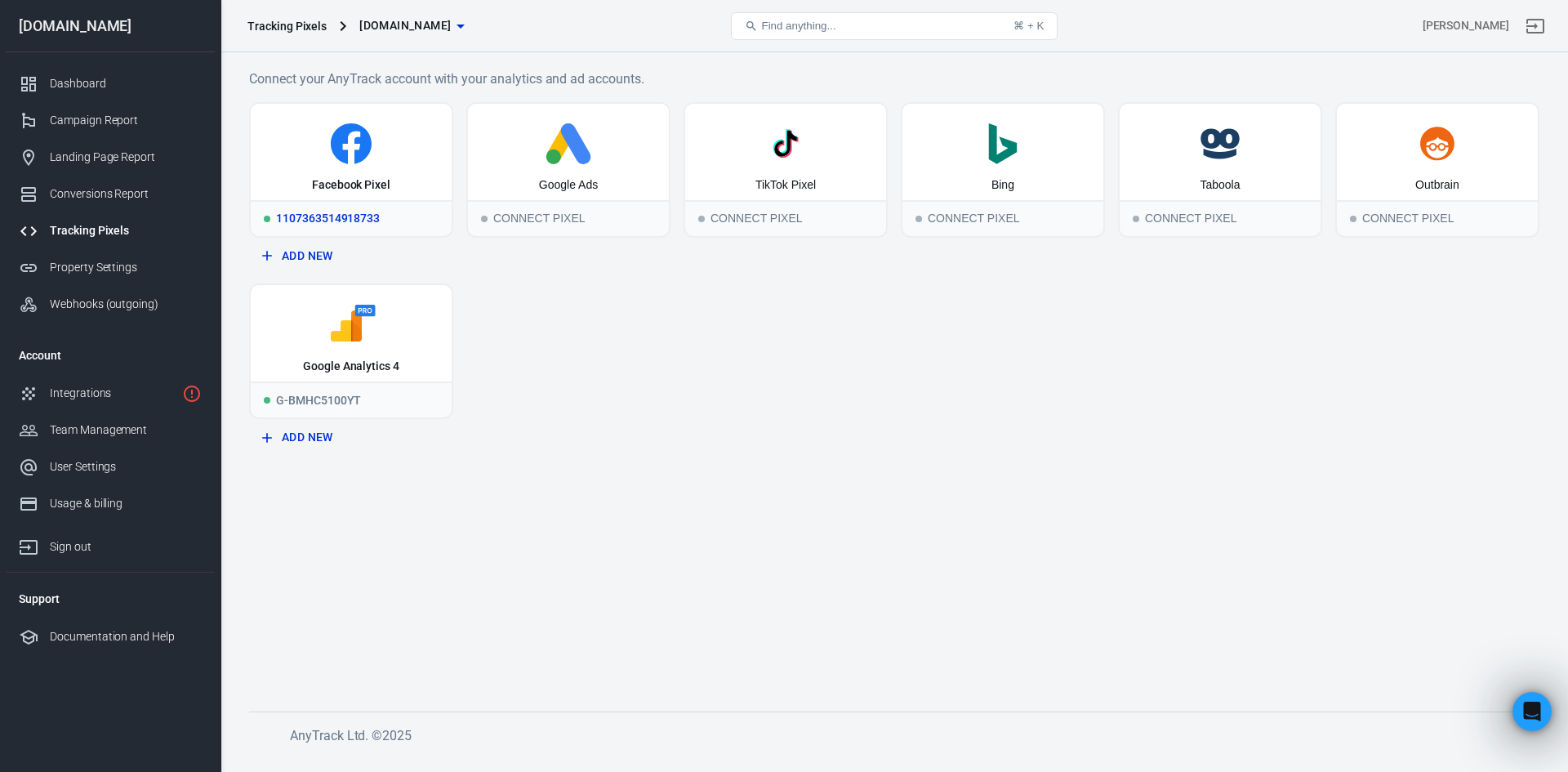
click at [340, 151] on icon at bounding box center [351, 144] width 41 height 41
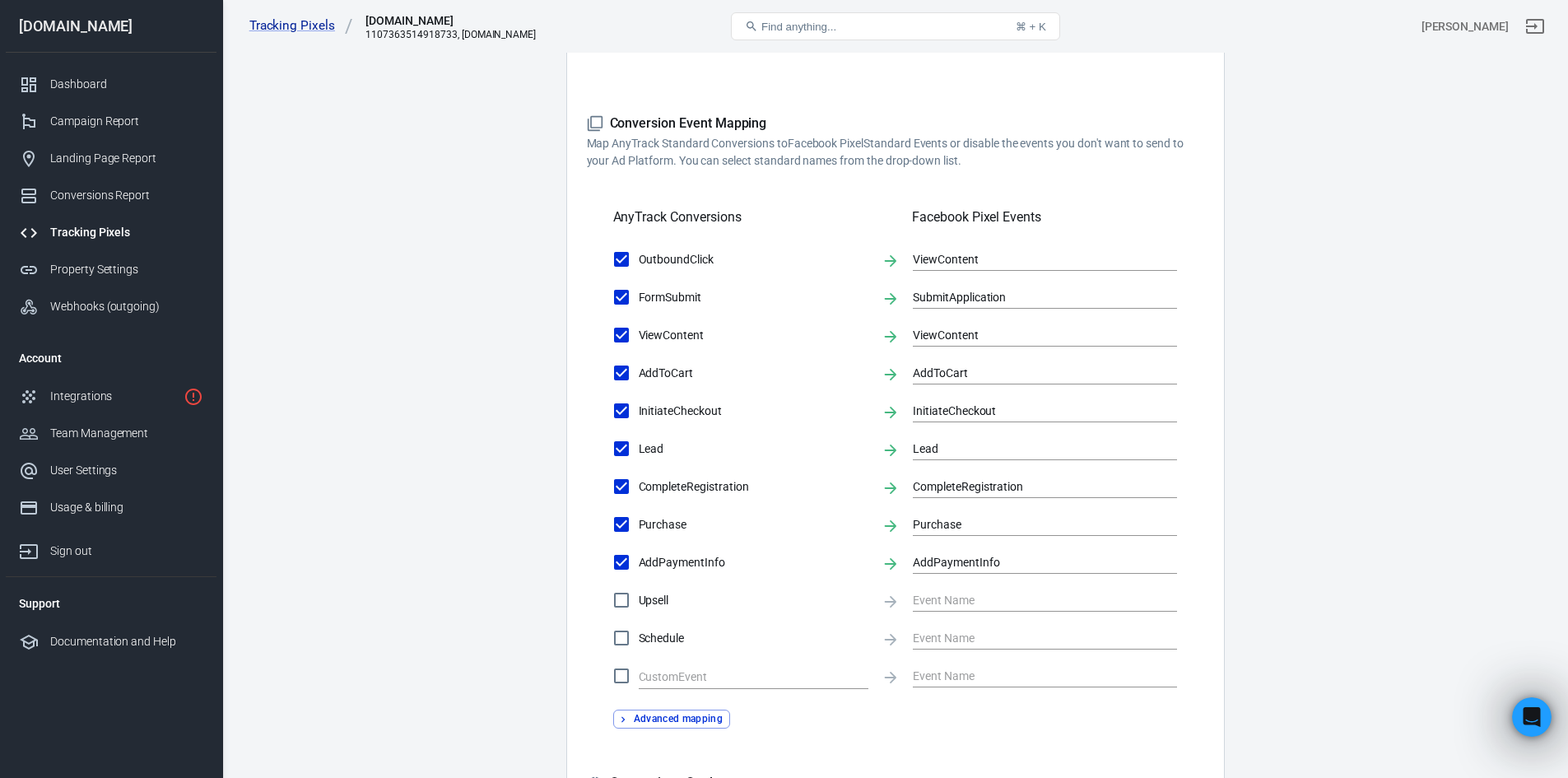
scroll to position [17, 0]
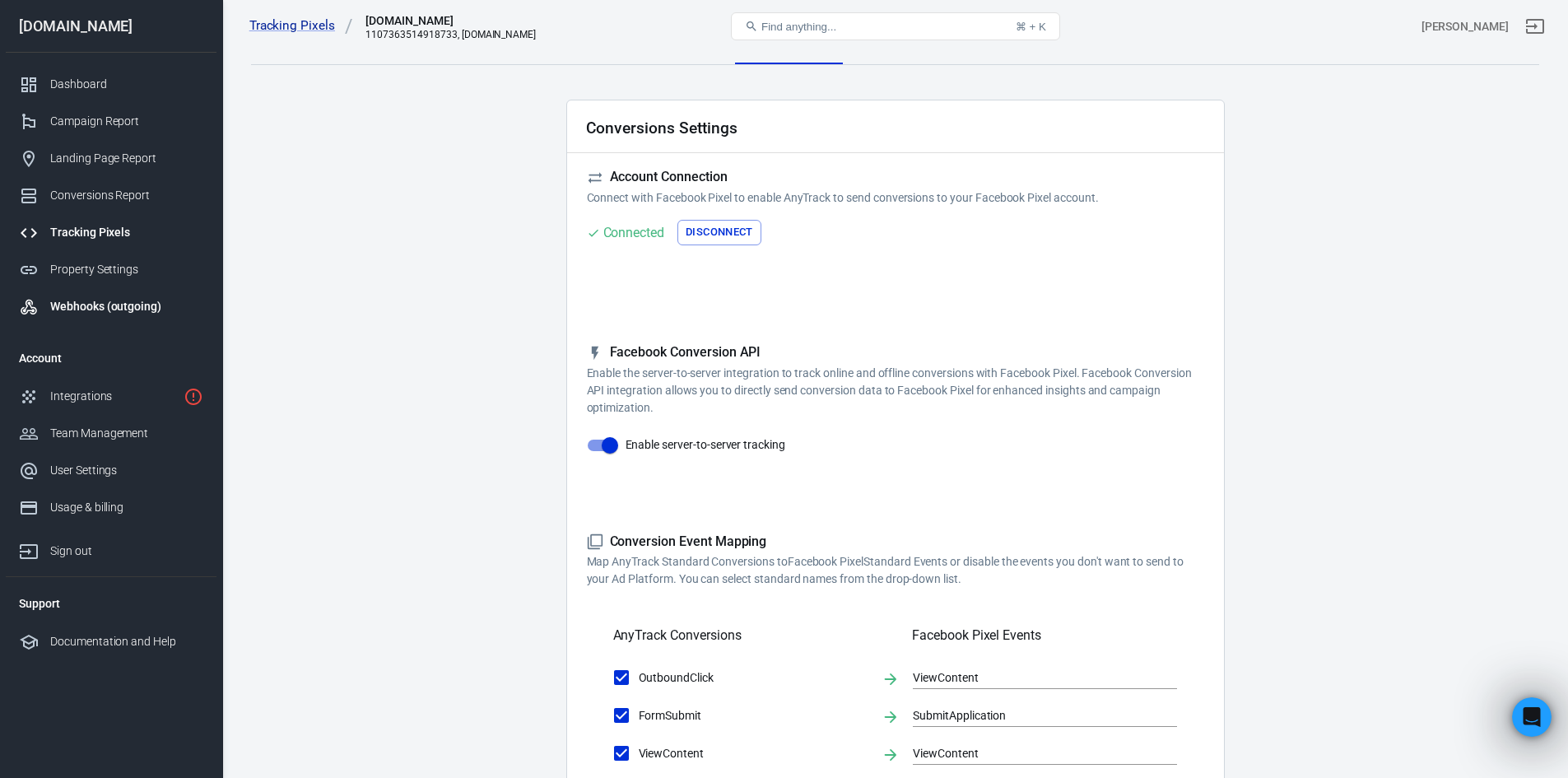
click at [118, 301] on div "Webhooks (outgoing)" at bounding box center [126, 306] width 153 height 18
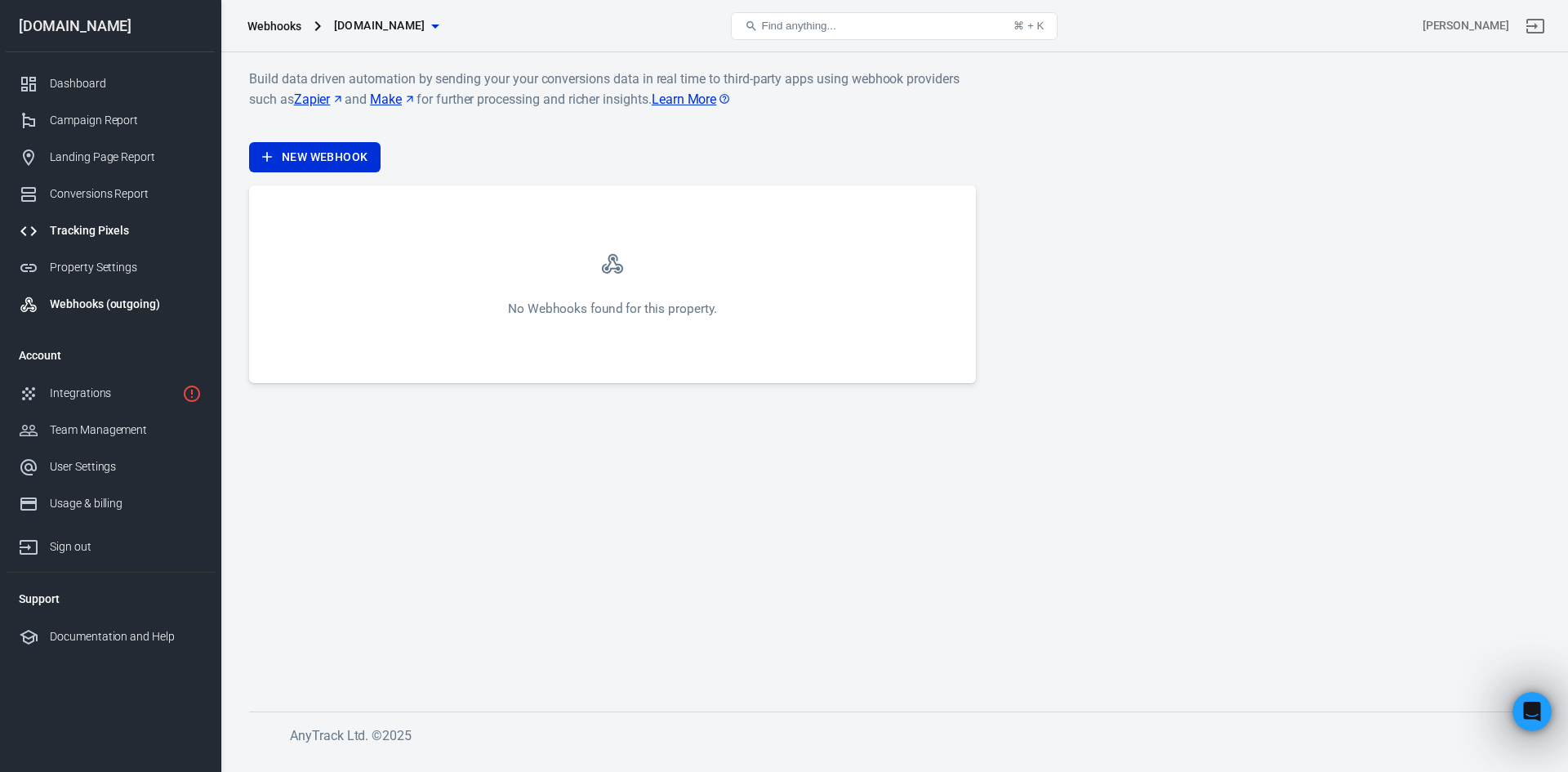
click at [112, 240] on link "Tracking Pixels" at bounding box center [110, 231] width 209 height 37
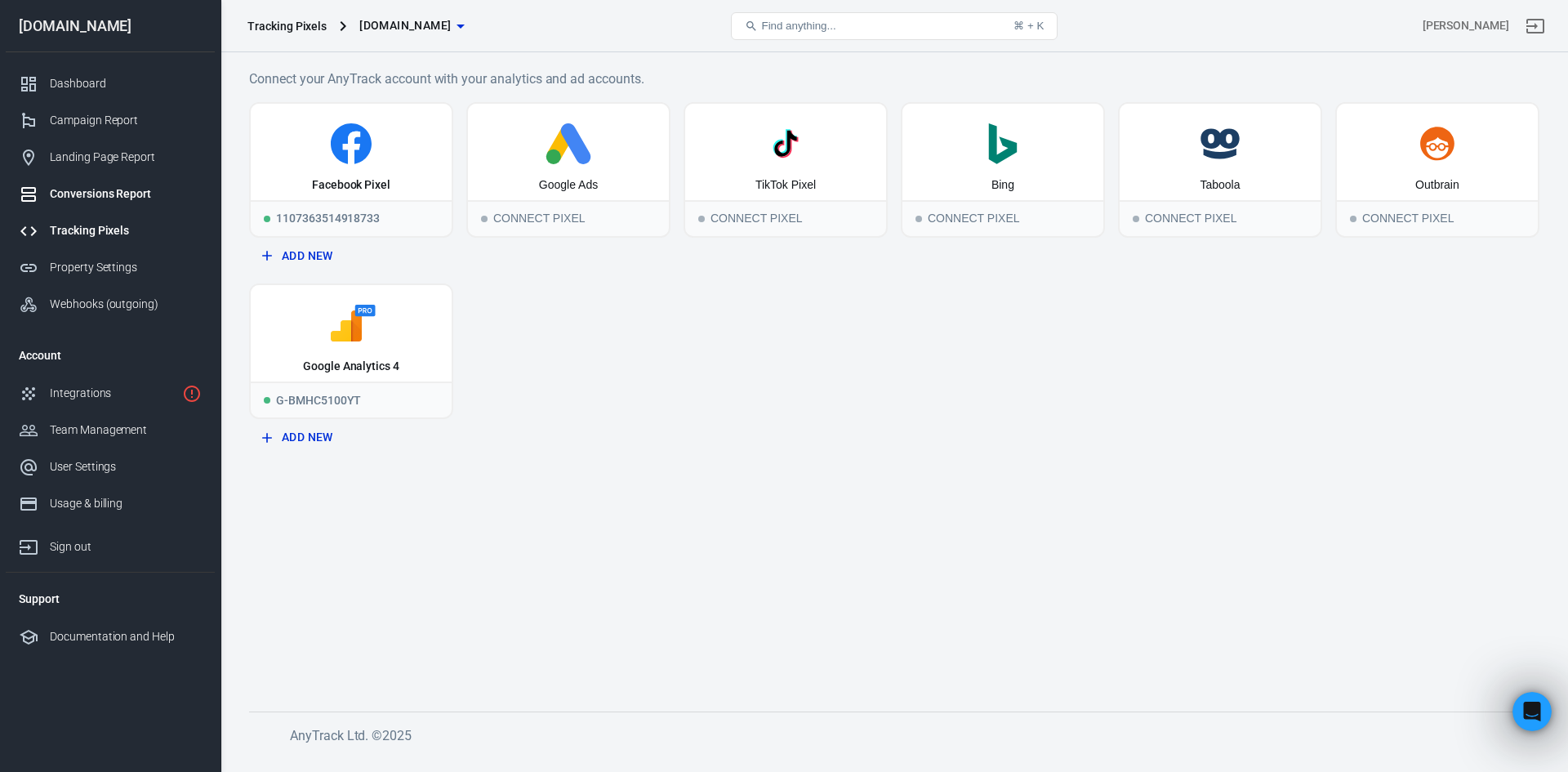
click at [110, 185] on link "Conversions Report" at bounding box center [110, 194] width 209 height 37
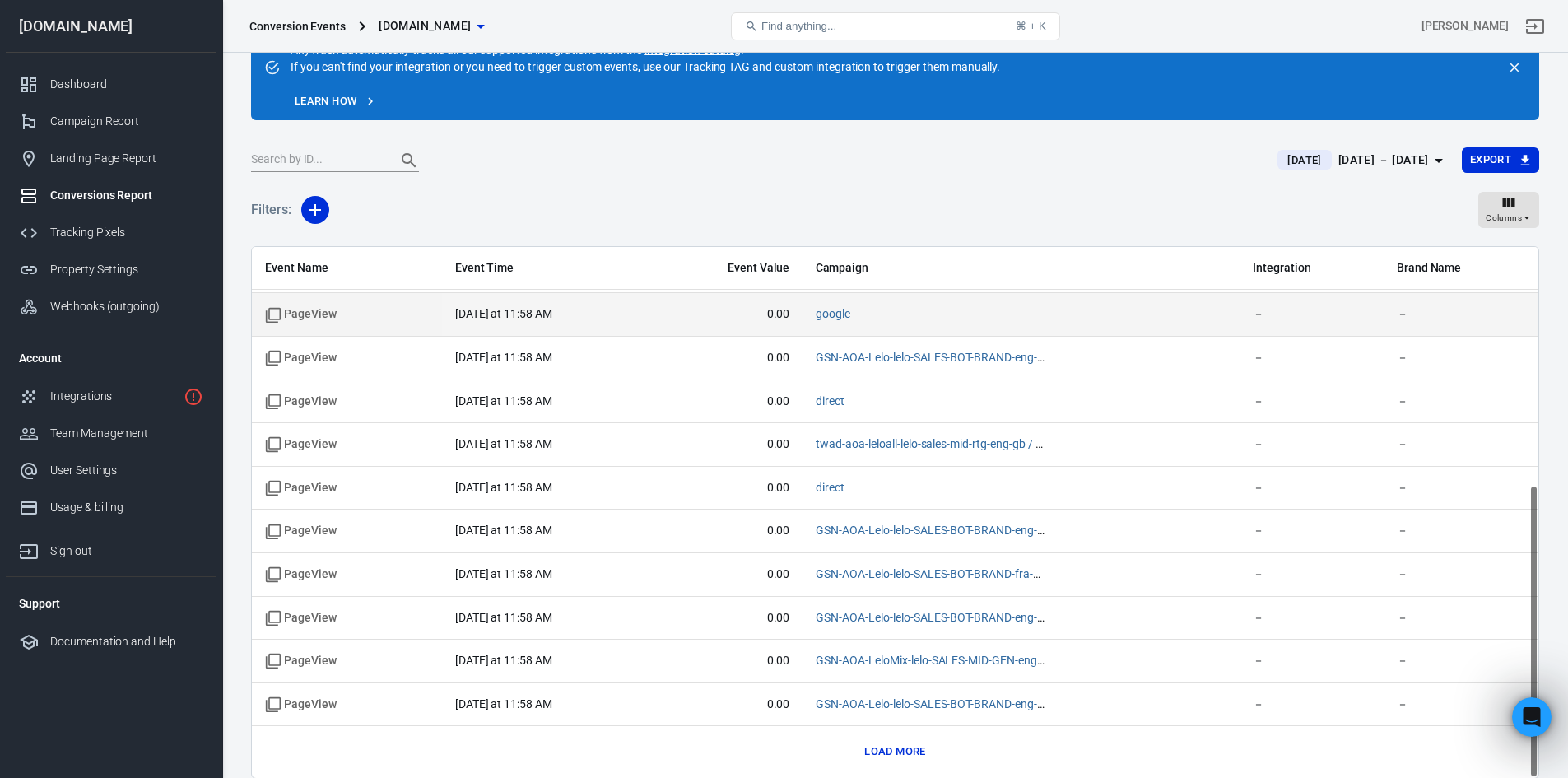
scroll to position [82, 0]
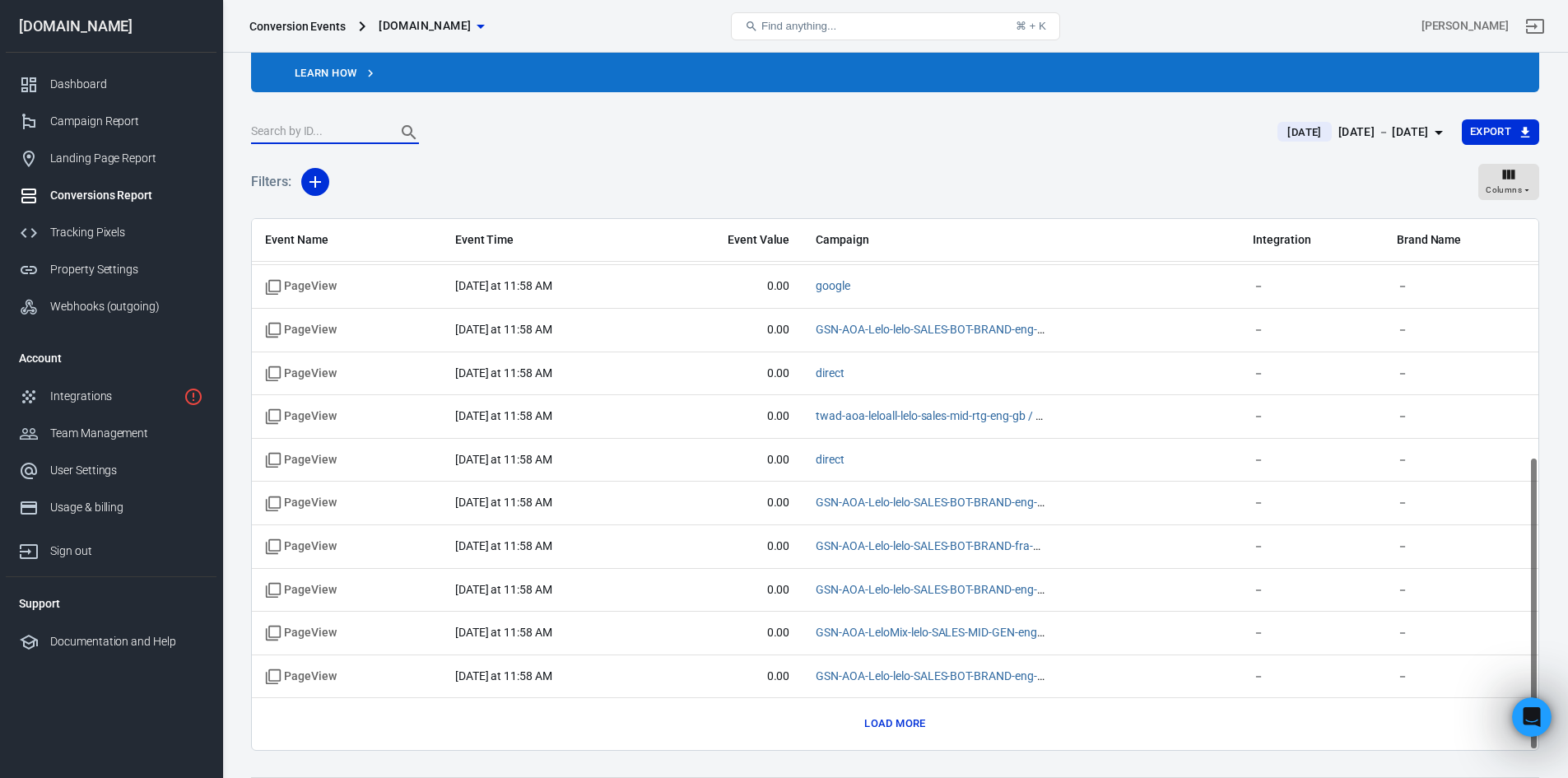
click at [332, 136] on input "text" at bounding box center [316, 132] width 132 height 21
click at [687, 163] on div "Filters: Columns" at bounding box center [895, 188] width 1288 height 59
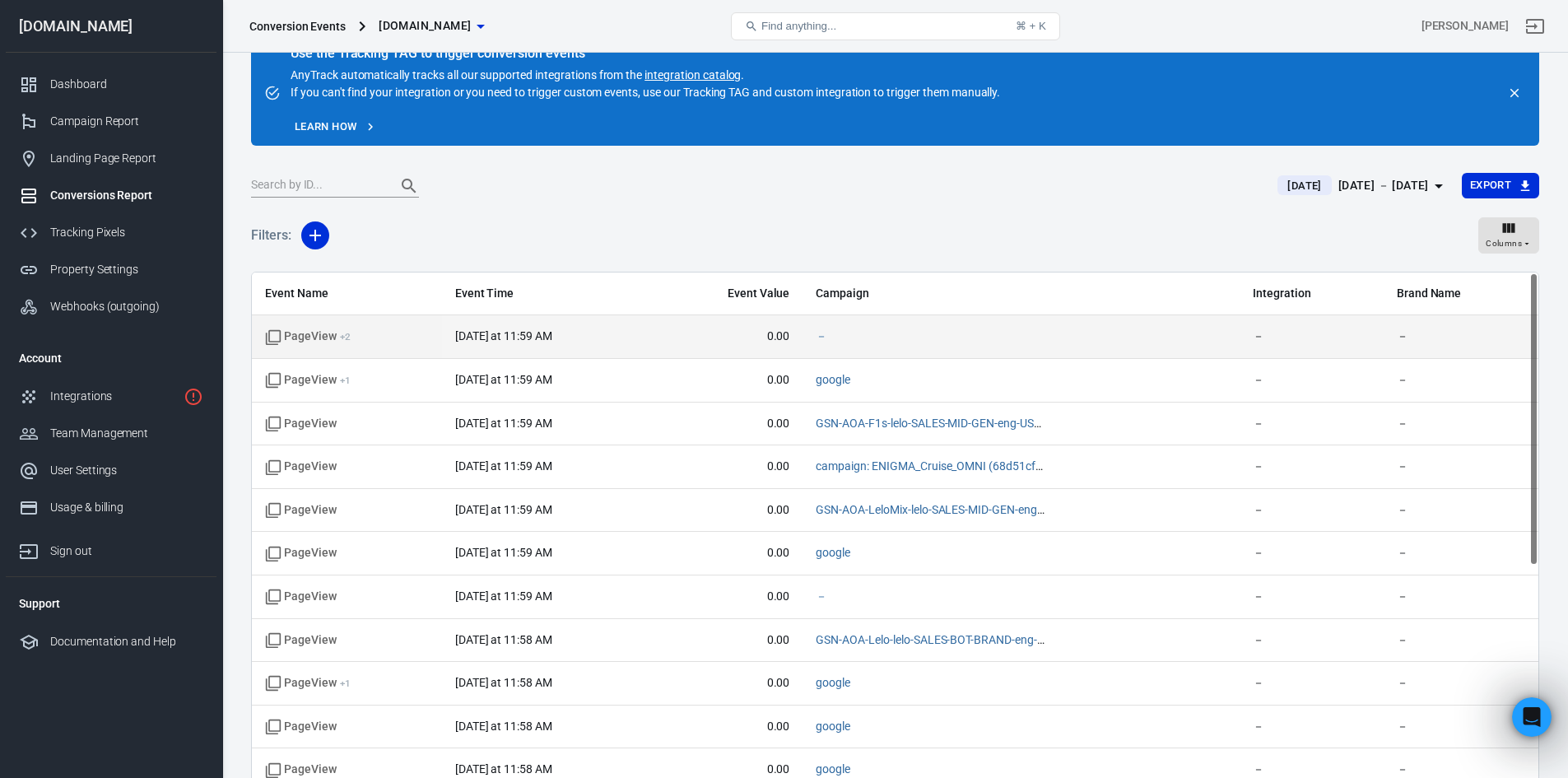
scroll to position [0, 0]
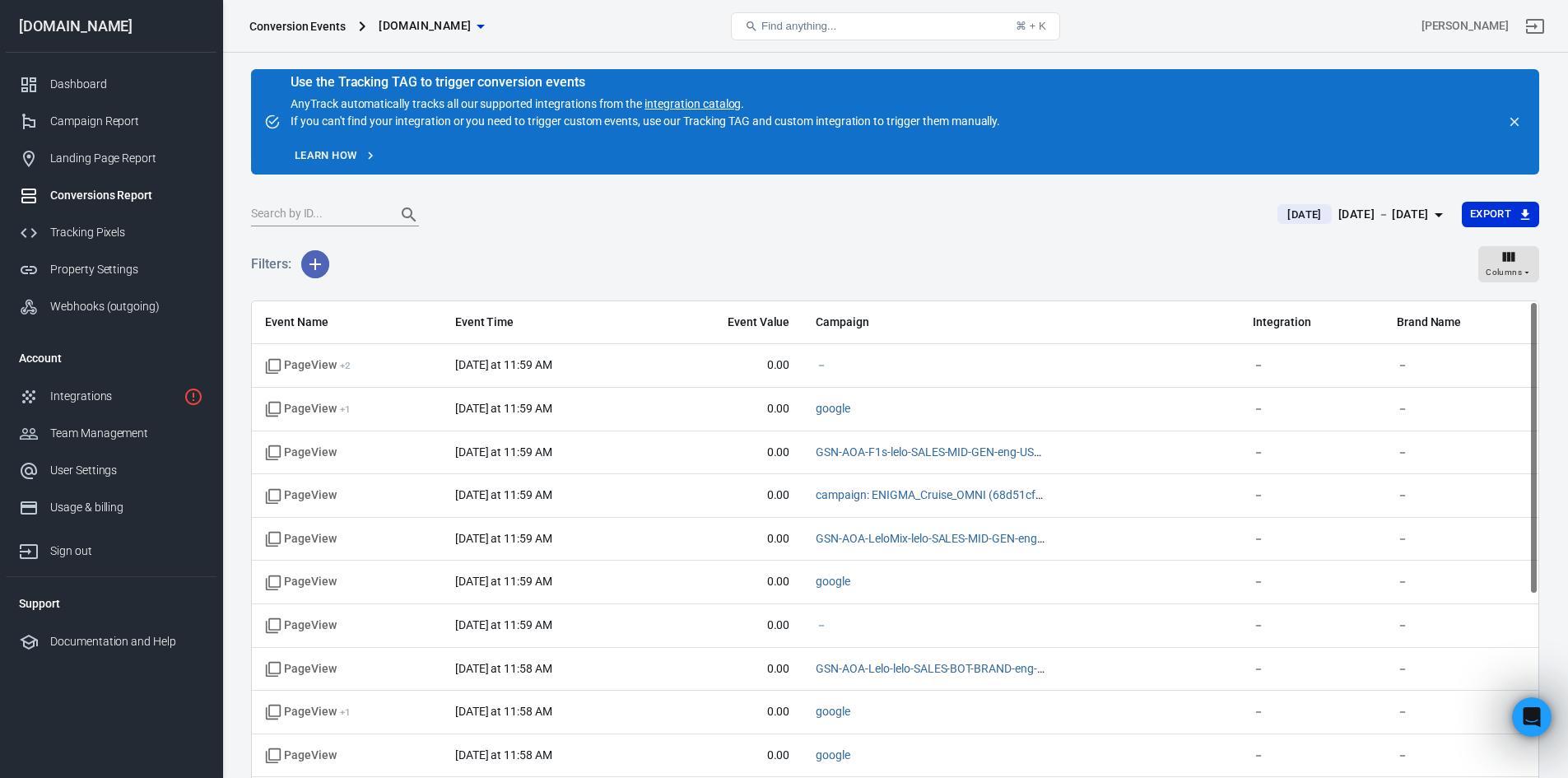
click at [308, 255] on icon "button" at bounding box center [314, 264] width 19 height 19
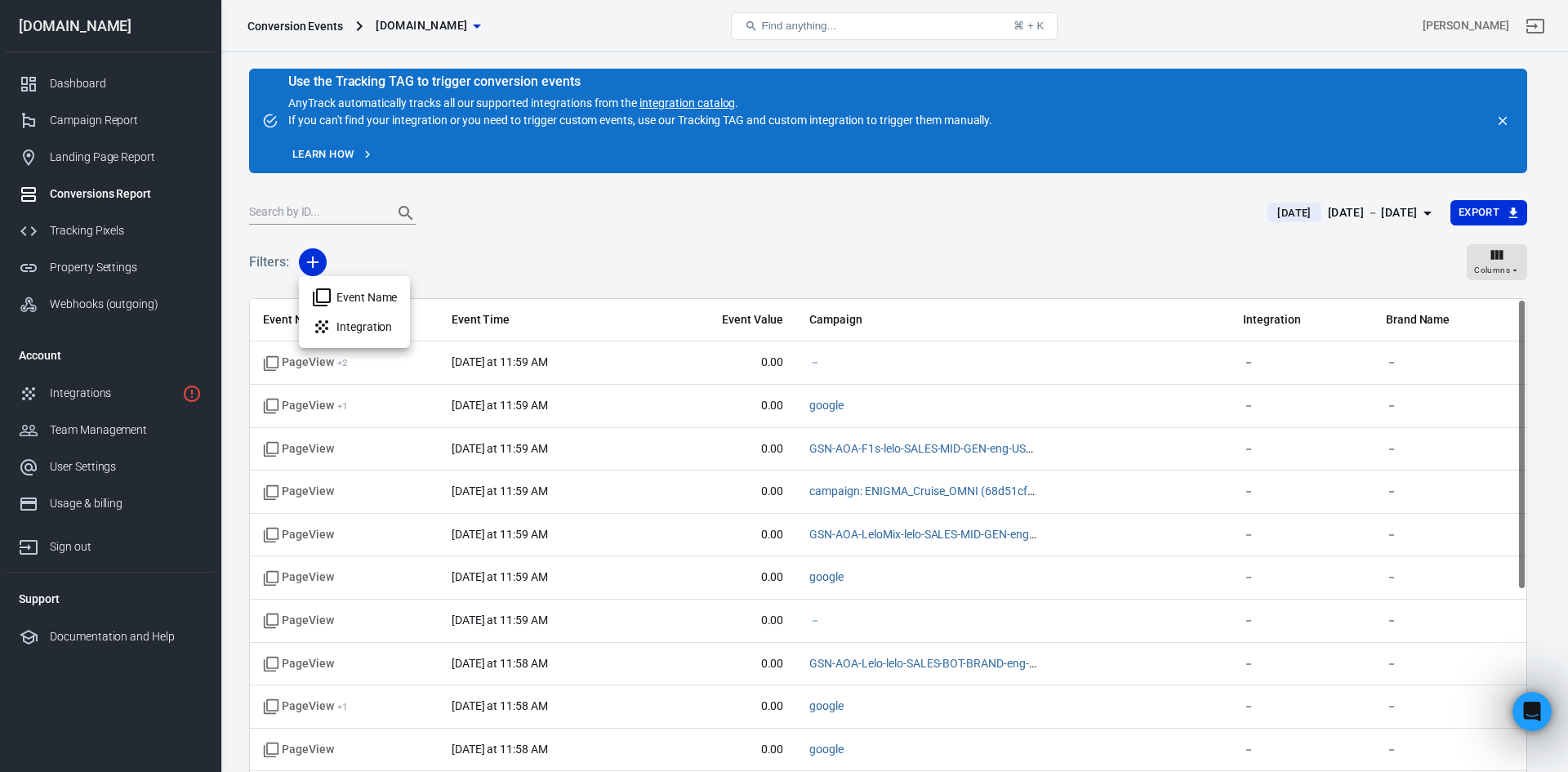
click at [427, 256] on div at bounding box center [784, 386] width 1568 height 772
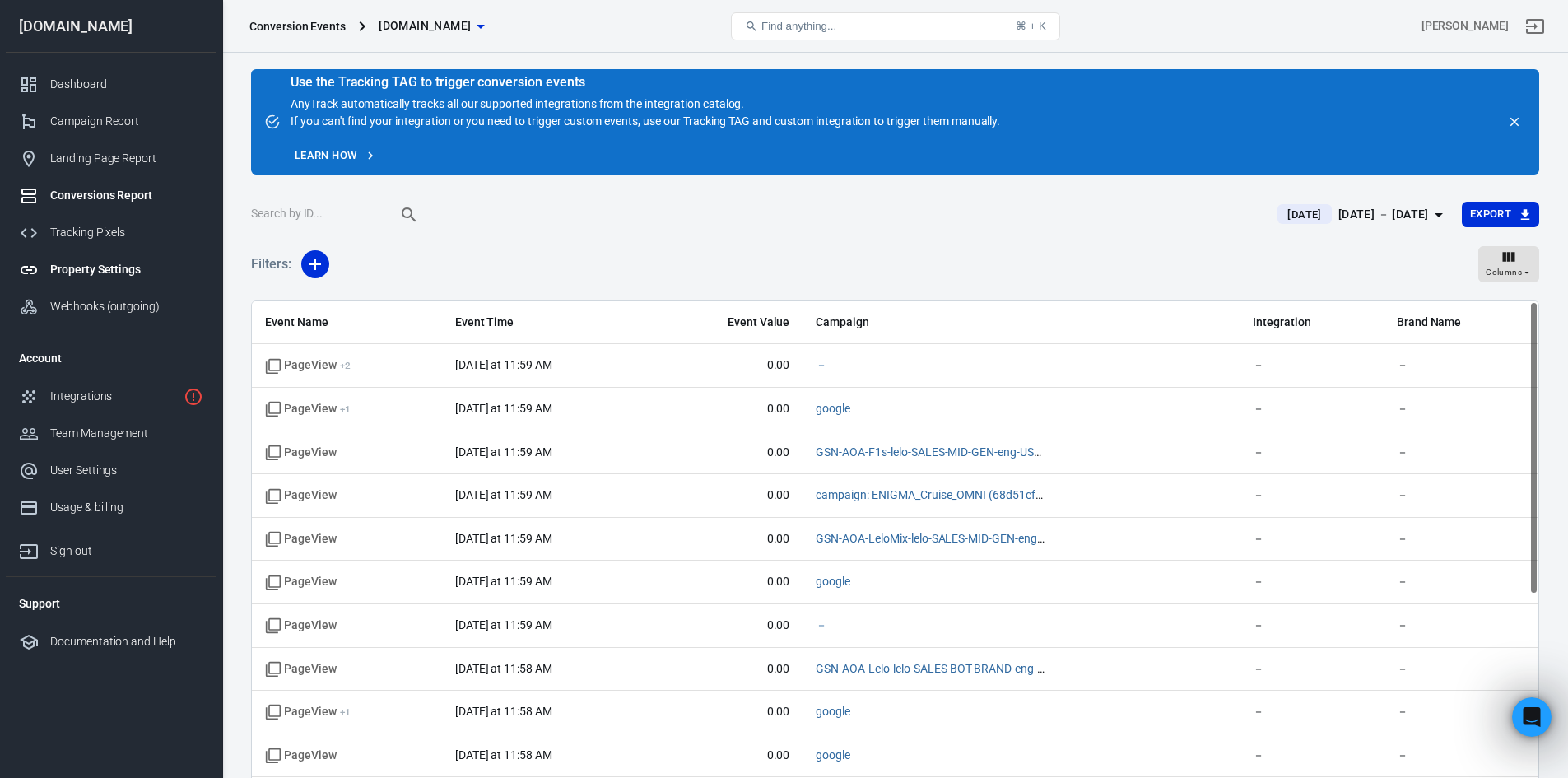
click at [102, 264] on div "Property Settings" at bounding box center [126, 269] width 153 height 18
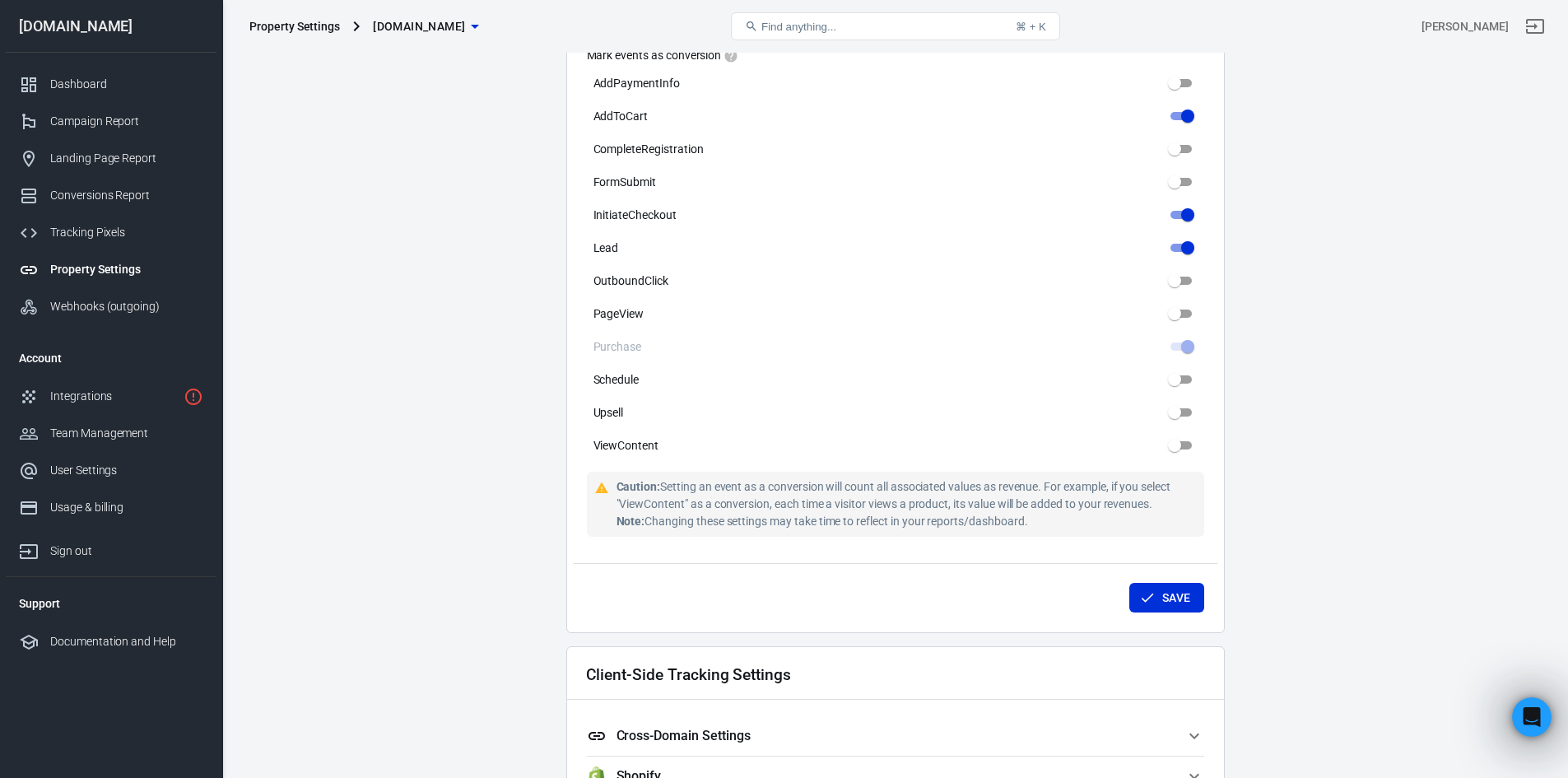
scroll to position [741, 0]
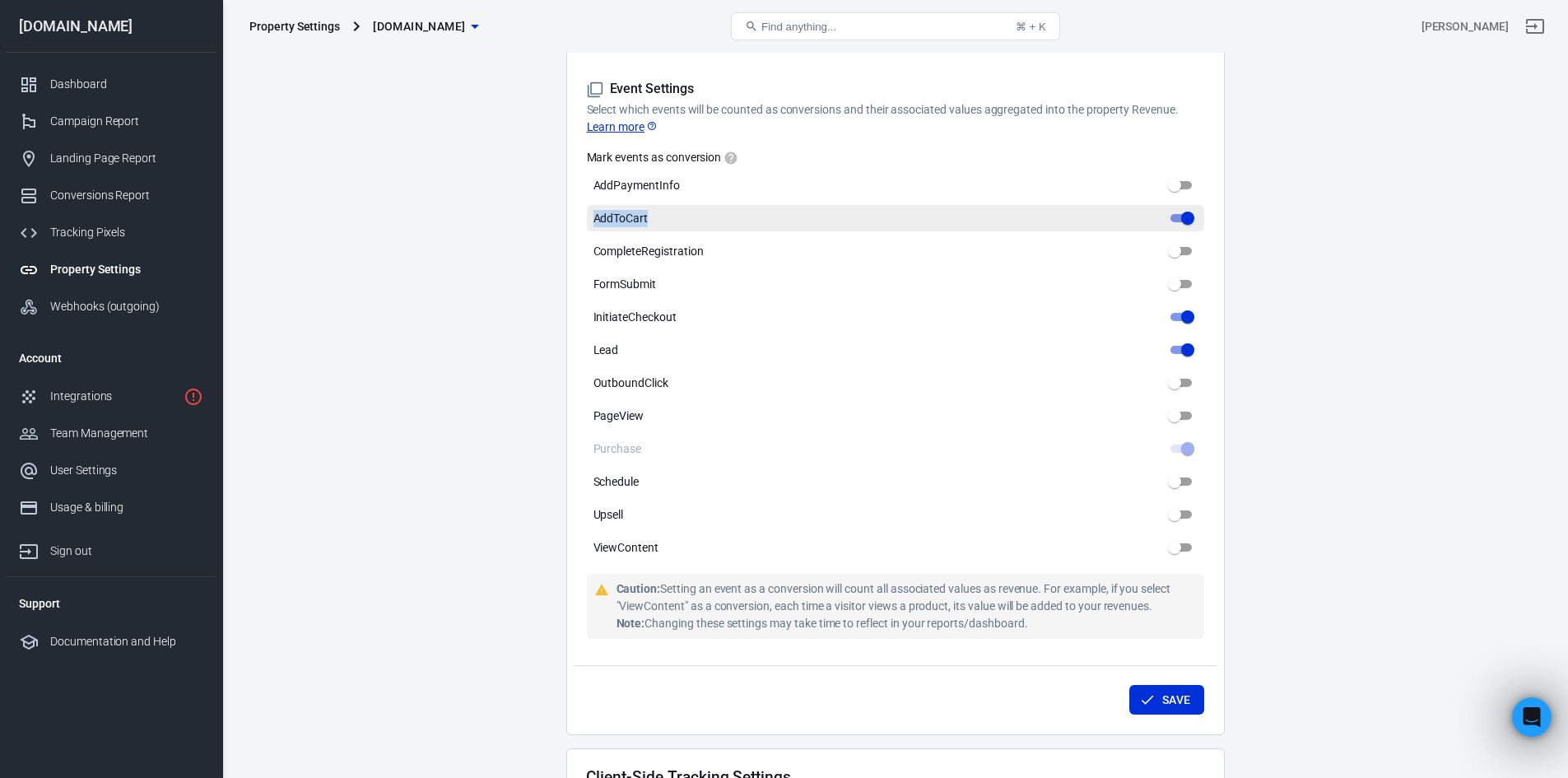
drag, startPoint x: 579, startPoint y: 215, endPoint x: 649, endPoint y: 214, distance: 70.0
click at [649, 214] on div "Property Settings Name [DOMAIN_NAME] Name What should we call your Property? Gi…" at bounding box center [895, 55] width 659 height 1361
copy span "AddToCart"
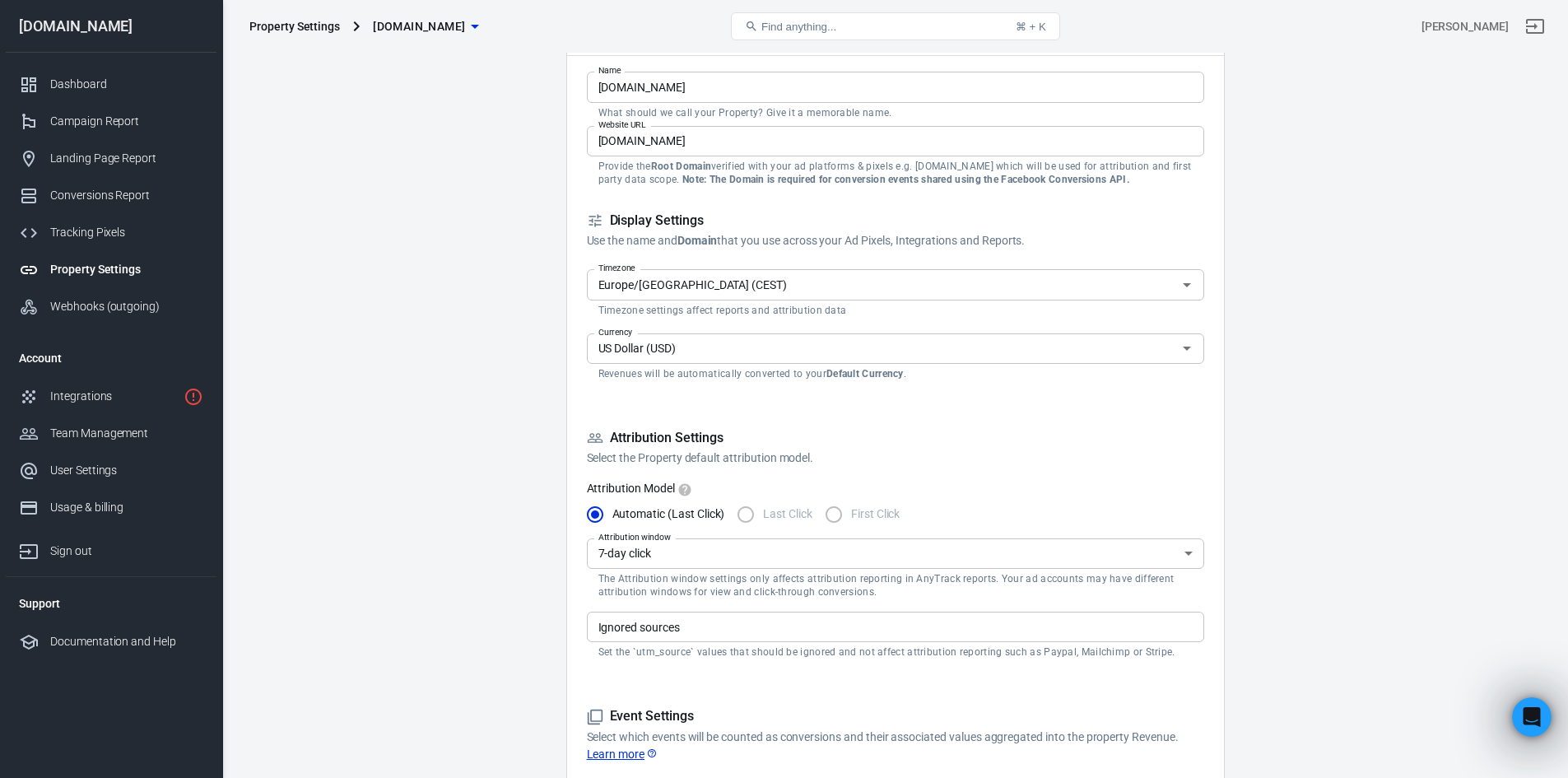
scroll to position [0, 0]
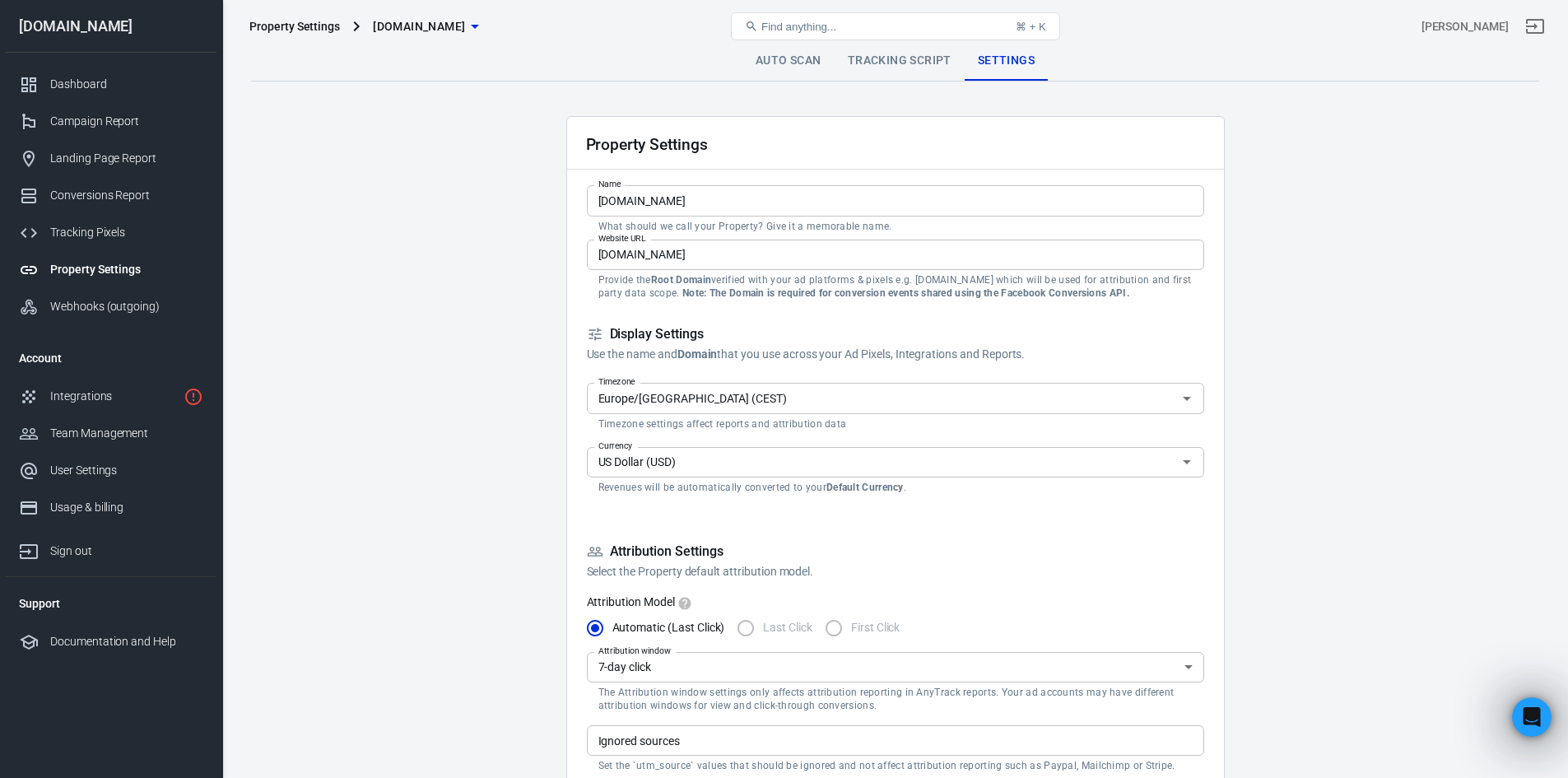
click at [917, 54] on link "Tracking Script" at bounding box center [899, 61] width 130 height 40
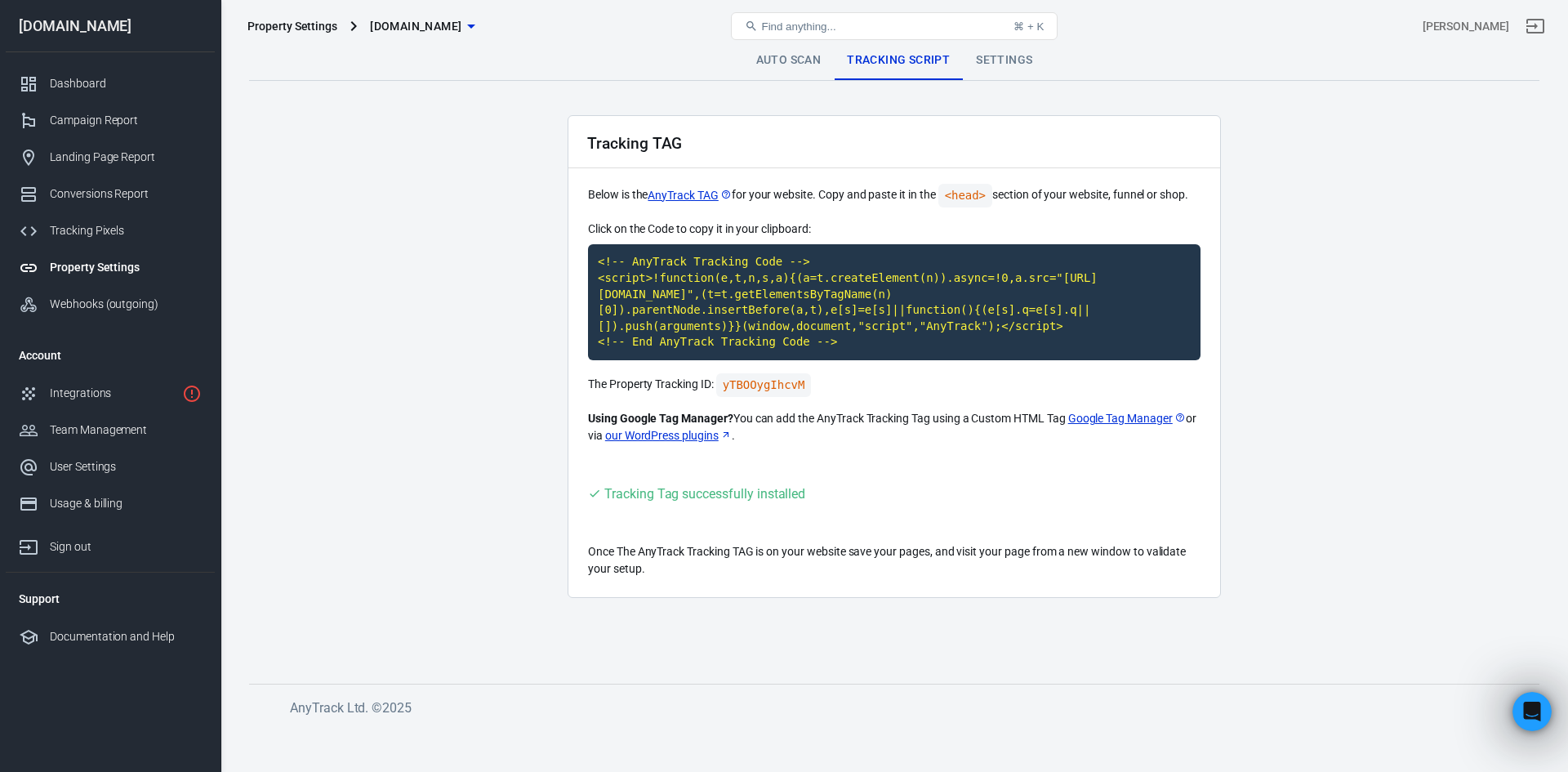
click at [788, 72] on link "Auto Scan" at bounding box center [789, 60] width 91 height 39
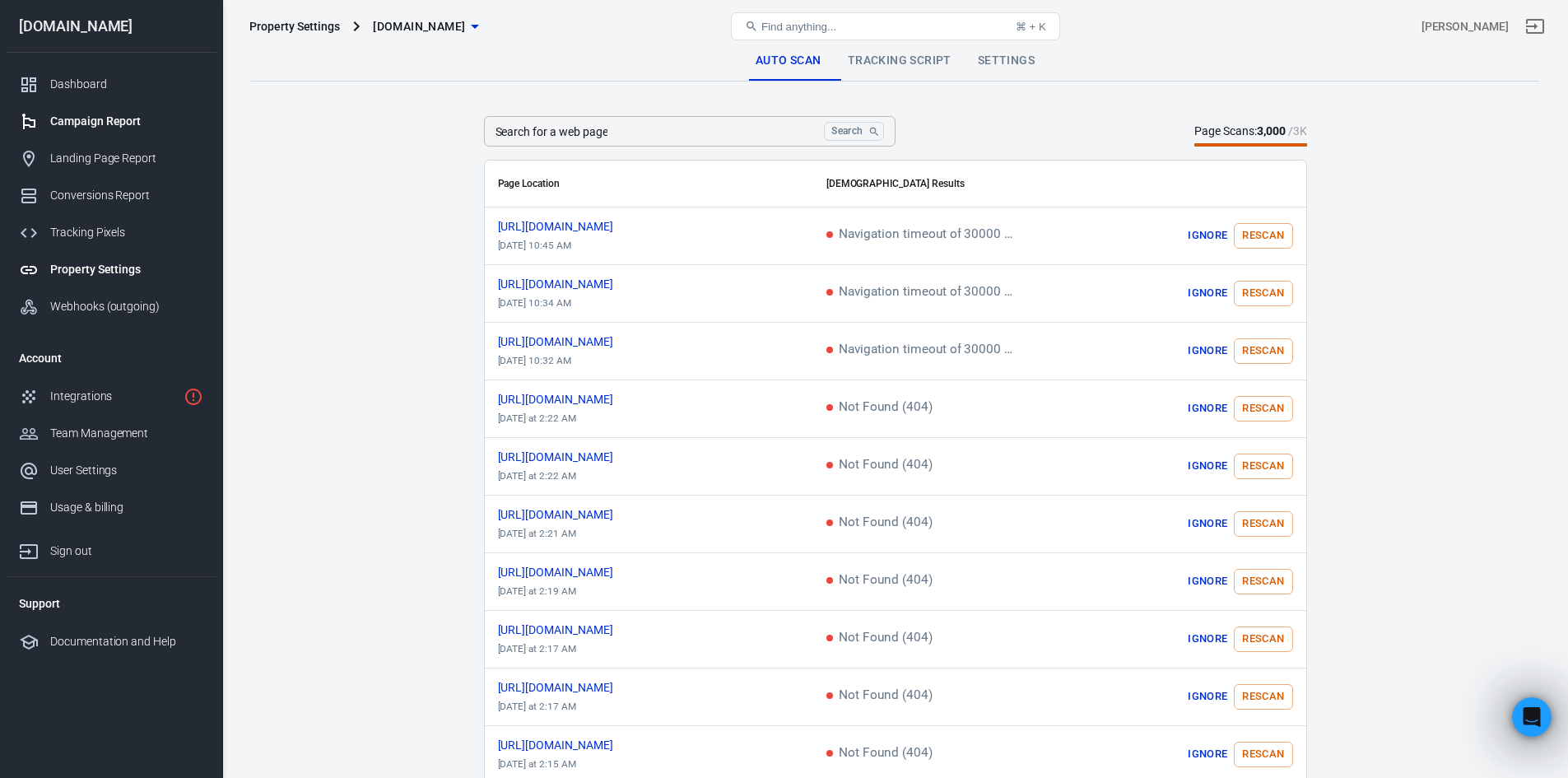
click at [127, 125] on div "Campaign Report" at bounding box center [126, 121] width 153 height 18
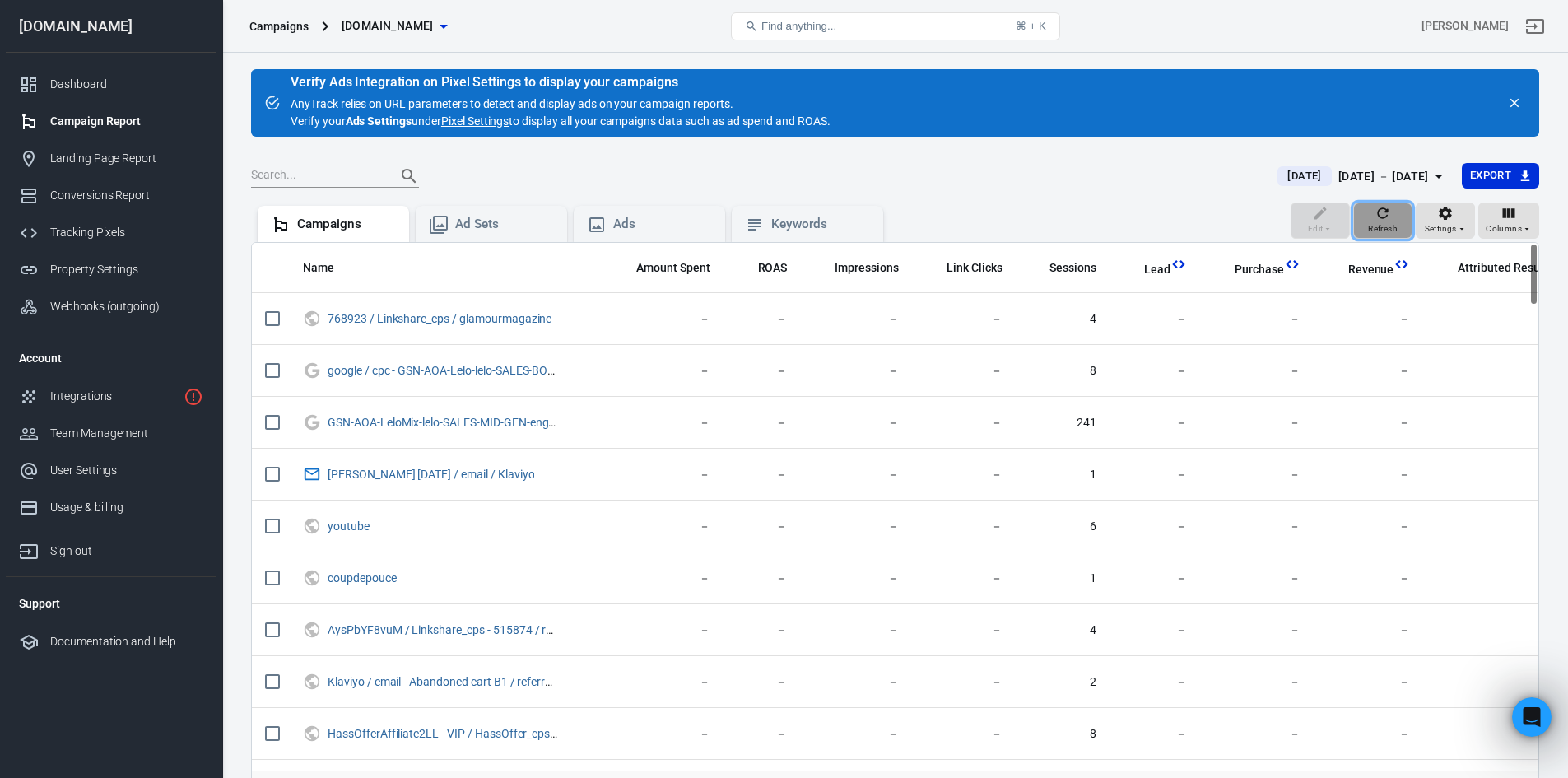
click at [1385, 221] on span "Refresh" at bounding box center [1383, 229] width 29 height 15
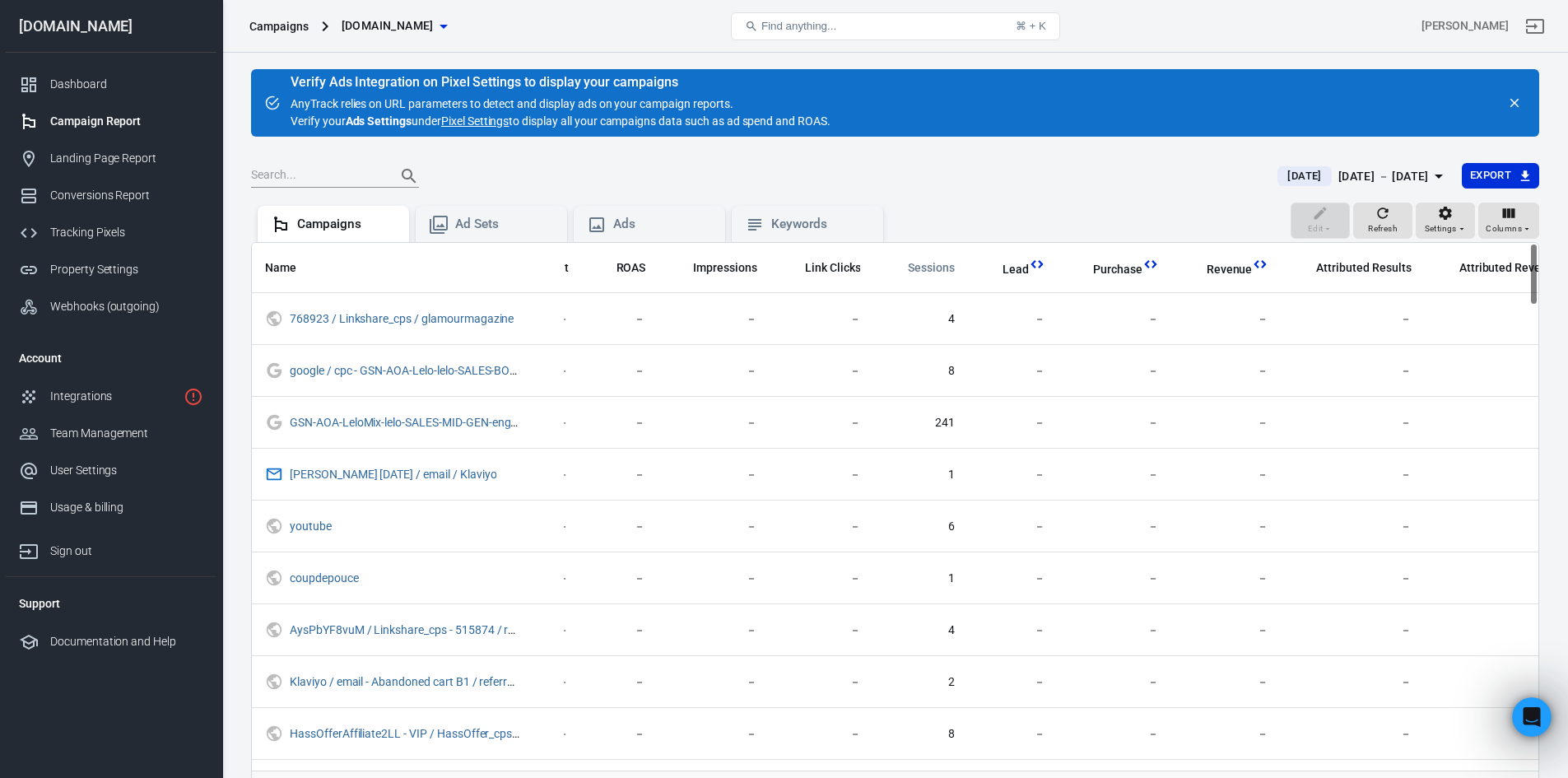
scroll to position [0, 552]
drag, startPoint x: 1086, startPoint y: 264, endPoint x: 1511, endPoint y: 263, distance: 425.0
click at [1476, 273] on span "AddToCart" at bounding box center [1494, 270] width 56 height 17
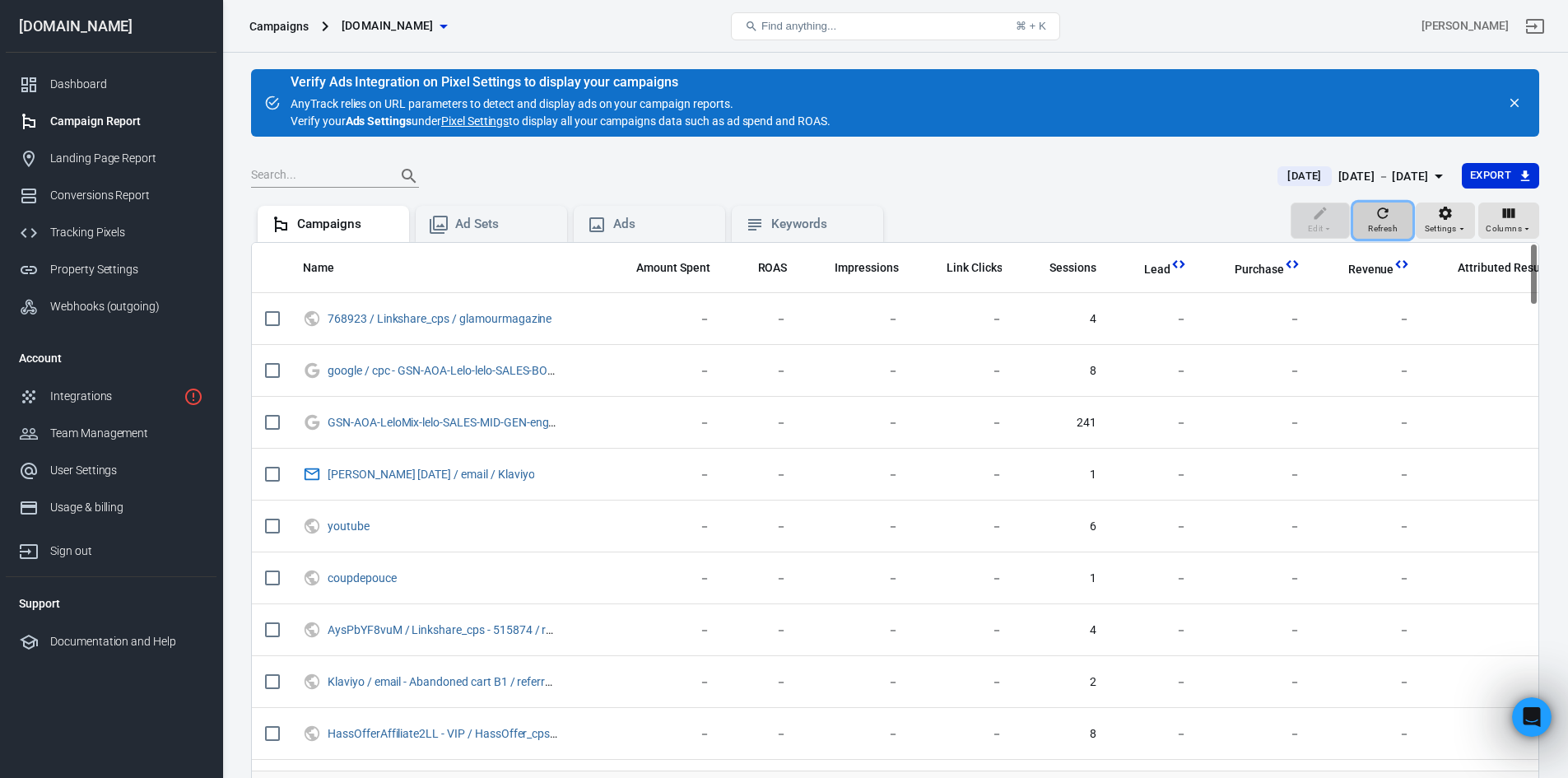
click at [1386, 222] on span "Refresh" at bounding box center [1383, 229] width 29 height 15
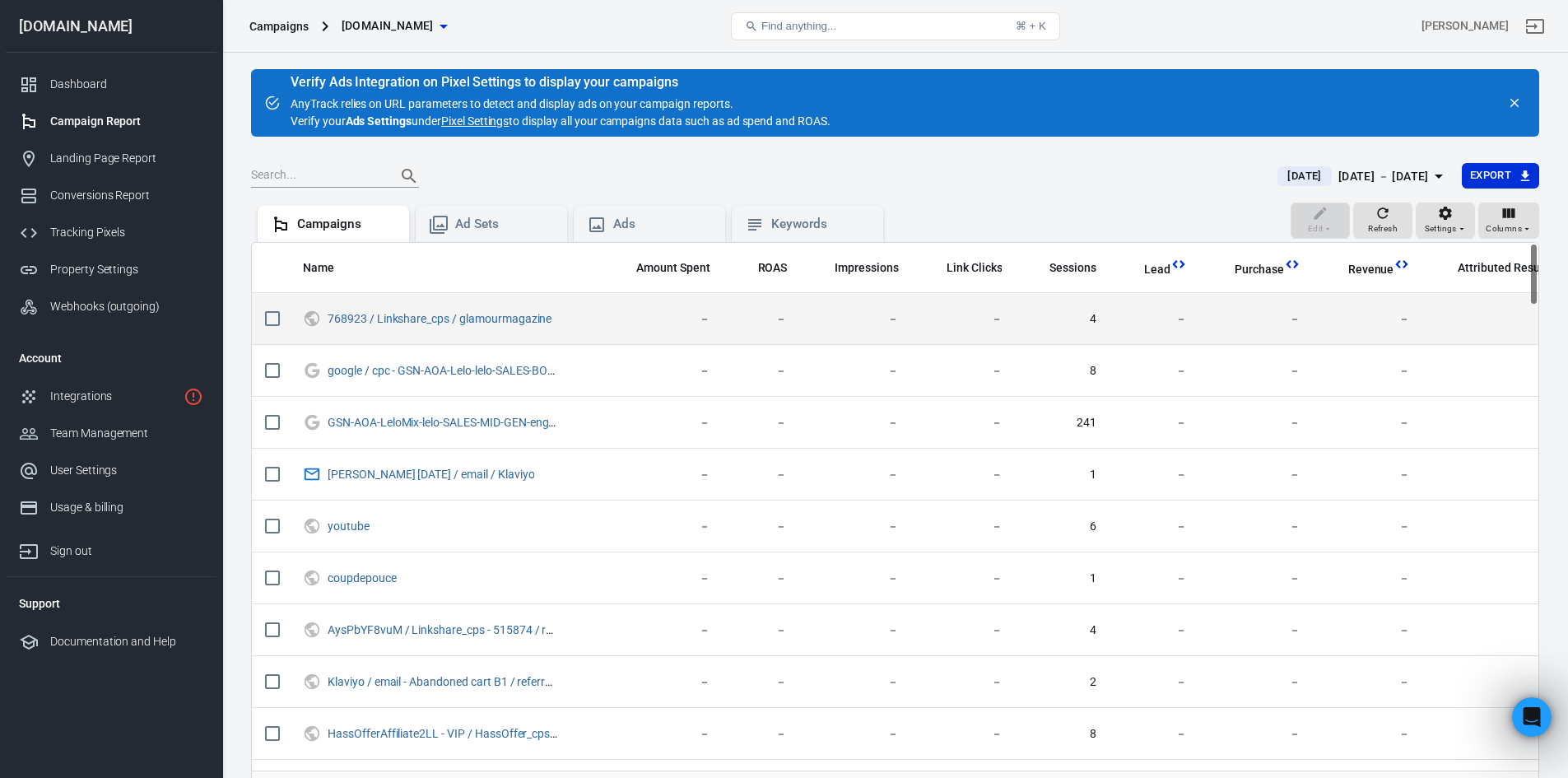
scroll to position [0, 552]
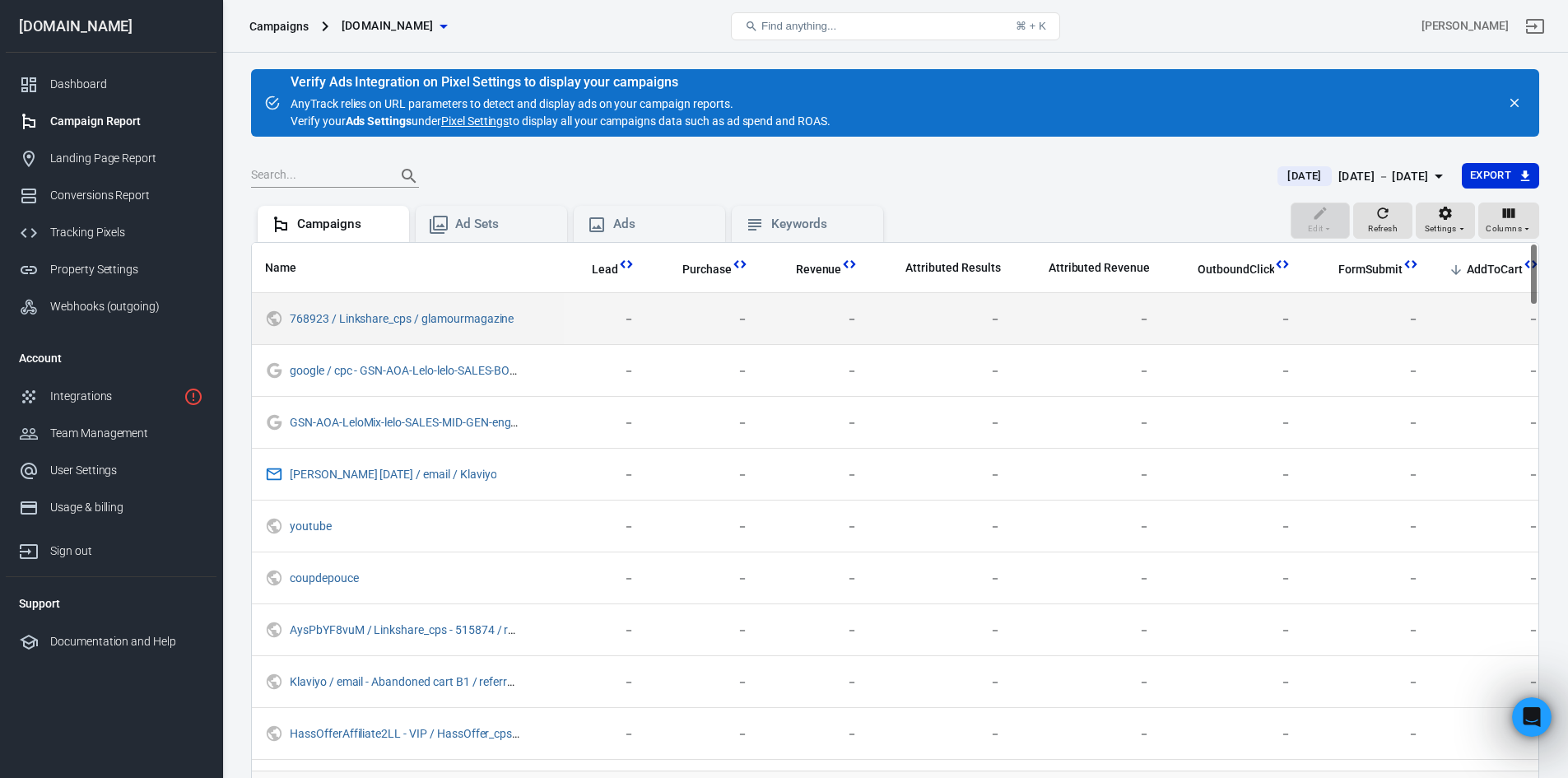
drag, startPoint x: 1254, startPoint y: 315, endPoint x: 1515, endPoint y: 305, distance: 261.2
